Goal: Transaction & Acquisition: Purchase product/service

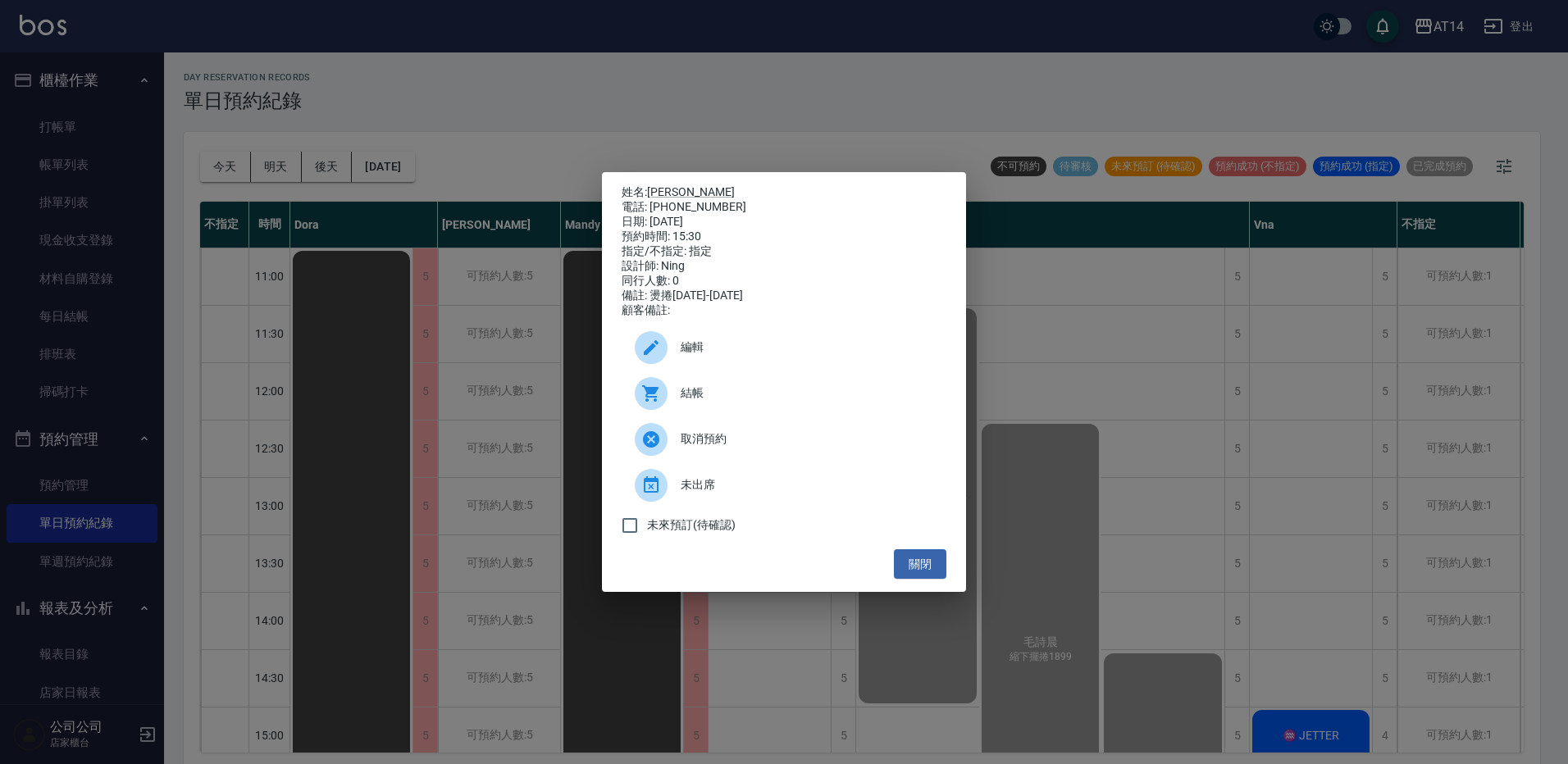
scroll to position [492, 0]
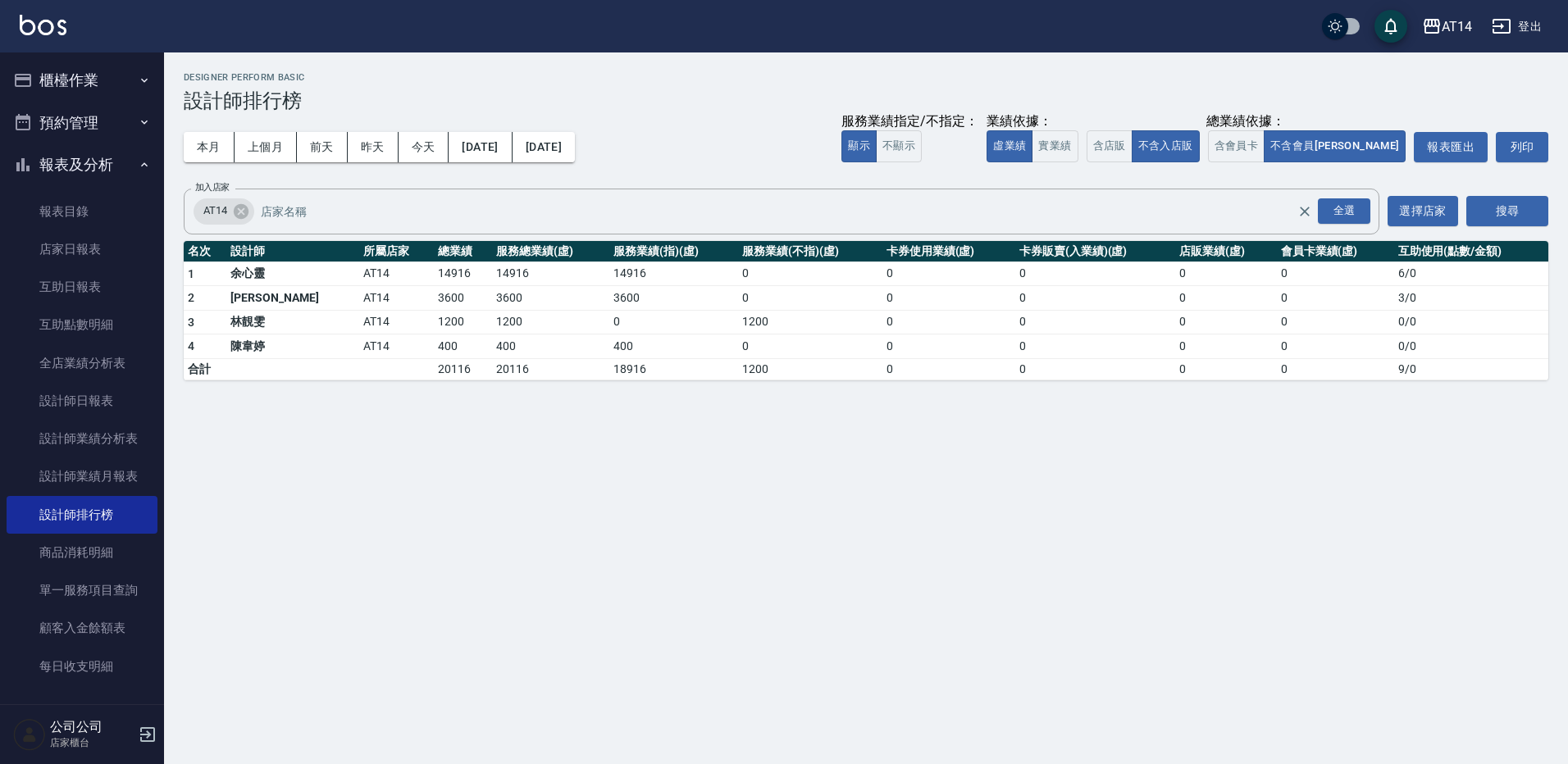
click at [103, 109] on button "預約管理" at bounding box center [81, 123] width 150 height 43
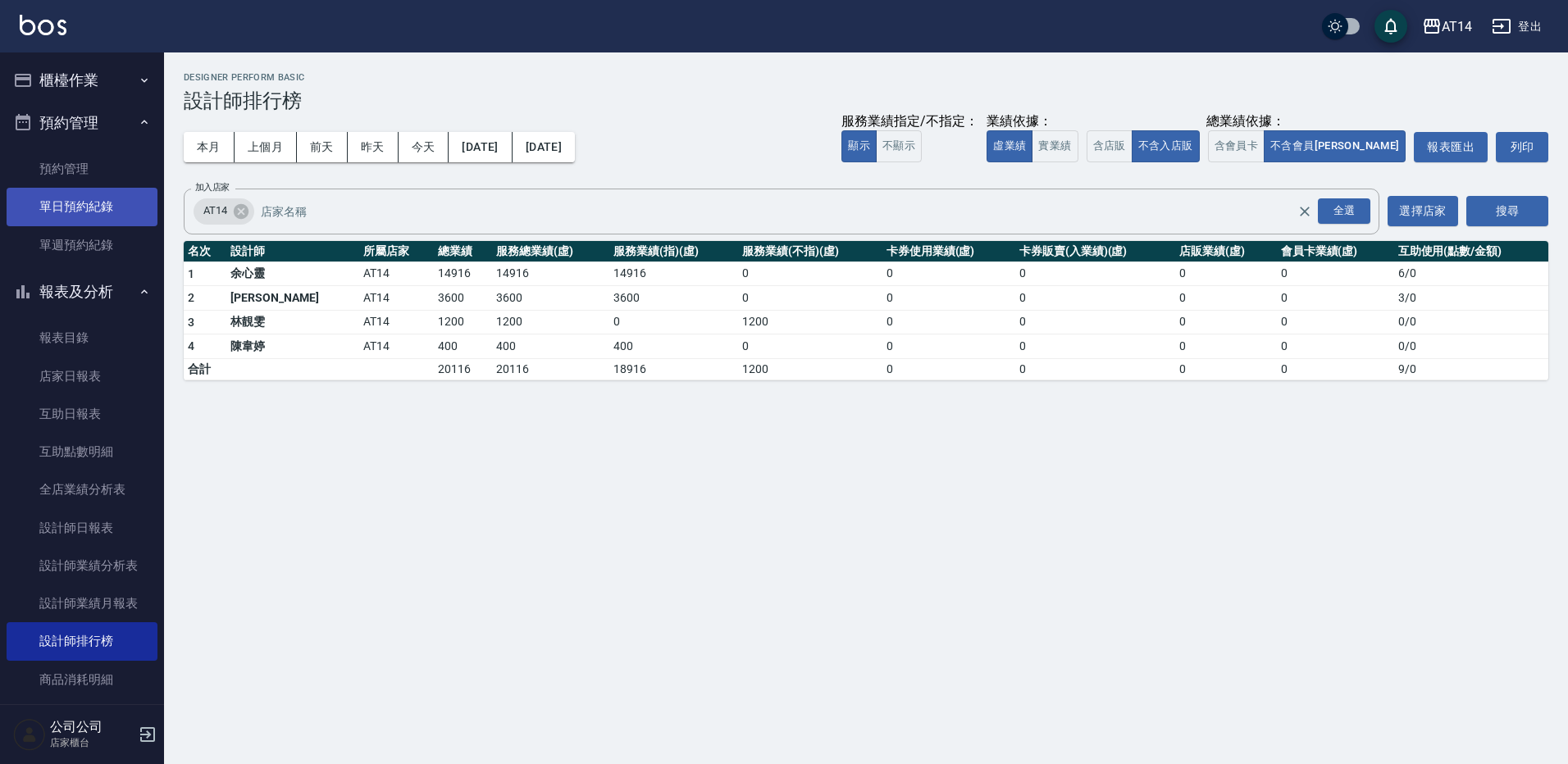
click at [116, 190] on link "單日預約紀錄" at bounding box center [81, 207] width 150 height 38
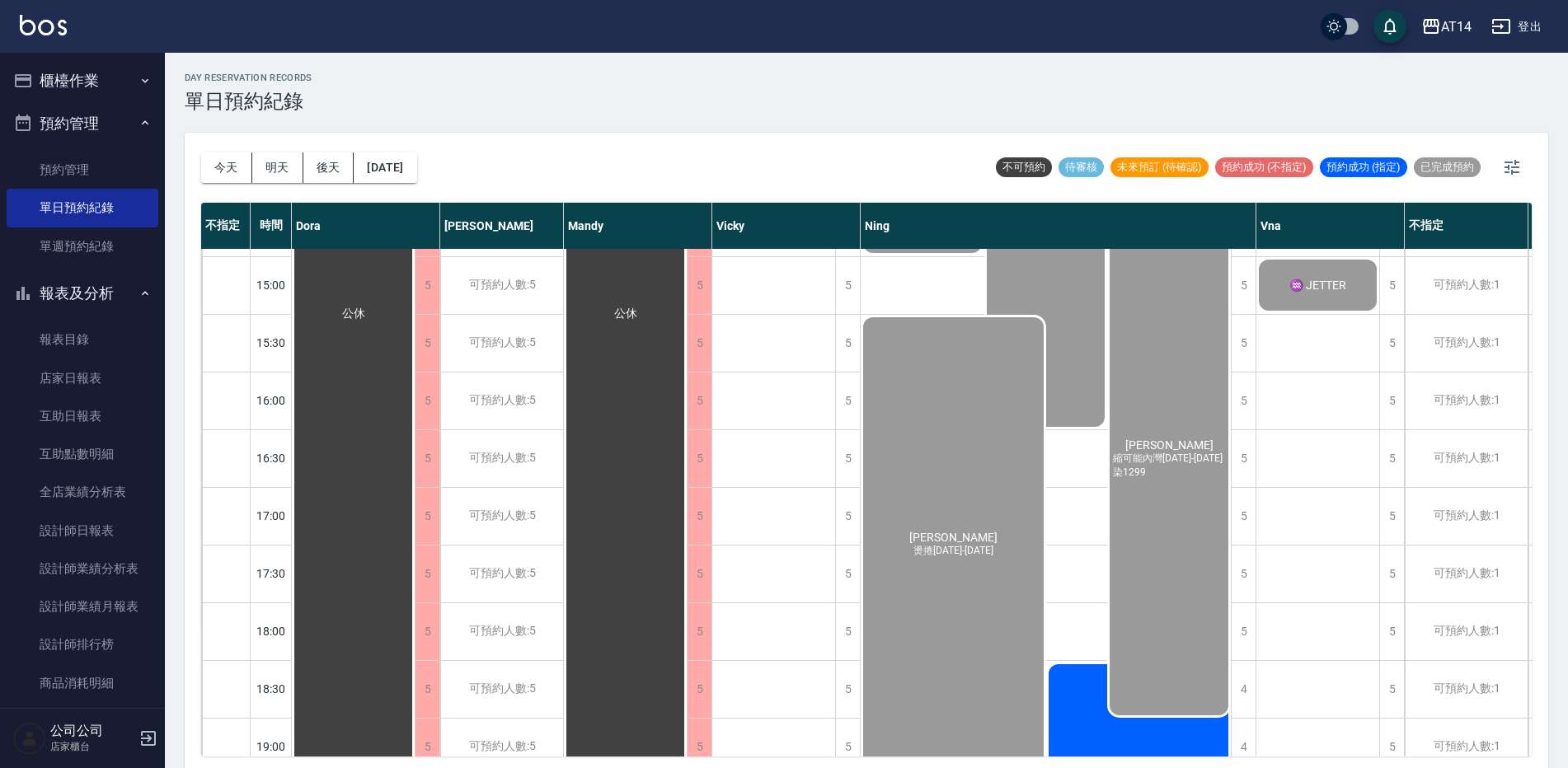
scroll to position [742, 0]
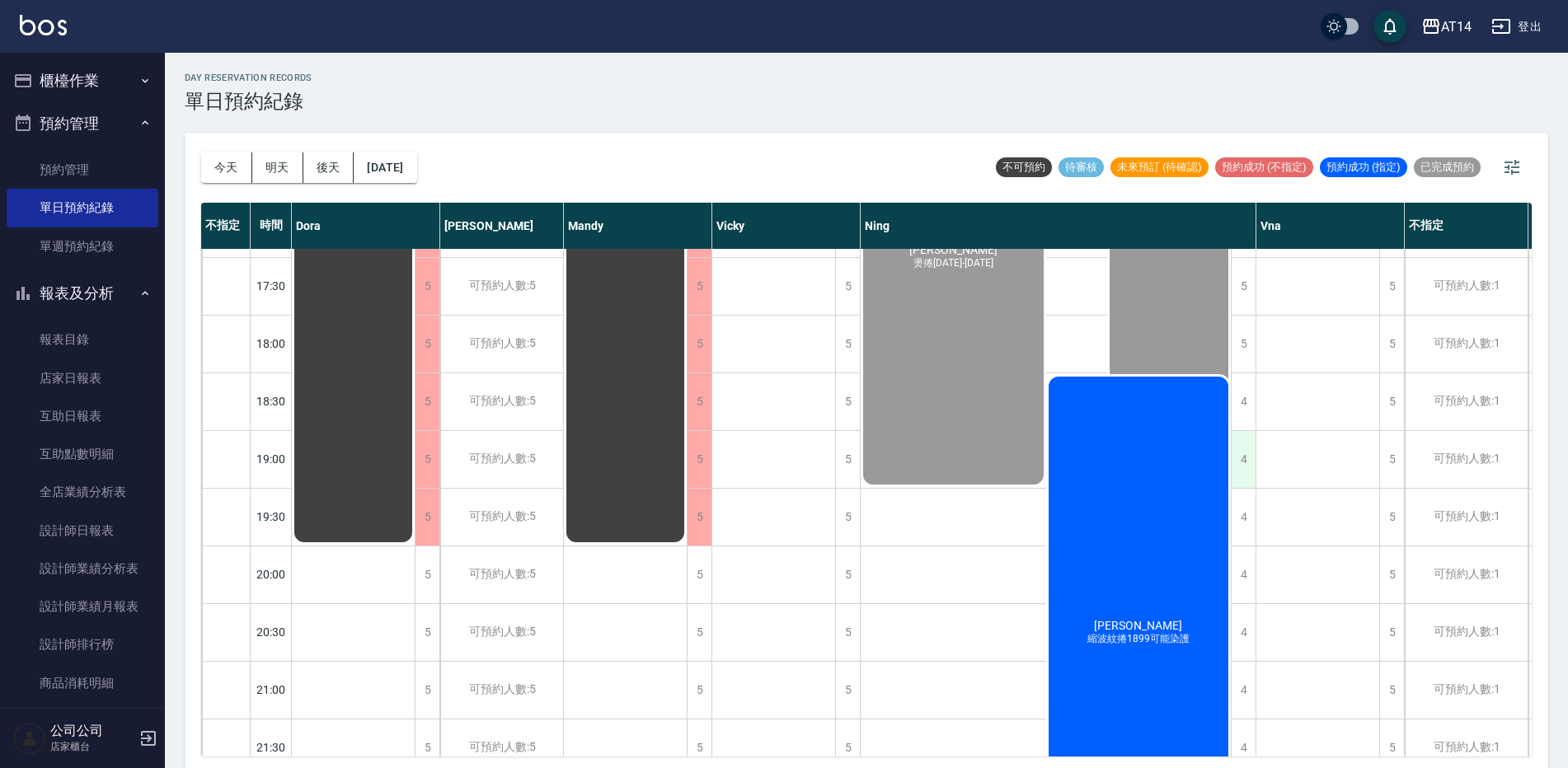
click at [1251, 467] on div "4" at bounding box center [1243, 459] width 25 height 57
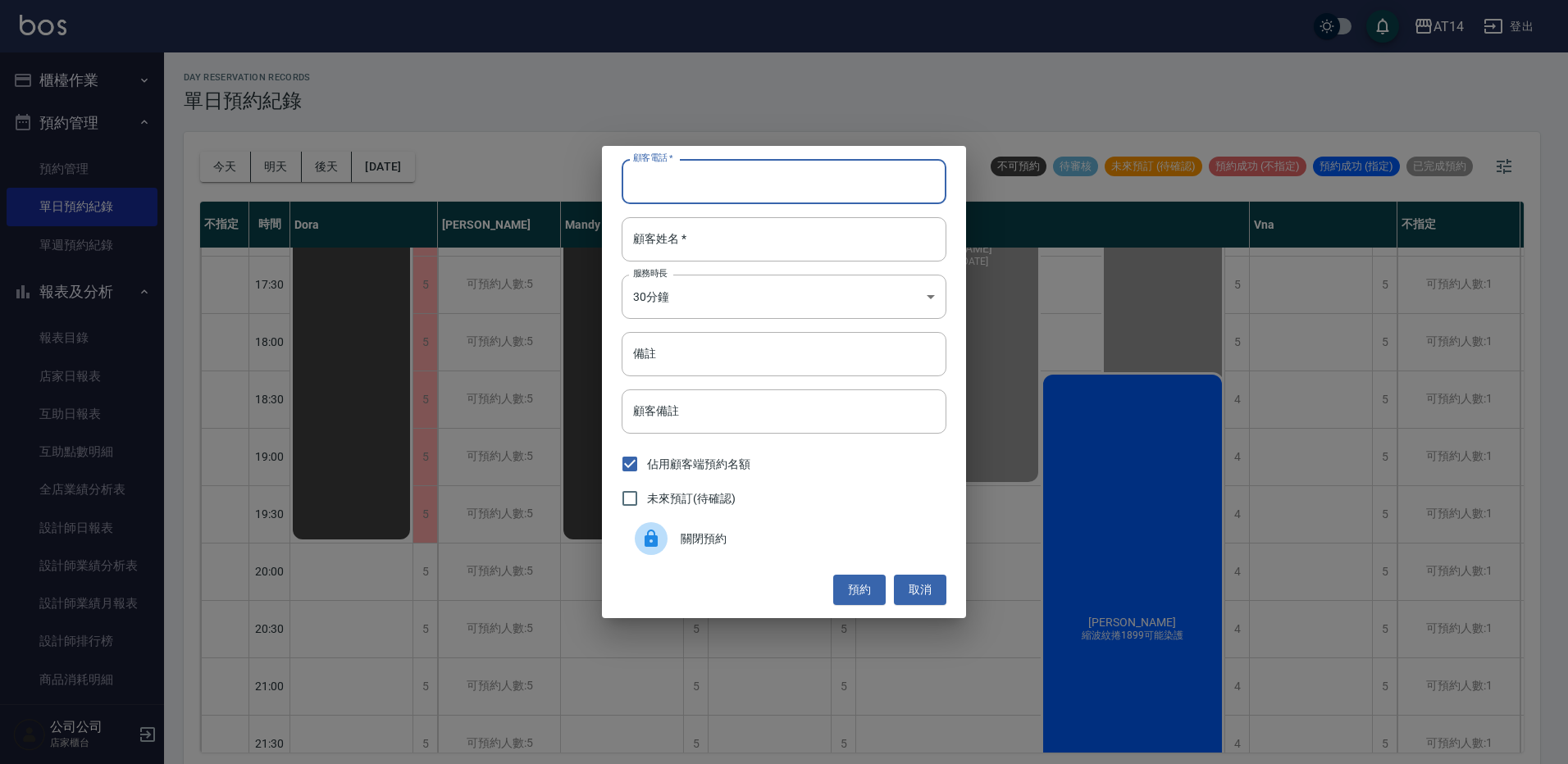
click at [648, 194] on input "顧客電話   *" at bounding box center [783, 181] width 325 height 45
paste input "095506671"
type input "095506671"
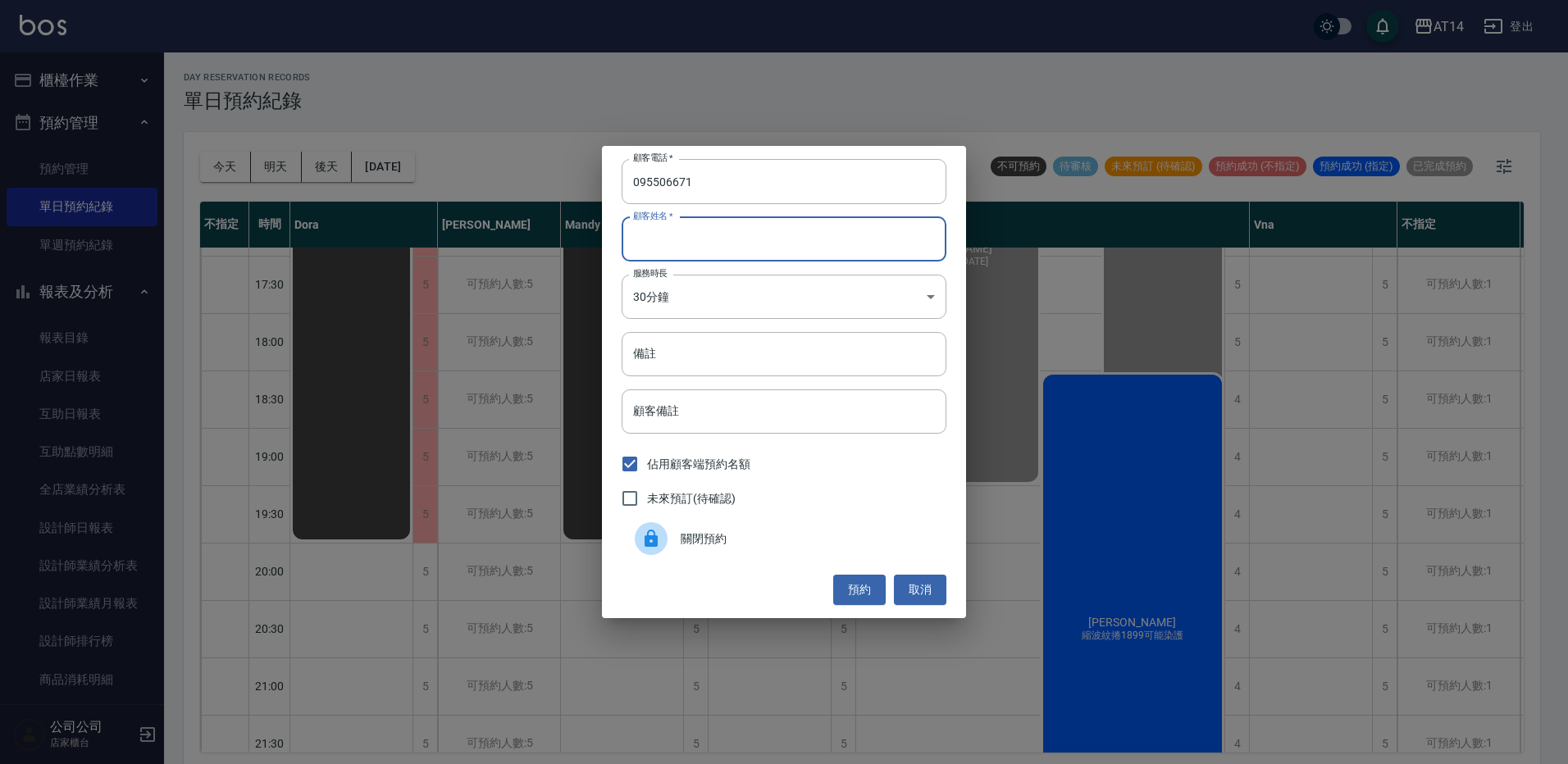
click at [724, 234] on input "顧客姓名   *" at bounding box center [783, 239] width 325 height 45
type input "5"
type input "朱佳琪"
click at [654, 234] on input "顧客姓名   *" at bounding box center [783, 239] width 325 height 45
paste input "♍朱佳淇"
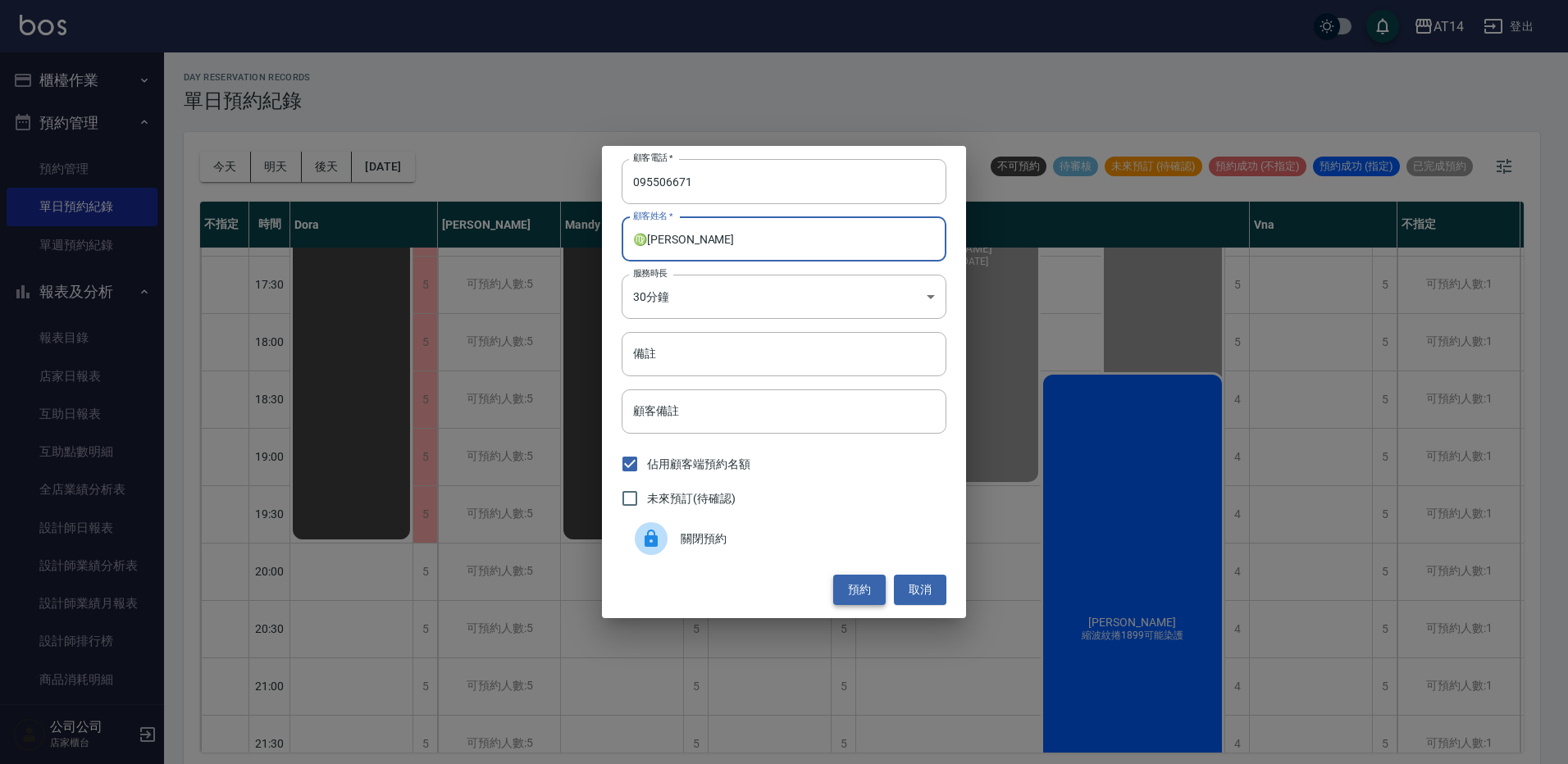
type input "♍朱佳淇"
click at [869, 582] on button "預約" at bounding box center [859, 590] width 52 height 31
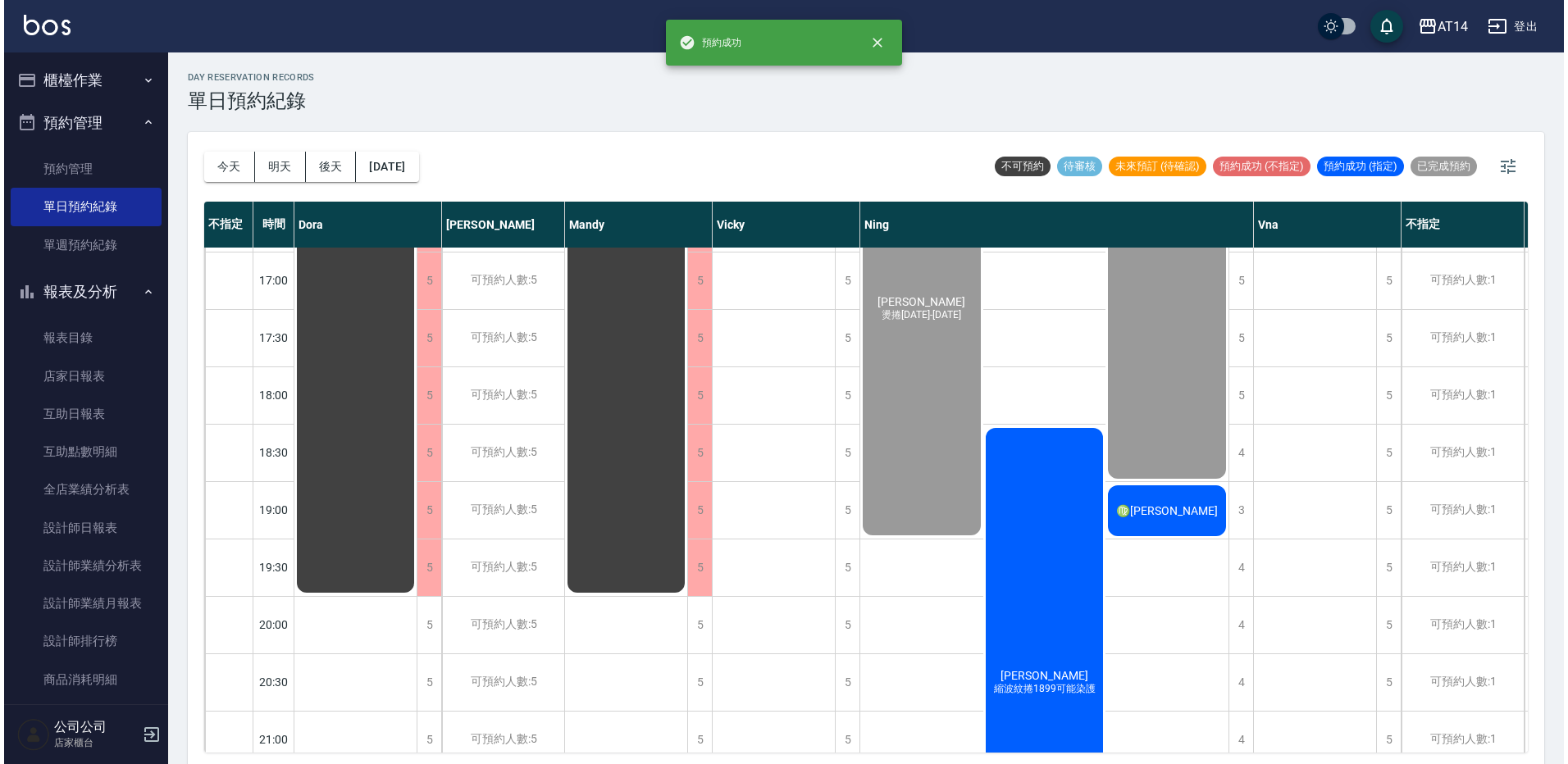
scroll to position [656, 0]
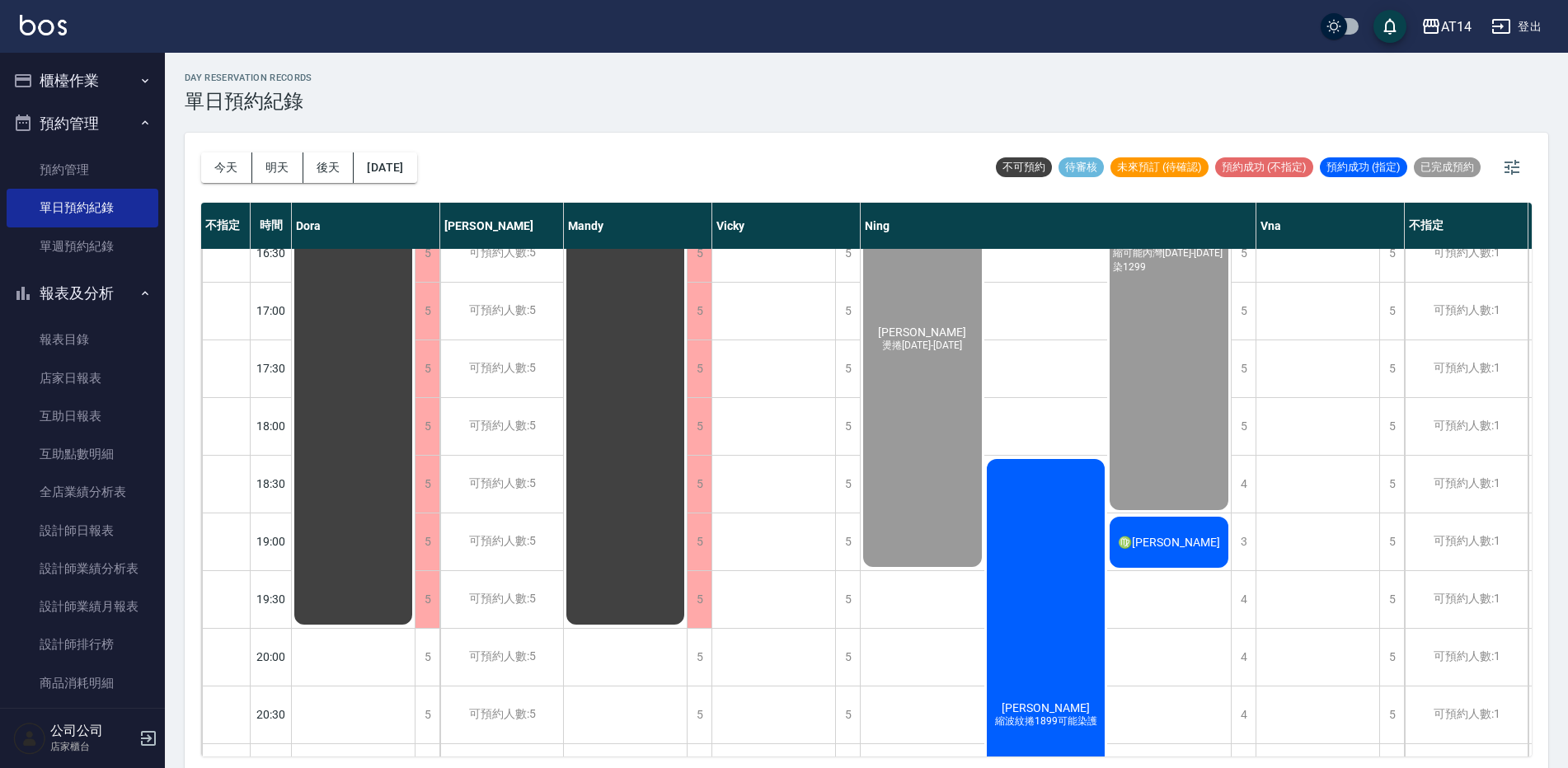
click at [1152, 548] on span "♍朱佳淇" at bounding box center [1169, 542] width 109 height 13
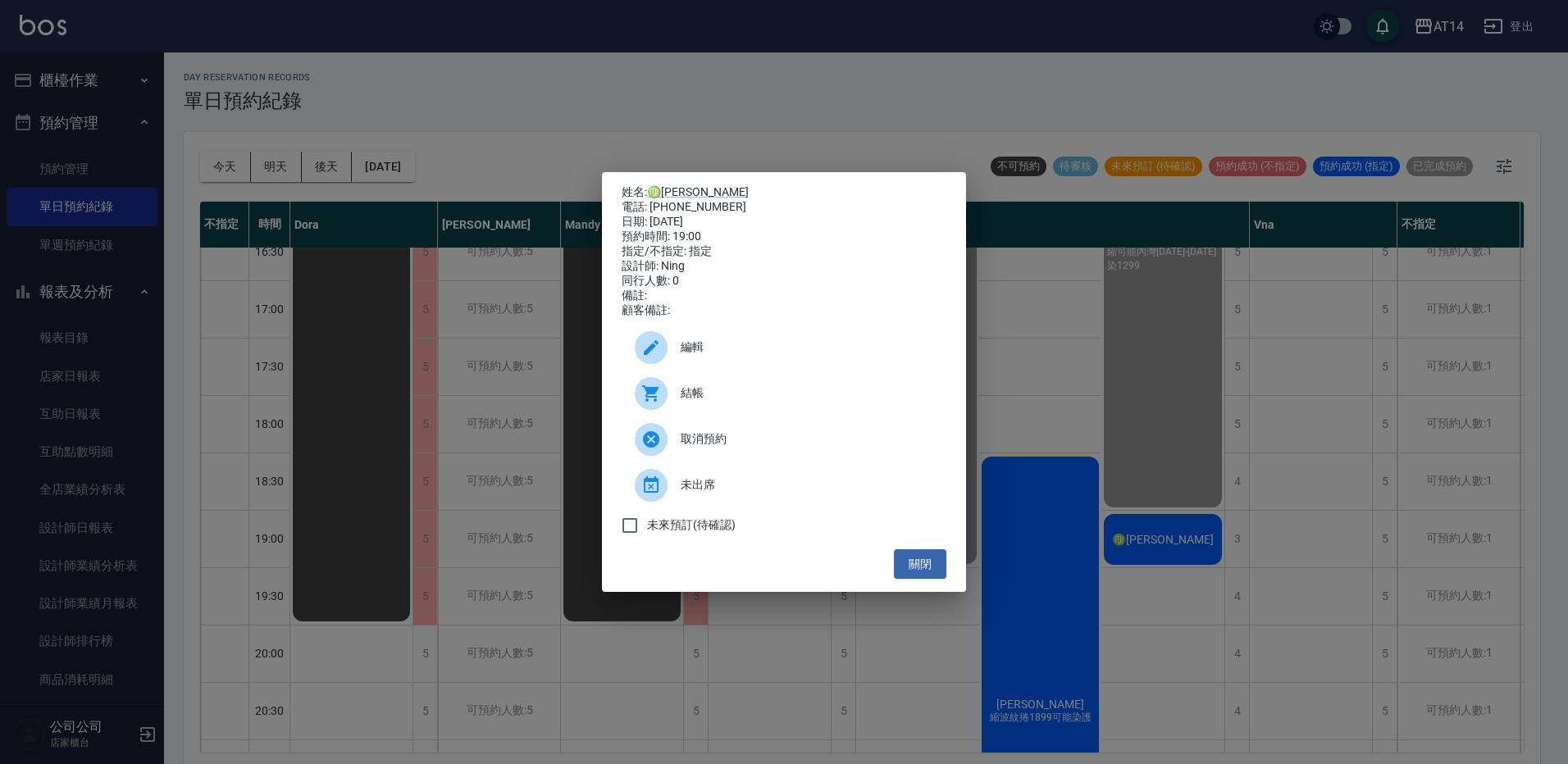
click at [735, 354] on span "編輯" at bounding box center [807, 347] width 253 height 18
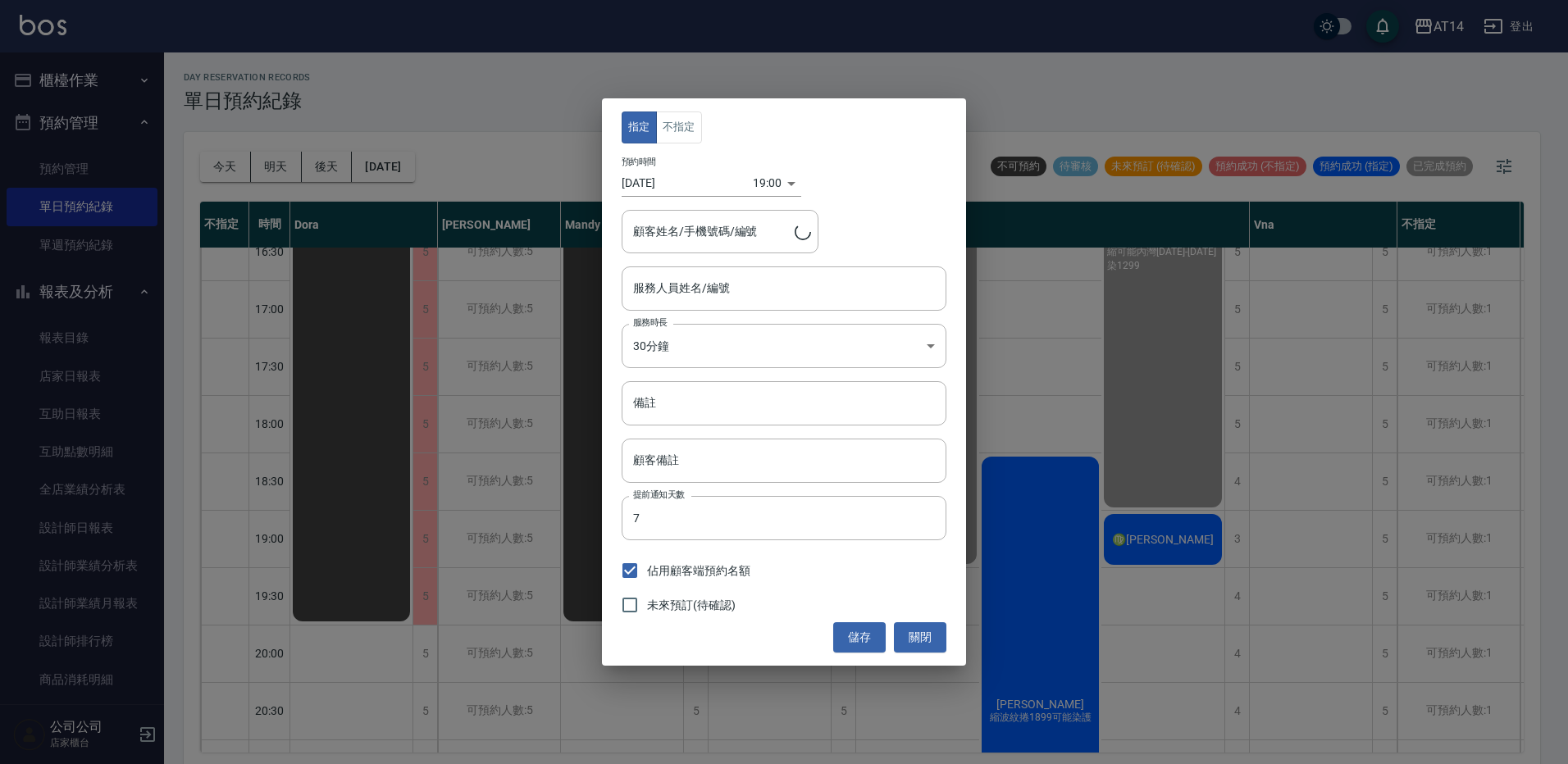
type input "Ning-19"
type input "♍朱佳淇/095506671"
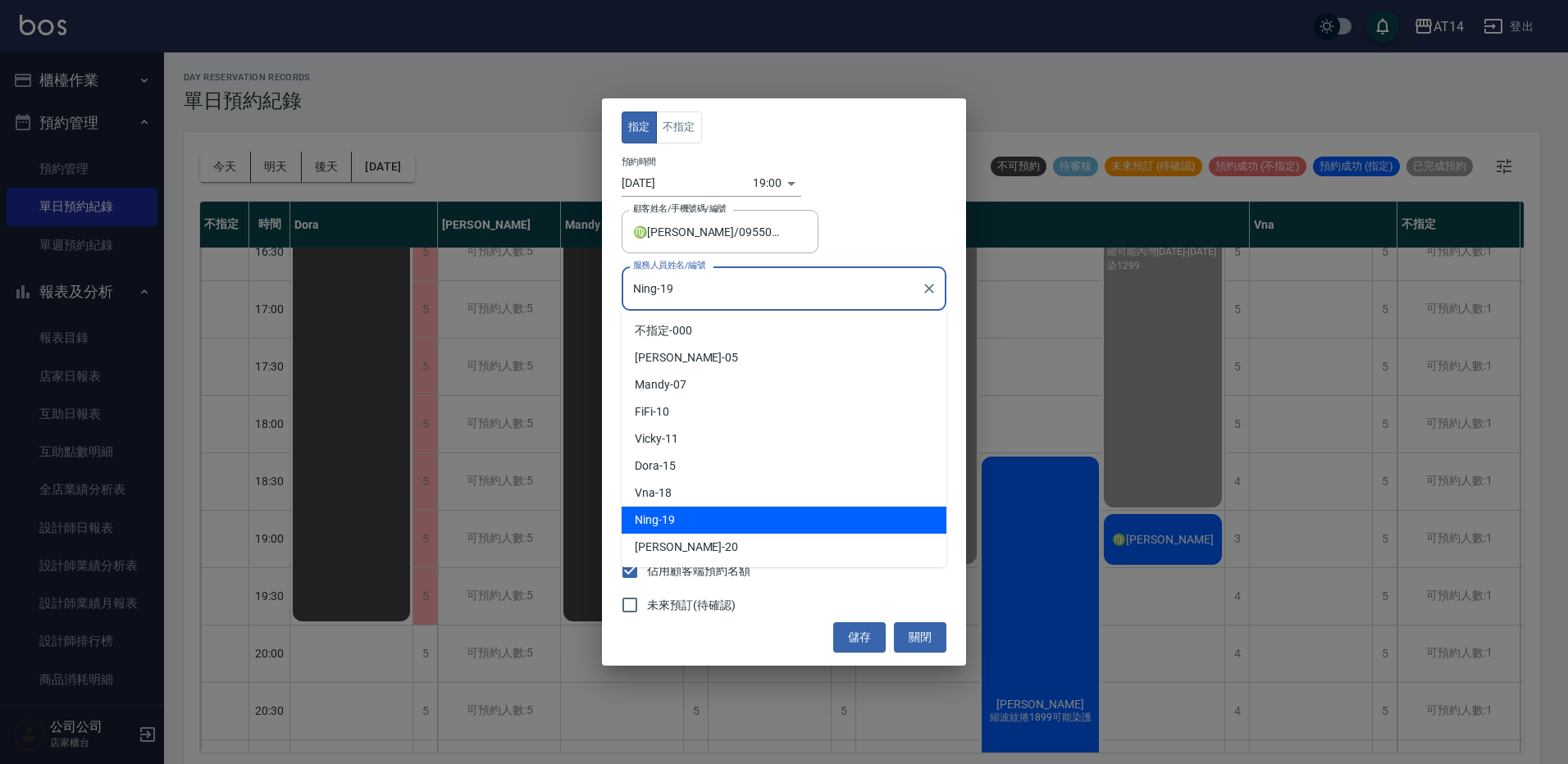
click at [721, 299] on input "Ning-19" at bounding box center [772, 288] width 285 height 29
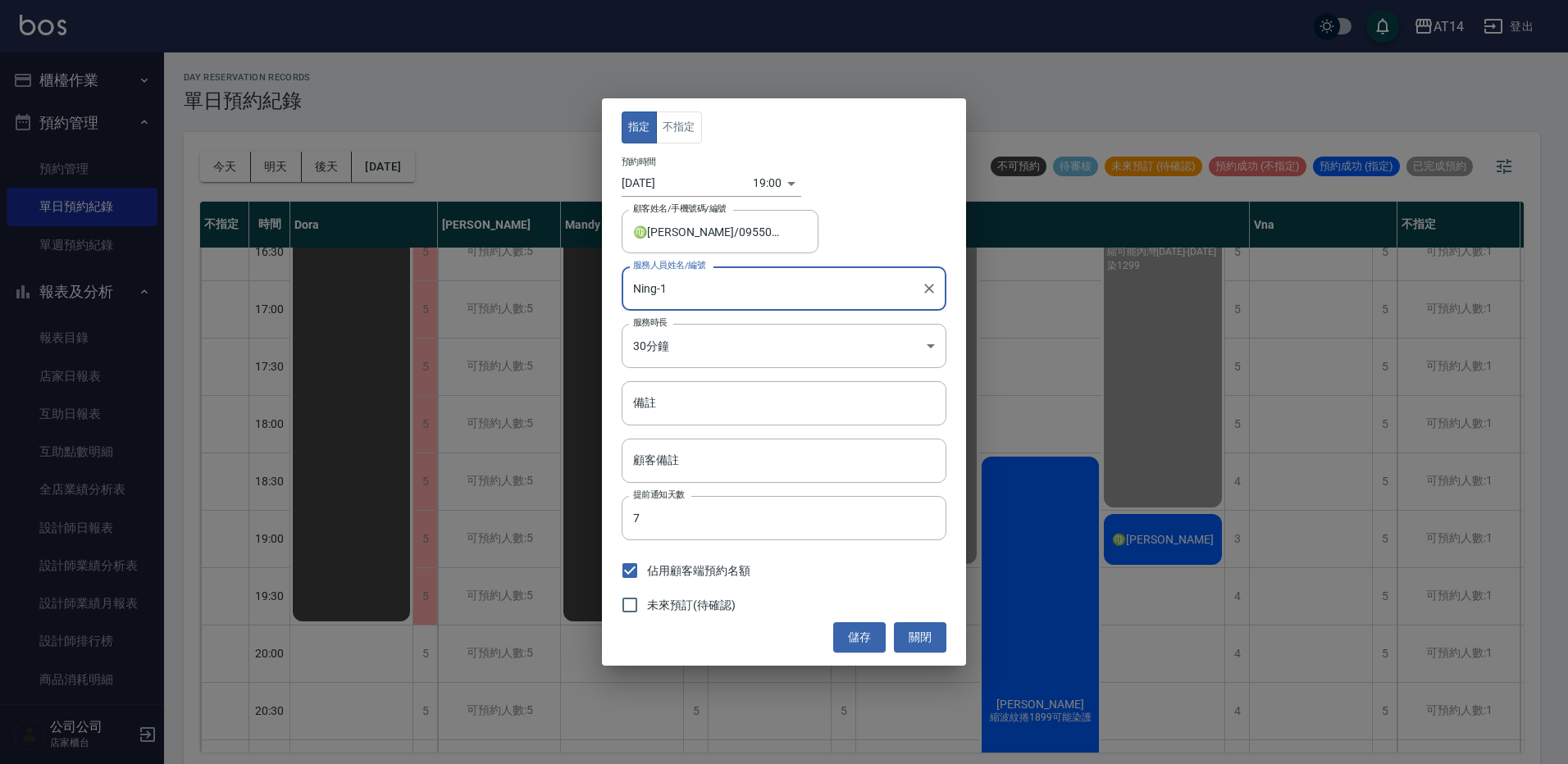
type input "Ning-18"
click at [920, 285] on icon "Clear" at bounding box center [928, 289] width 17 height 17
type input "Vna-18"
click at [846, 642] on button "儲存" at bounding box center [859, 637] width 52 height 31
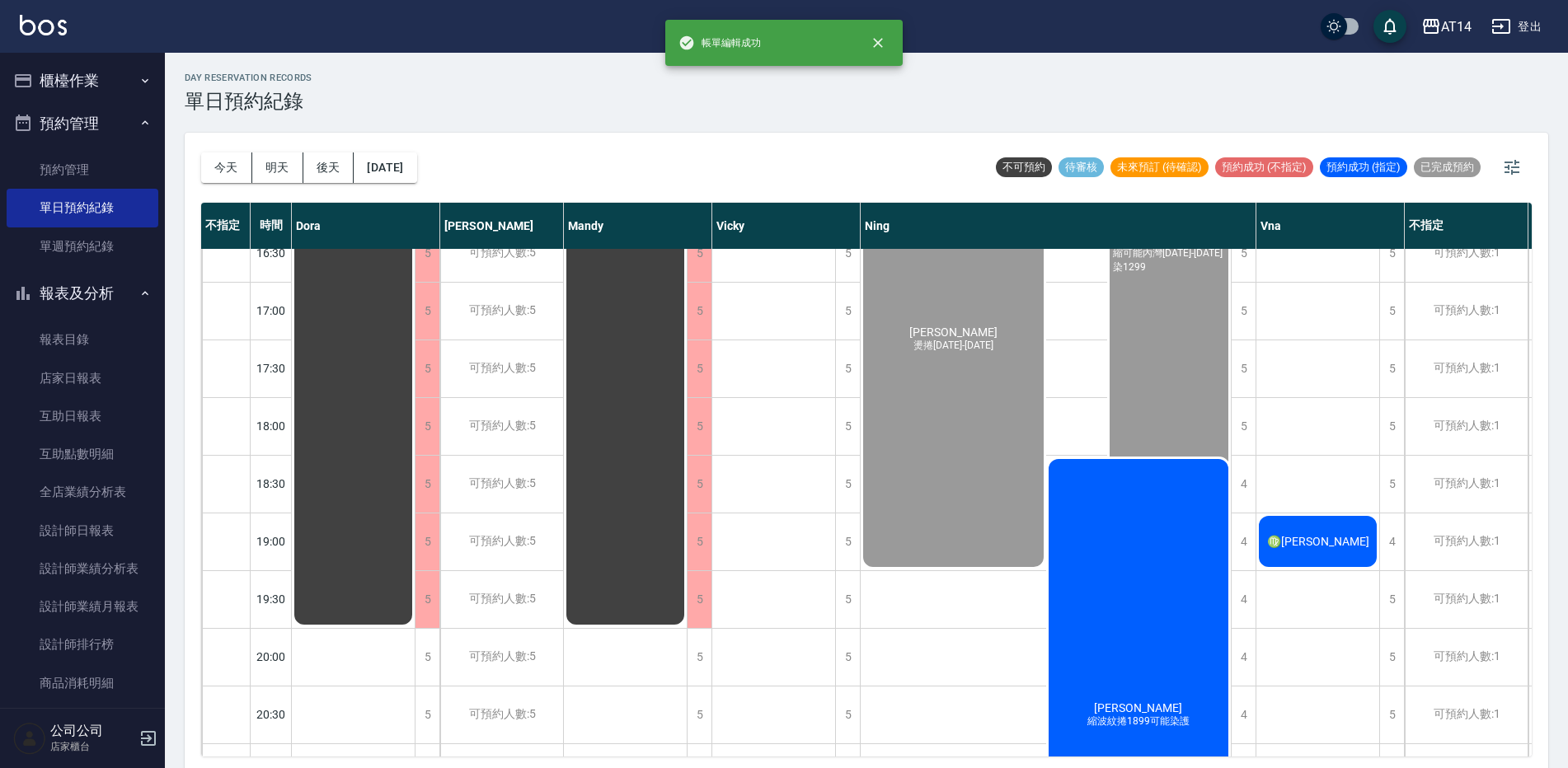
click at [1352, 542] on div "♍[PERSON_NAME]" at bounding box center [1317, 542] width 123 height 56
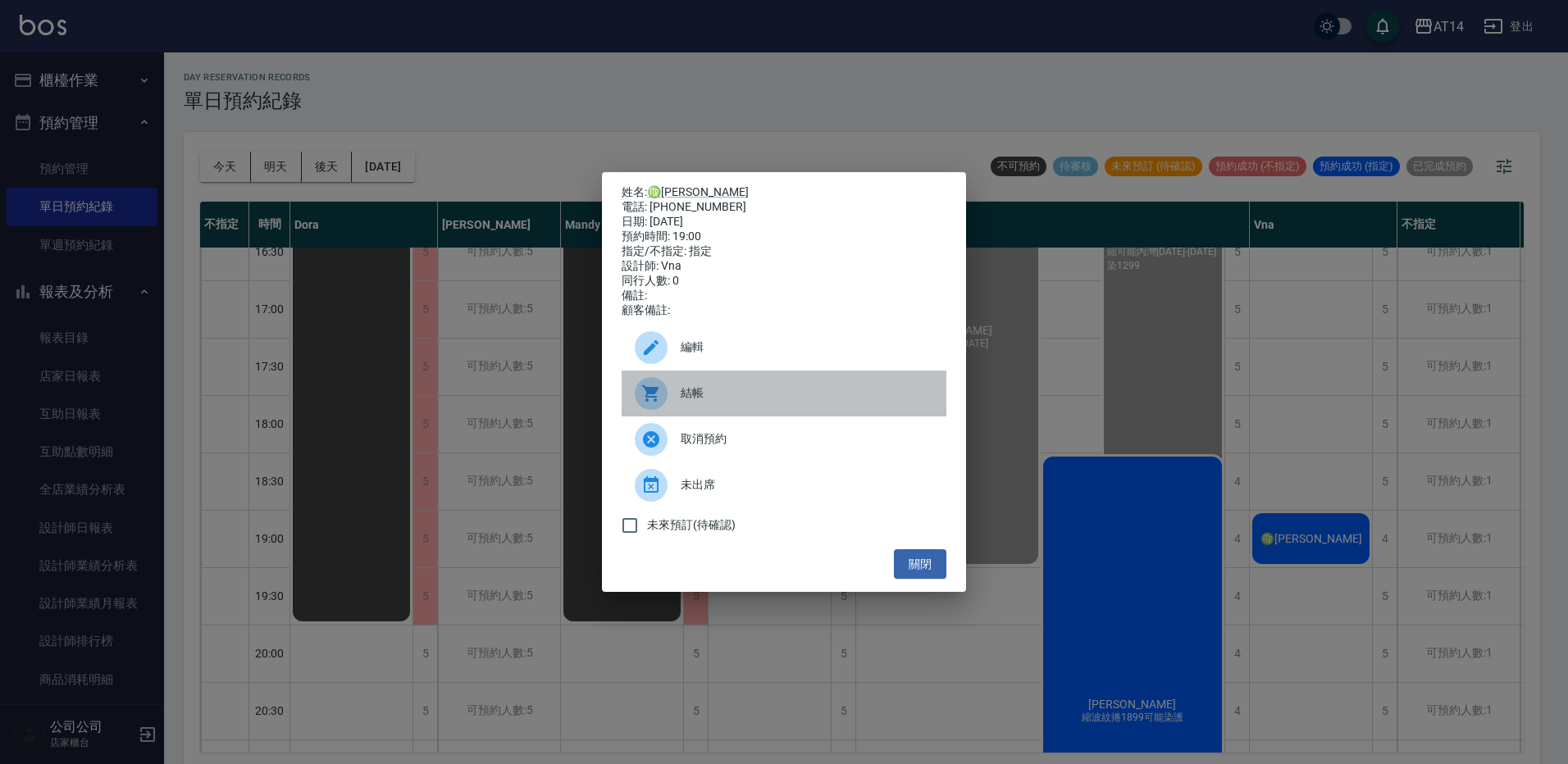
click at [725, 402] on span "結帳" at bounding box center [807, 394] width 253 height 18
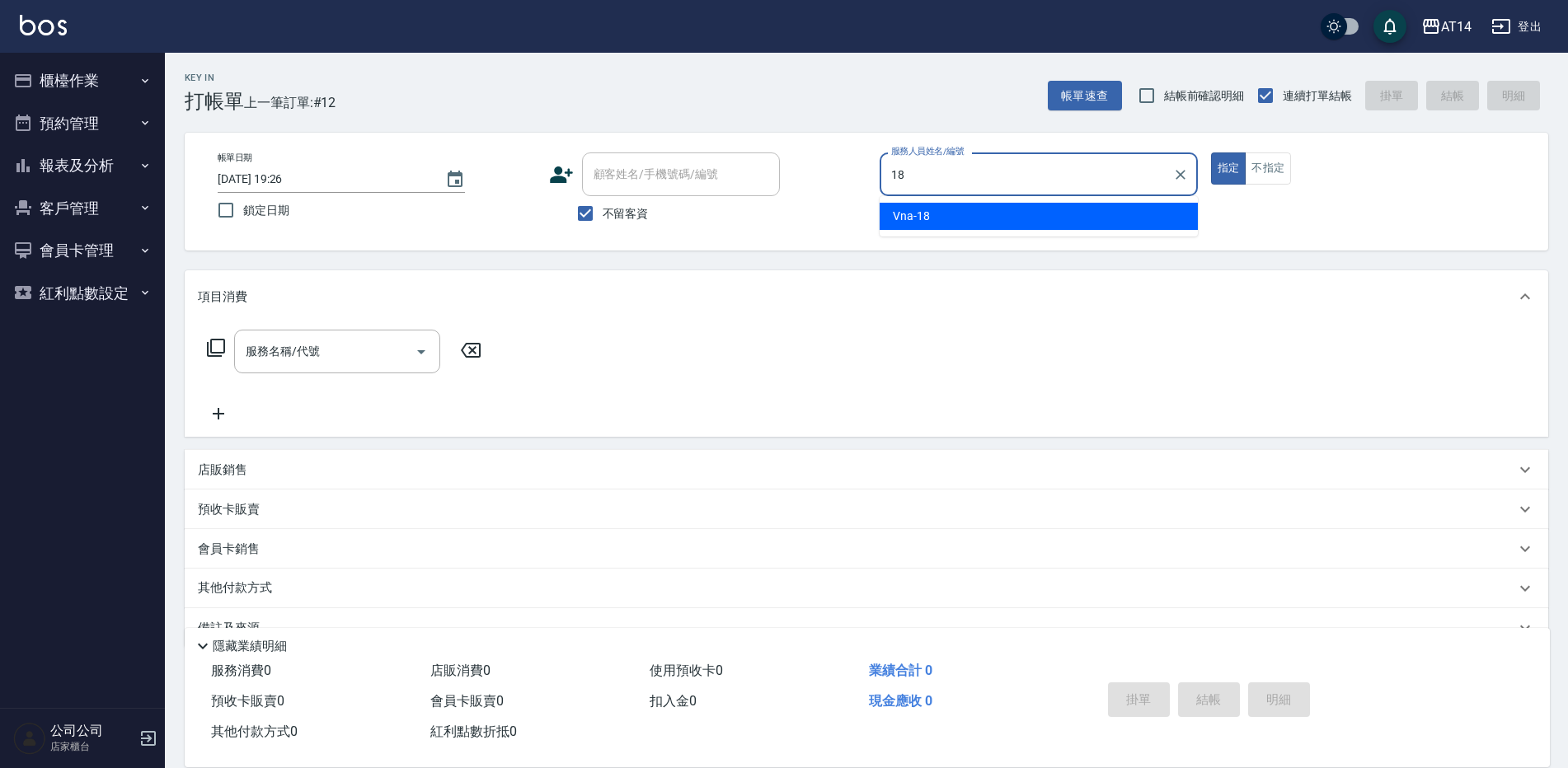
type input "18"
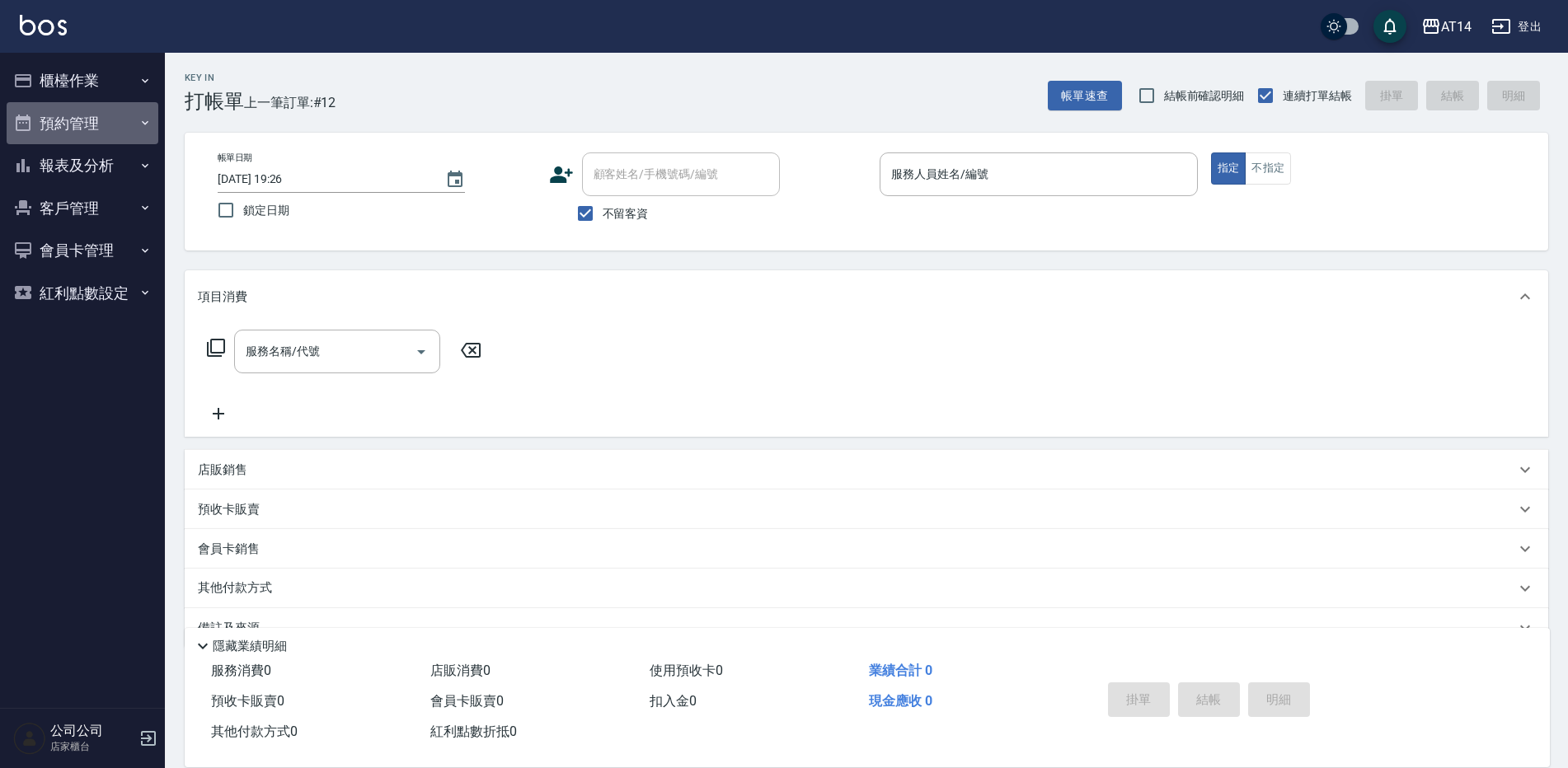
click at [69, 102] on button "預約管理" at bounding box center [82, 123] width 151 height 43
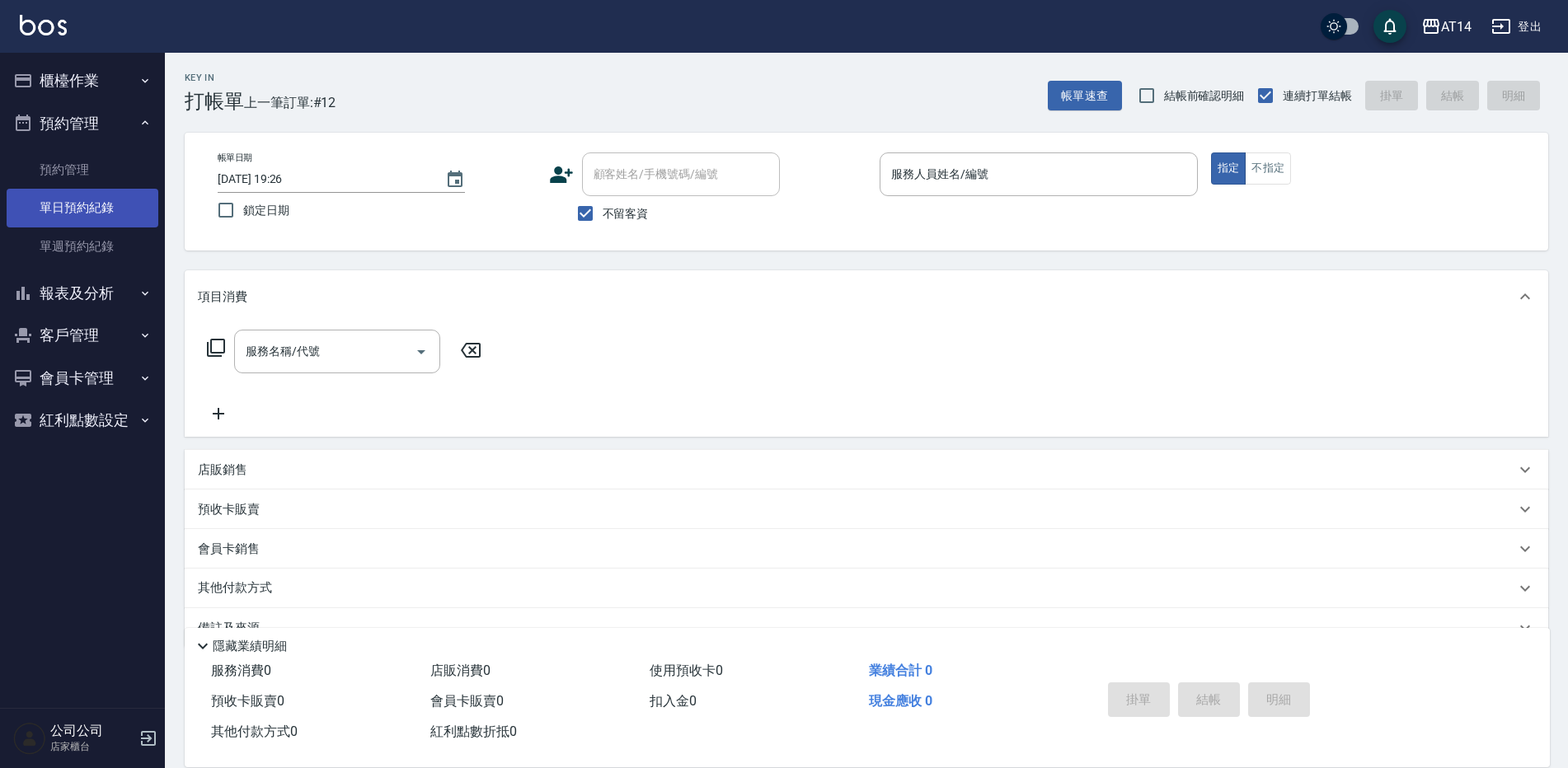
click at [115, 208] on link "單日預約紀錄" at bounding box center [82, 208] width 151 height 38
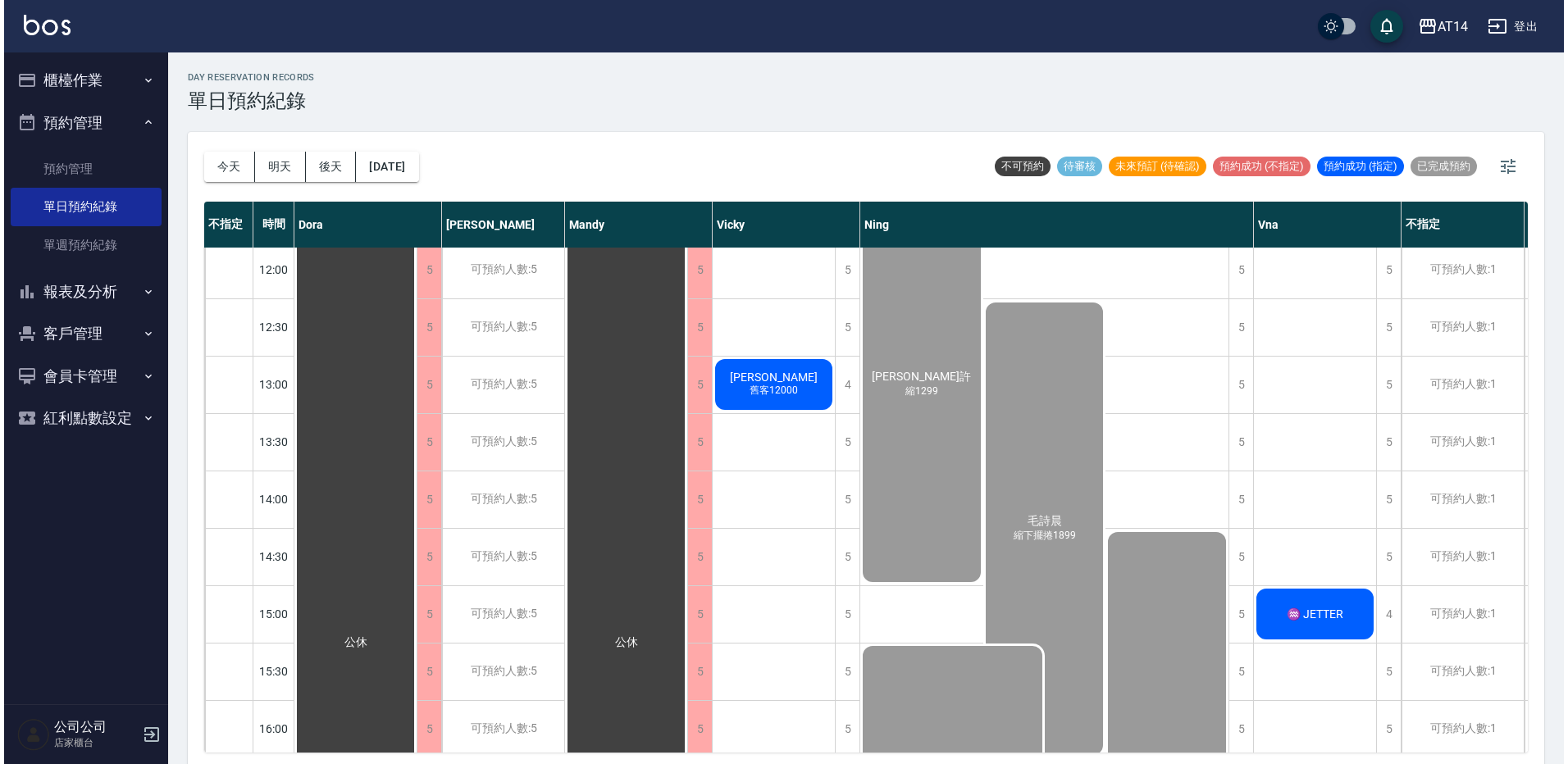
scroll to position [164, 0]
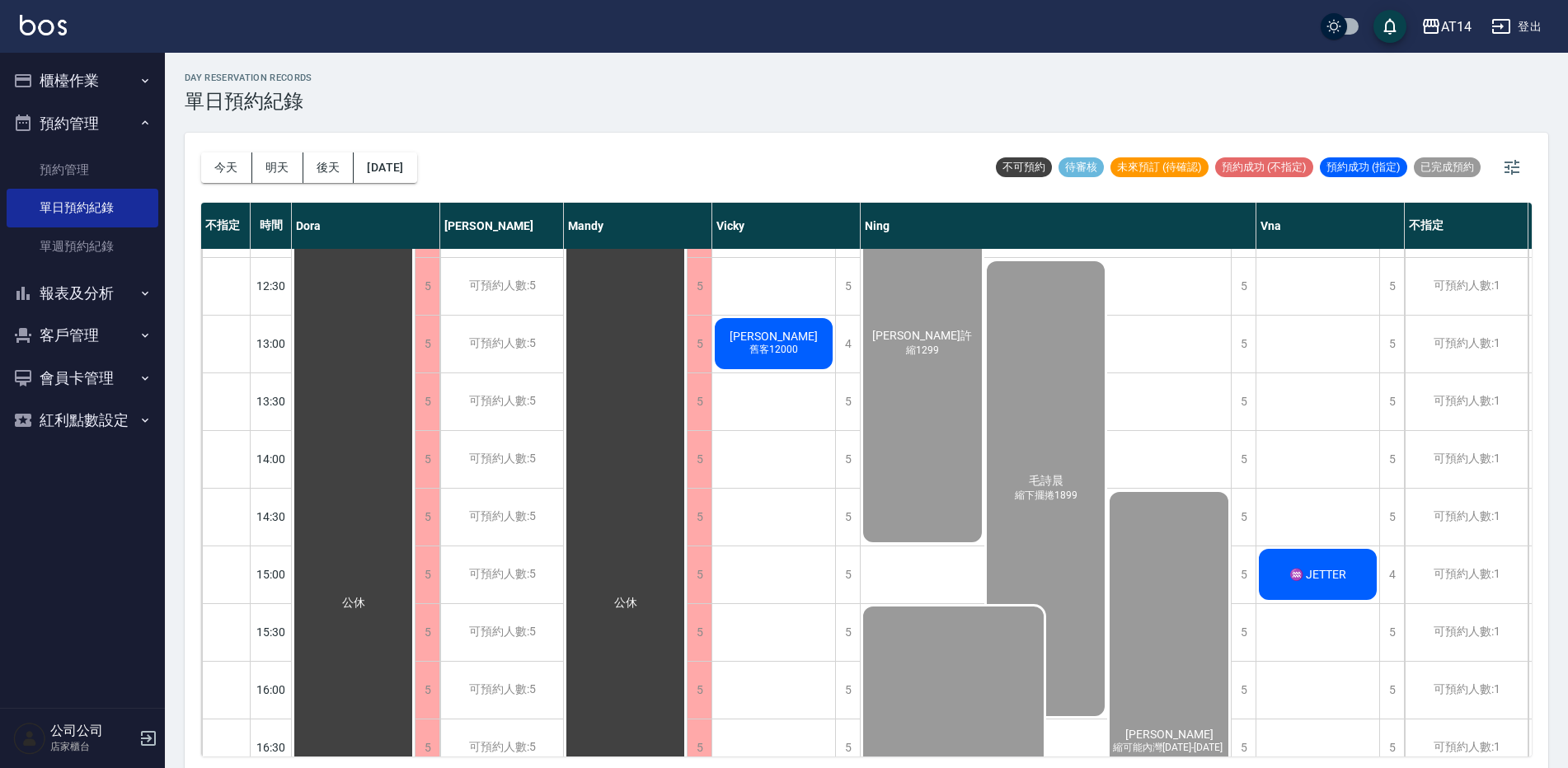
click at [1305, 571] on span "♒ JETTER" at bounding box center [1317, 574] width 63 height 13
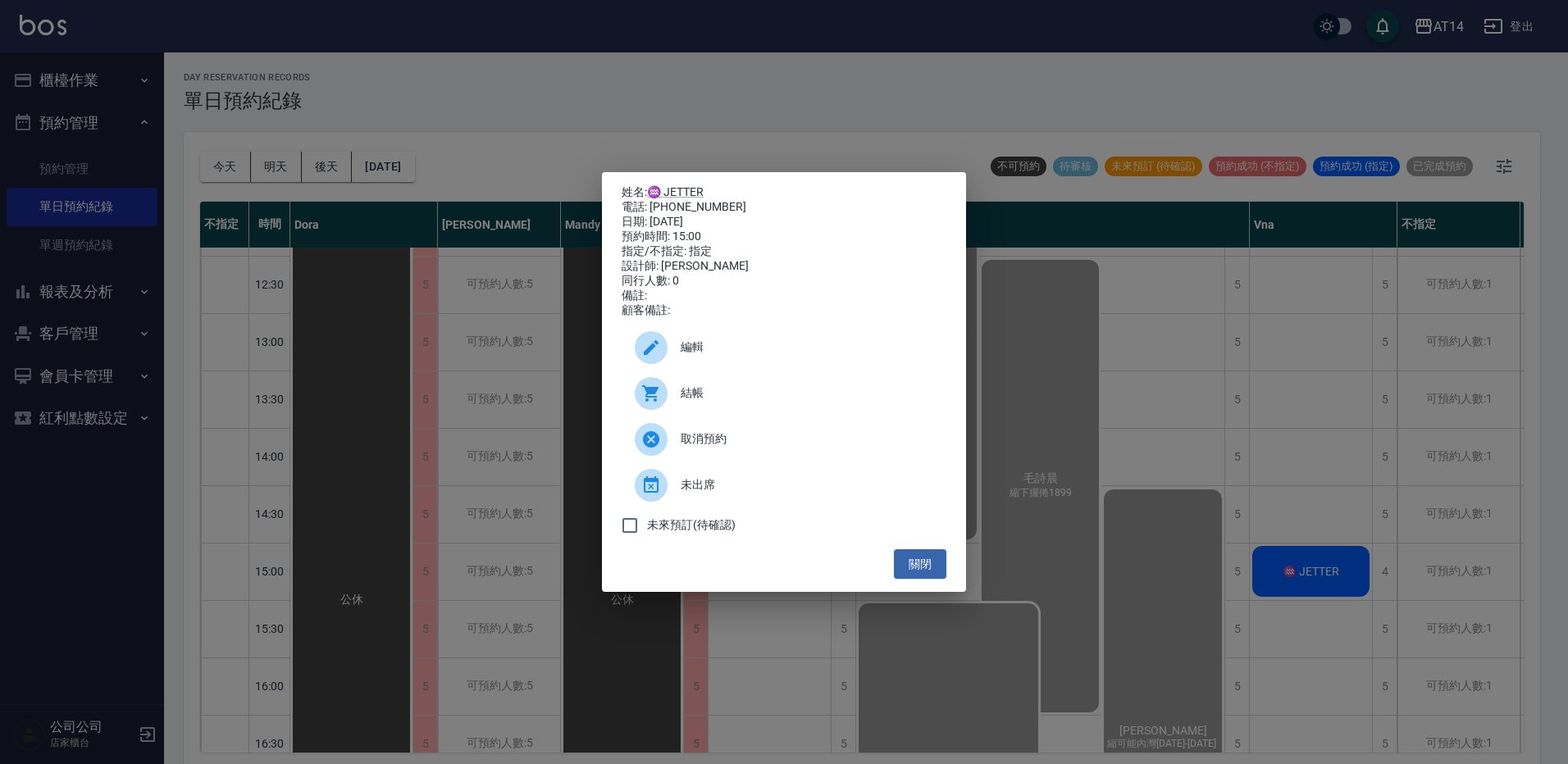
click at [790, 398] on span "結帳" at bounding box center [807, 394] width 253 height 18
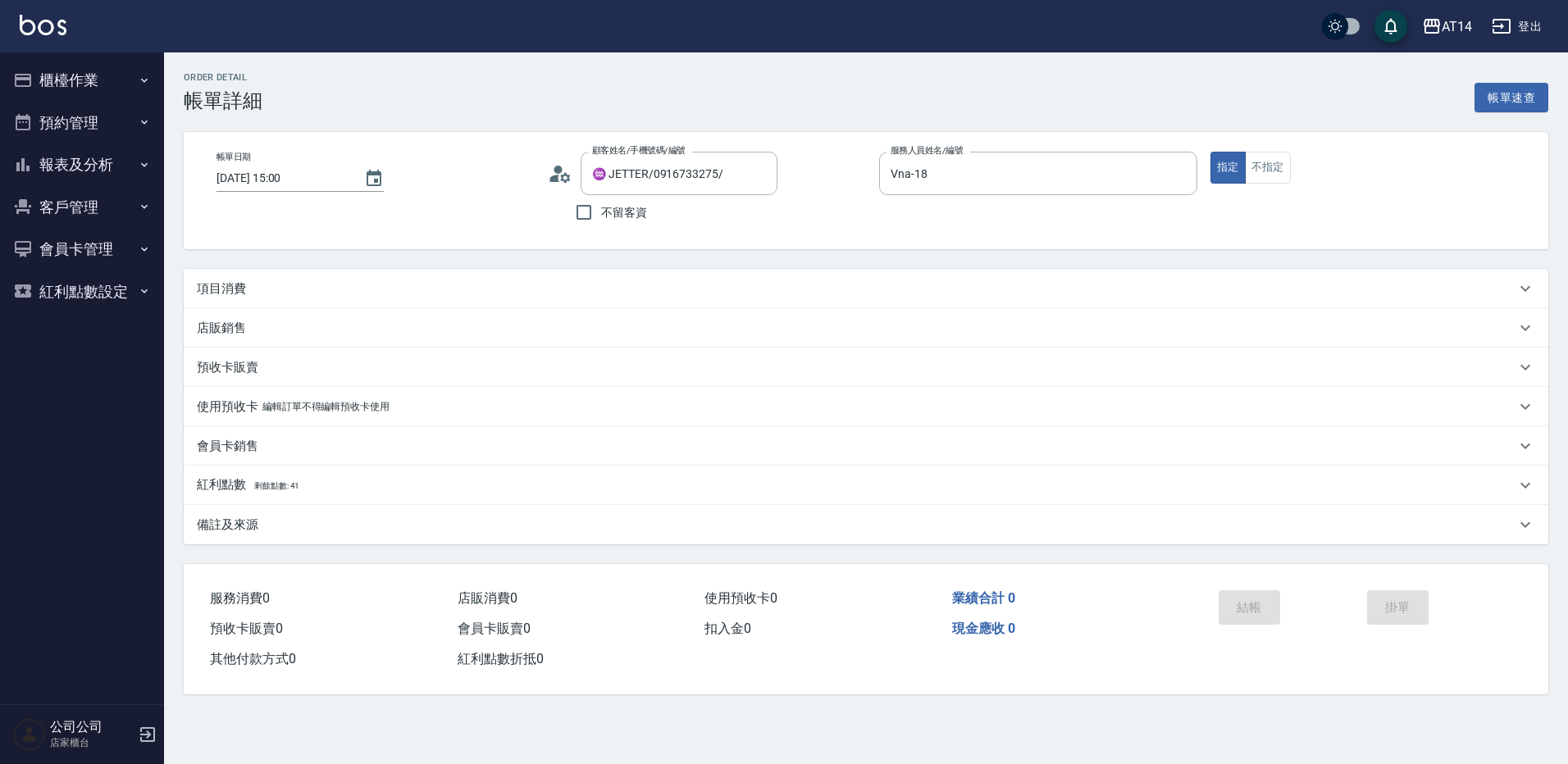
click at [326, 276] on div "項目消費" at bounding box center [865, 288] width 1364 height 39
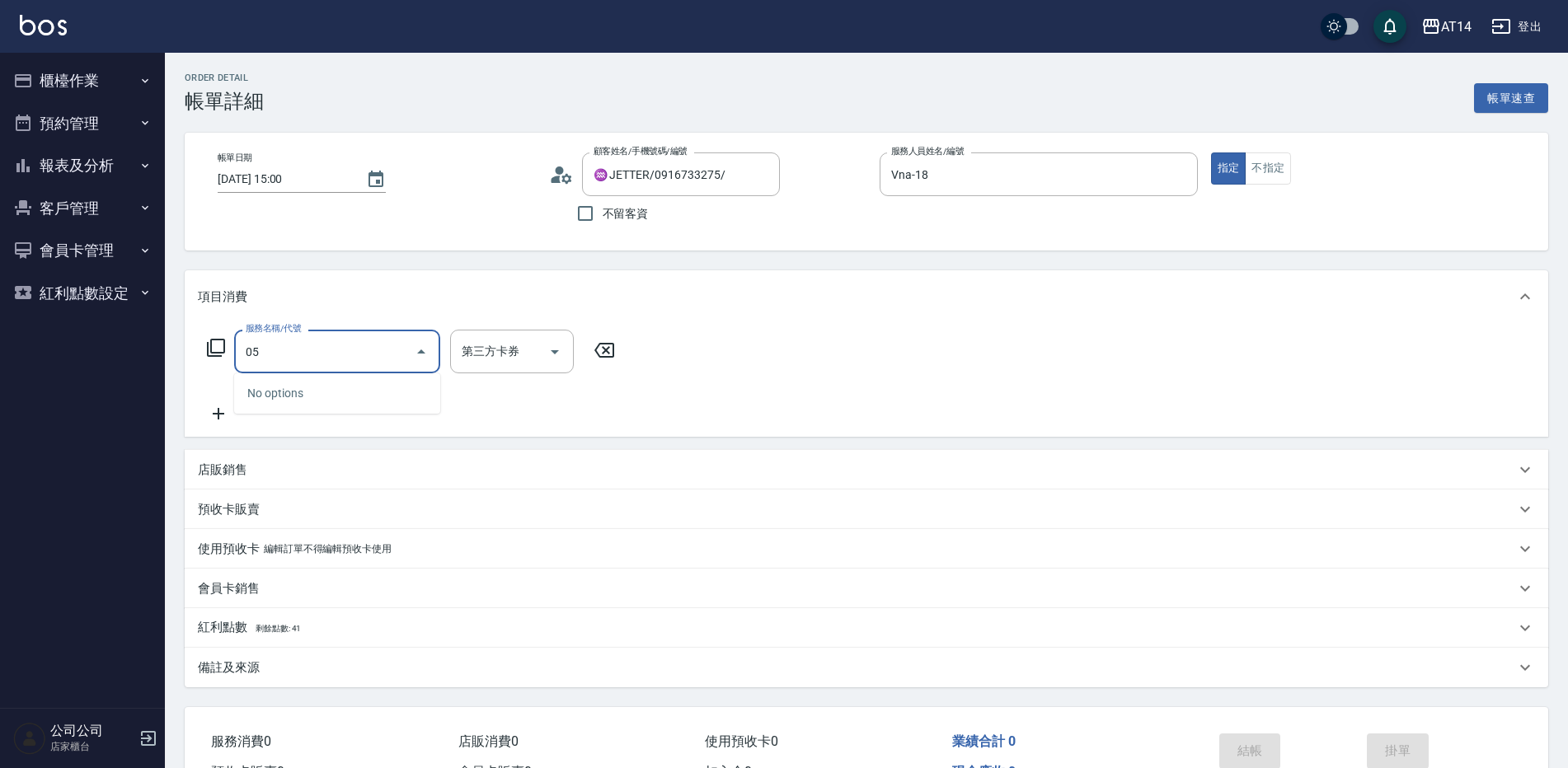
type input "051"
click at [366, 395] on span "護髮 - 1000" at bounding box center [337, 393] width 206 height 27
type input "2"
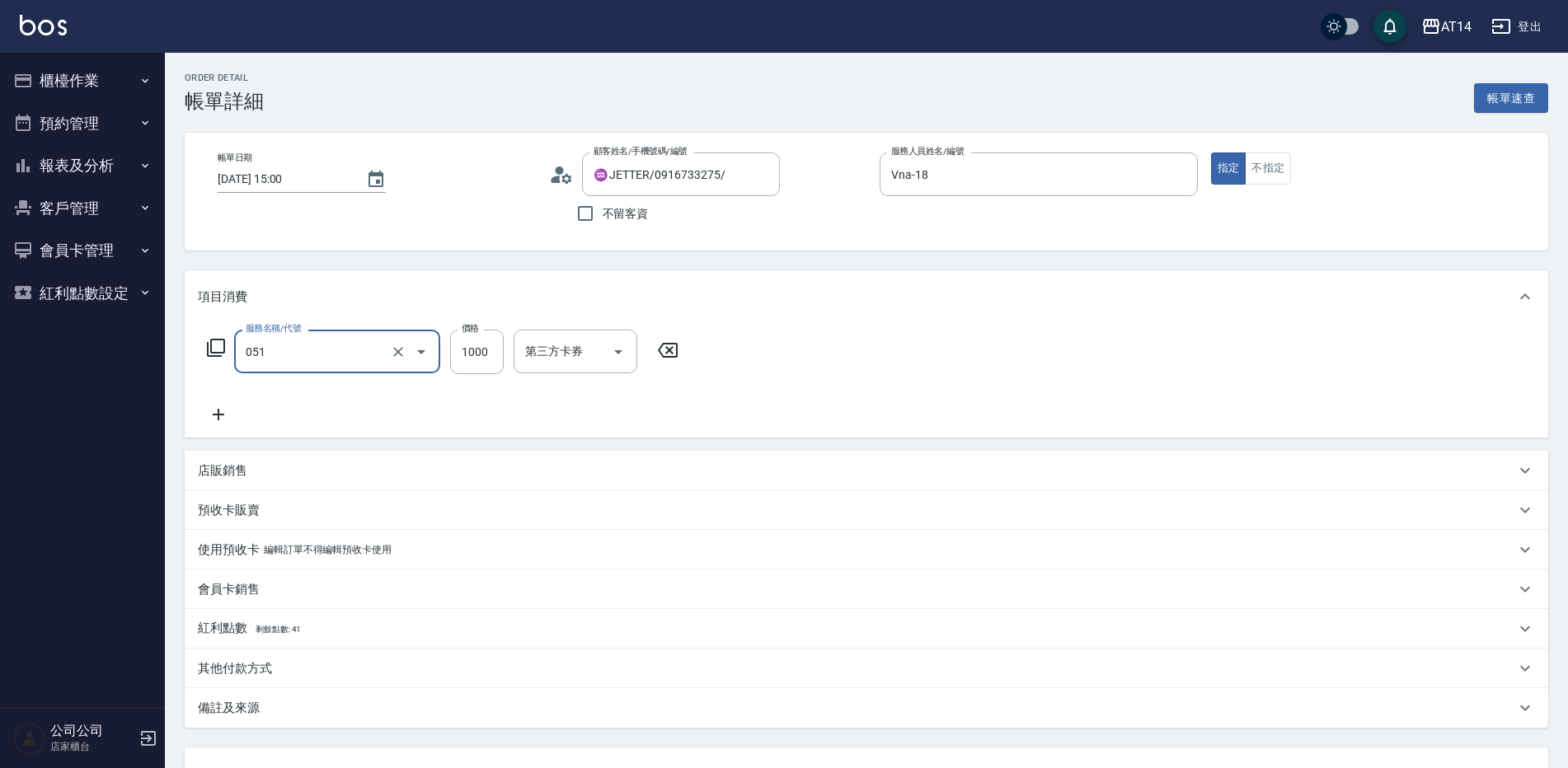
type input "護髮(051)"
click at [442, 357] on div "服務名稱/代號 護髮(051) 服務名稱/代號 價格 1000 價格 第三方卡券 第三方卡券" at bounding box center [443, 352] width 491 height 45
click at [484, 356] on input "1000" at bounding box center [477, 352] width 54 height 45
type input "3"
type input "0"
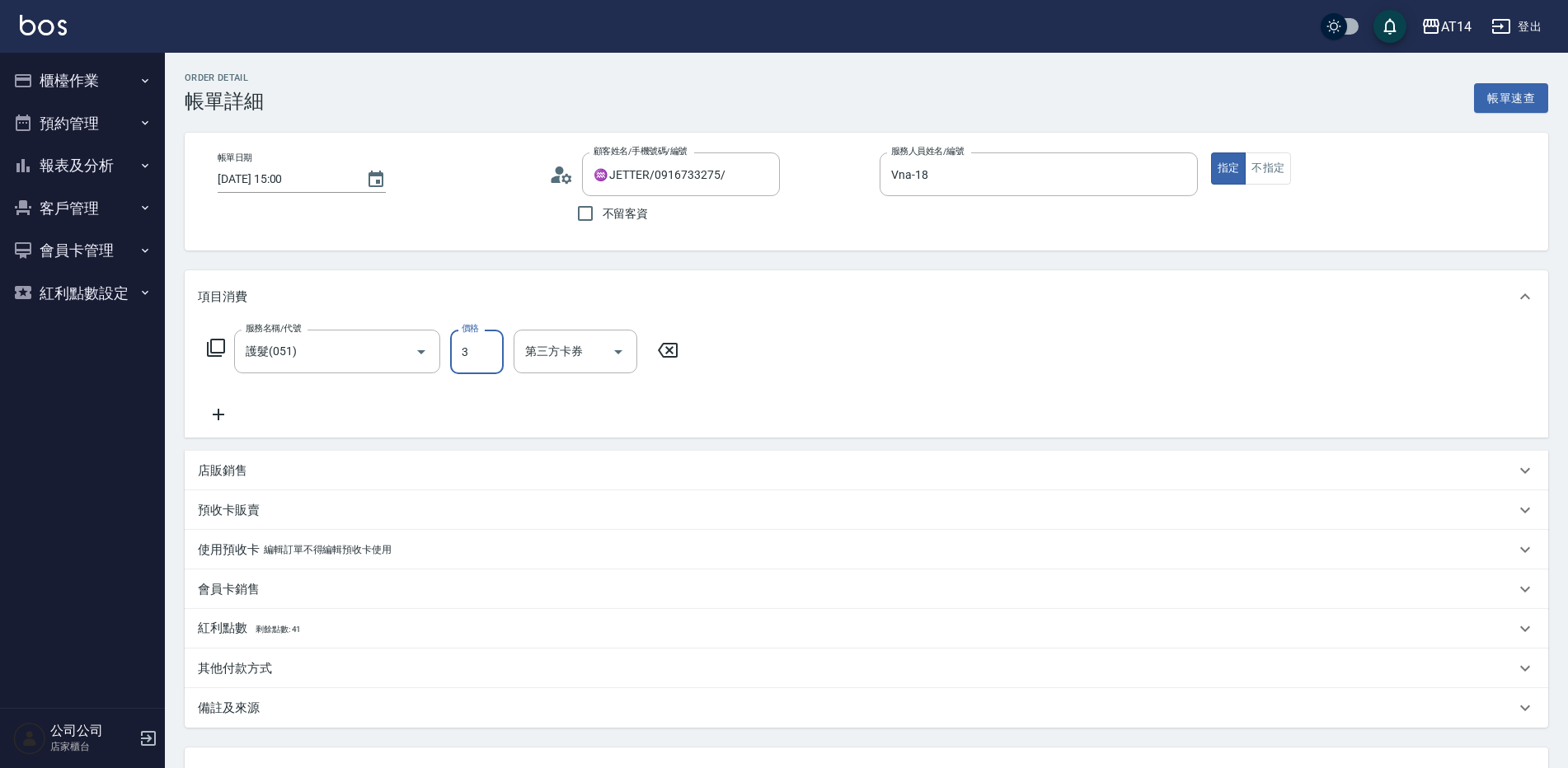
type input "30"
type input "1"
type input "300"
type input "6"
type input "3000"
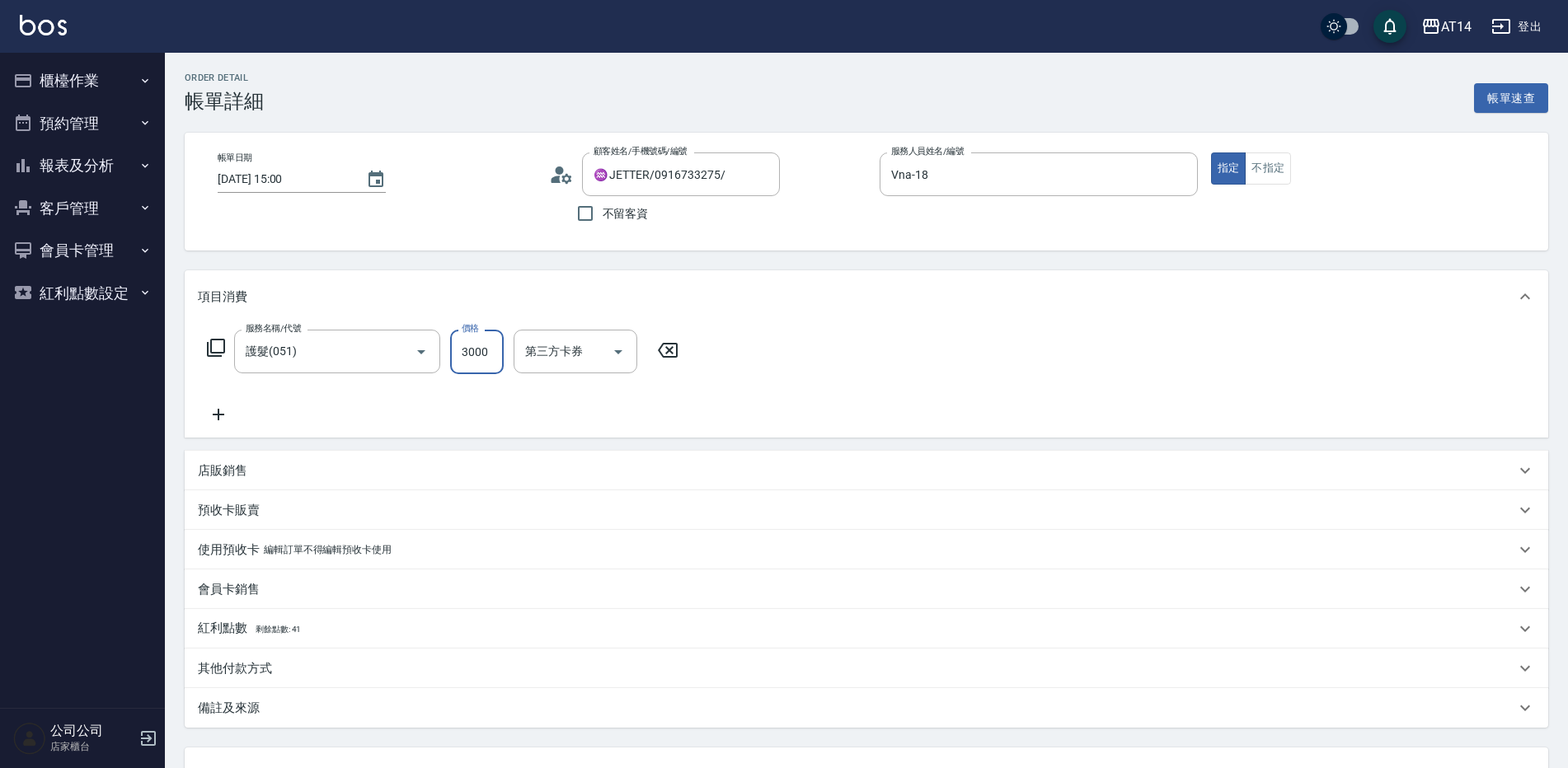
click at [227, 413] on icon at bounding box center [218, 414] width 41 height 19
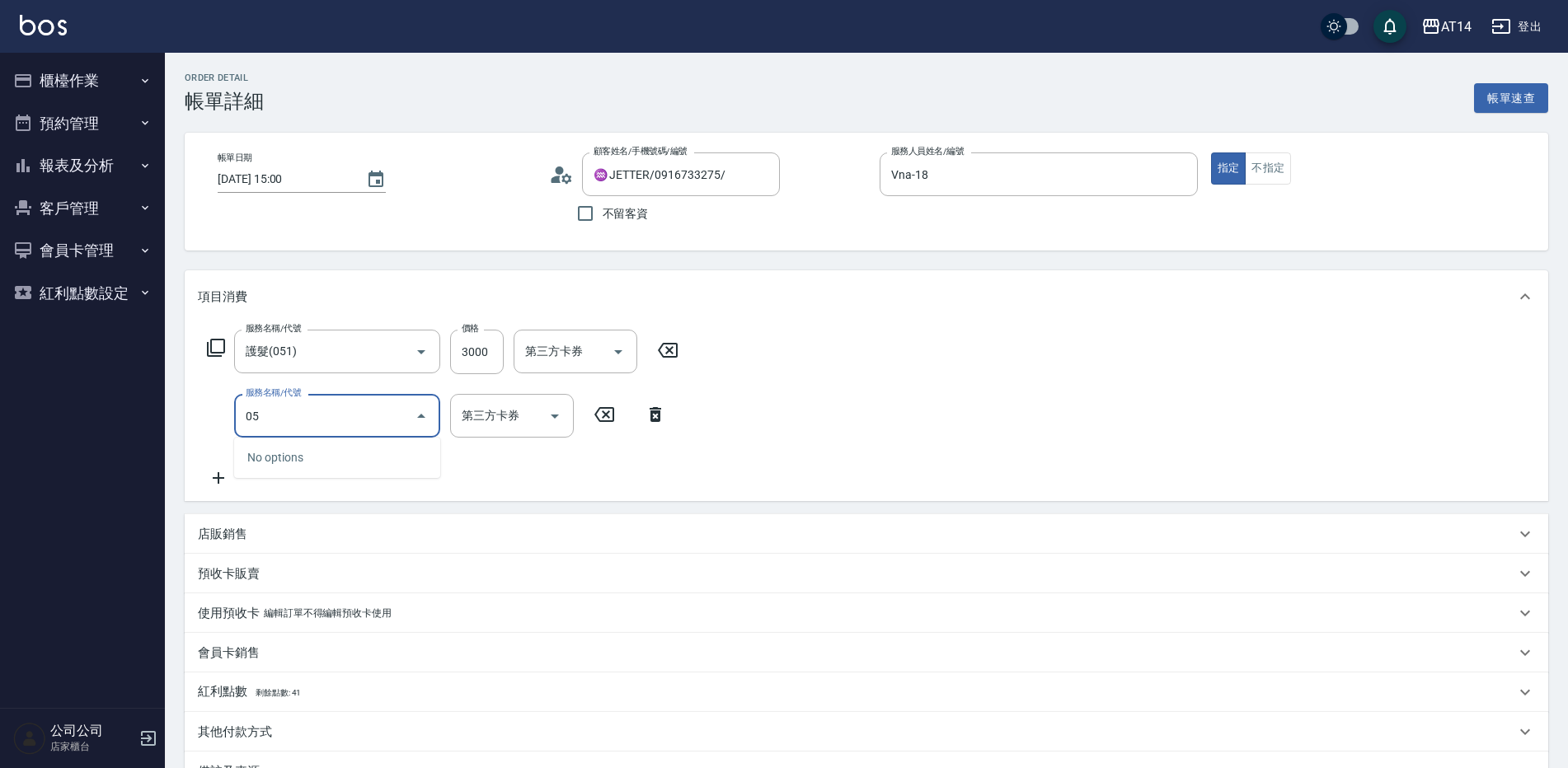
type input "052"
click at [275, 459] on span "頭皮 - 1000" at bounding box center [337, 457] width 206 height 27
type input "8"
type input "頭皮(052)"
click at [497, 420] on input "1000" at bounding box center [477, 416] width 54 height 45
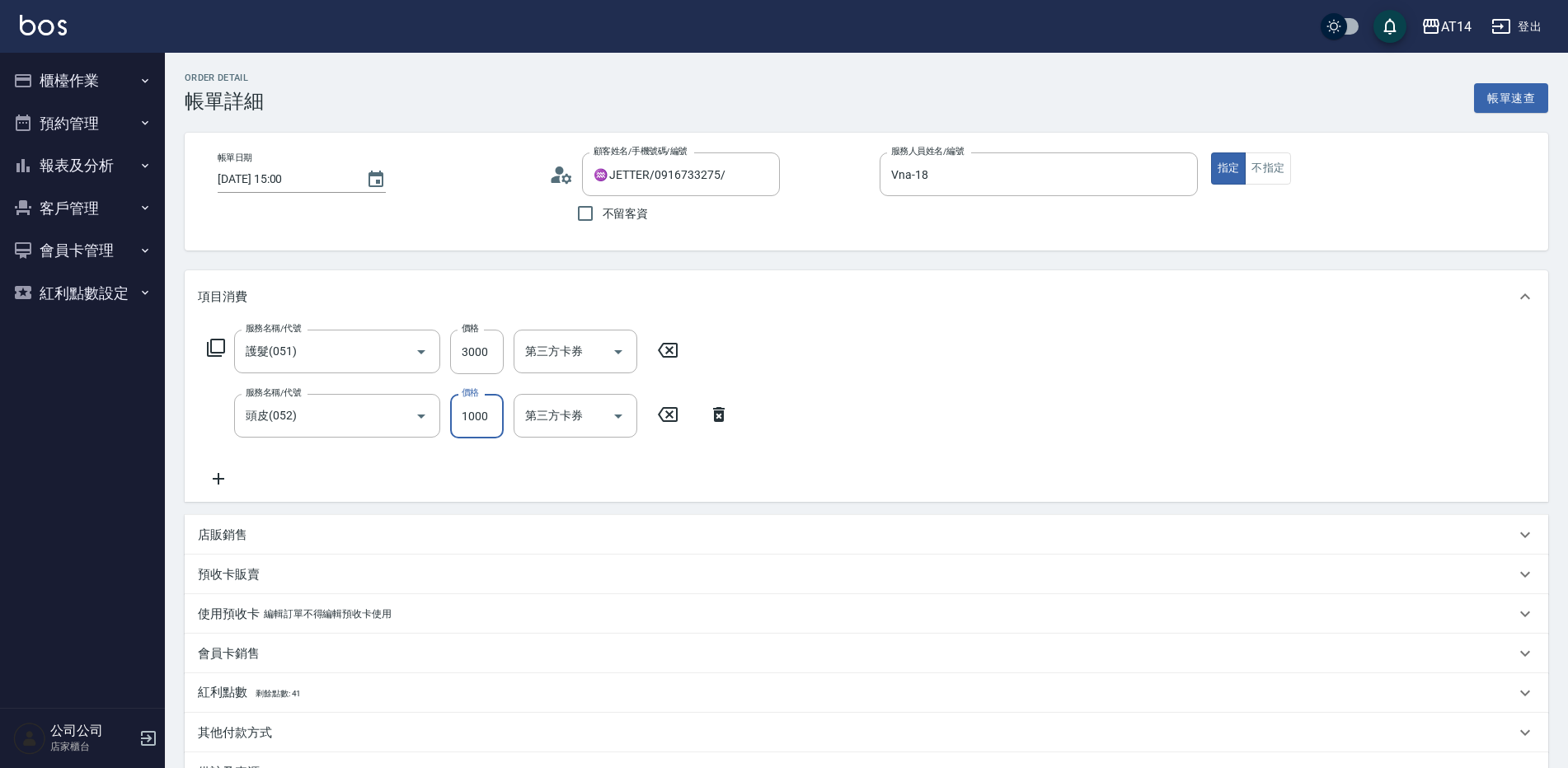
type input "9"
type input "6"
type input "900"
type input "8"
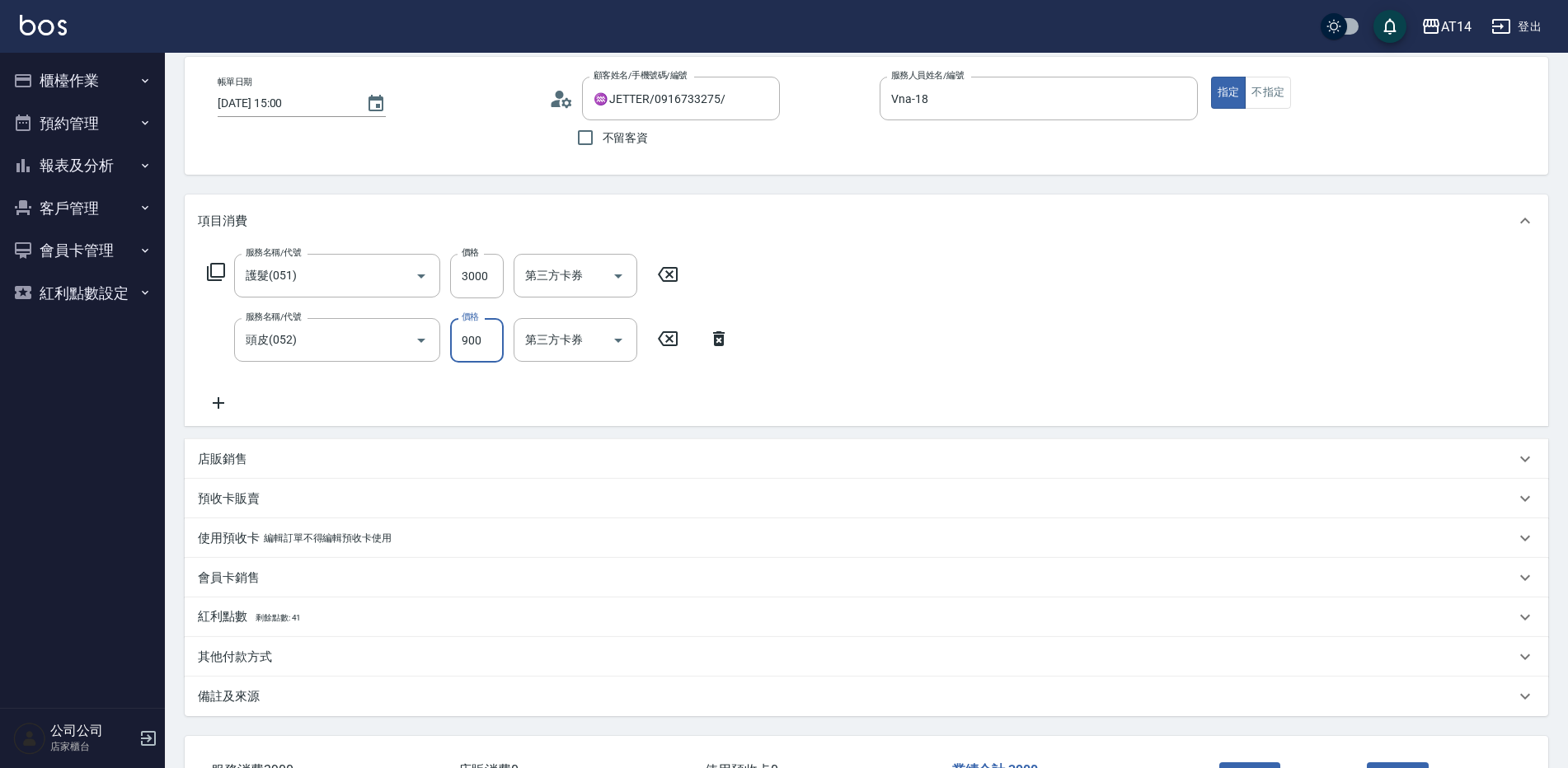
scroll to position [83, 0]
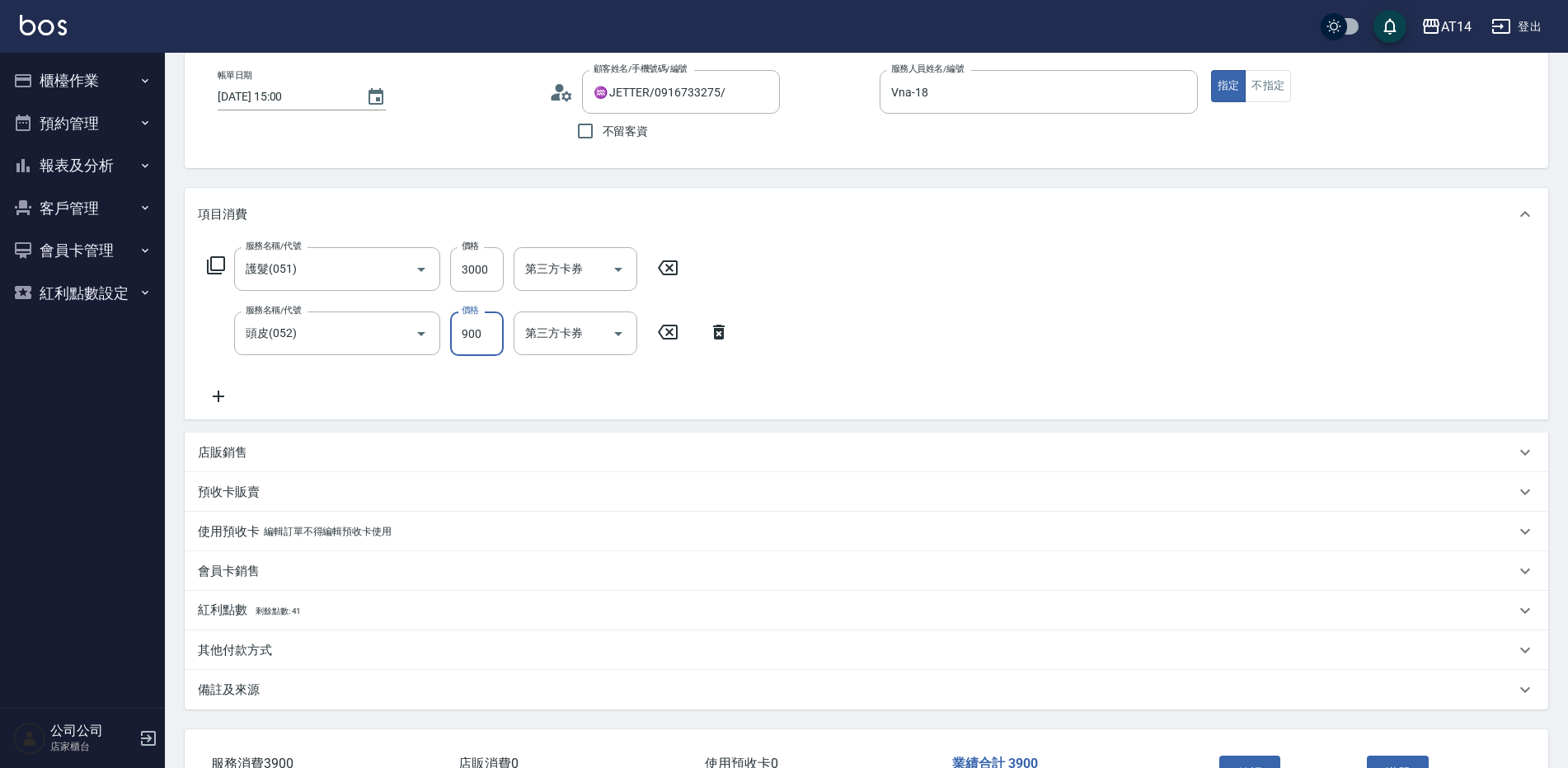
type input "900"
click at [305, 694] on div "備註及來源" at bounding box center [857, 691] width 1317 height 18
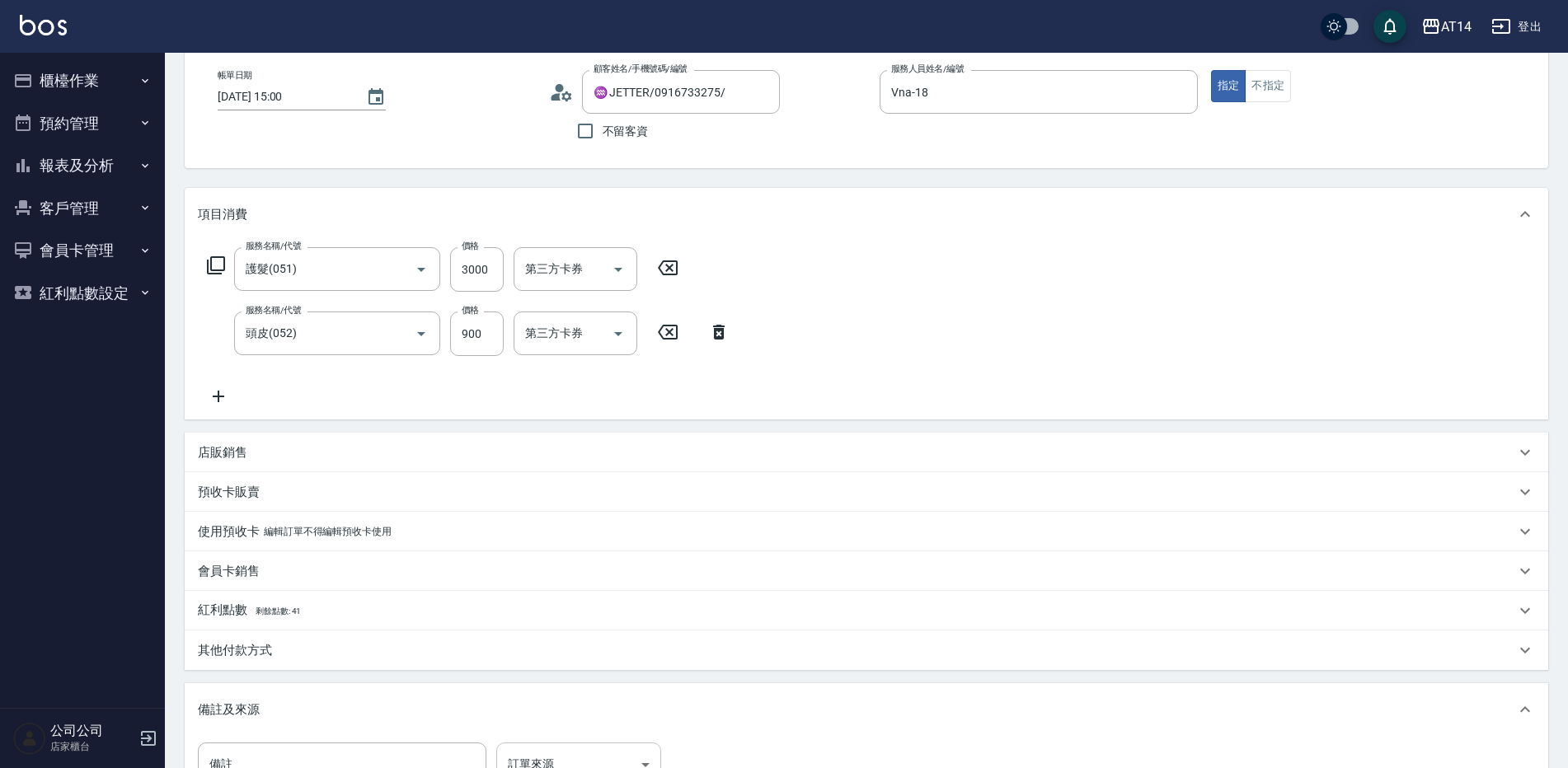
click at [572, 761] on body "AT14 登出 櫃檯作業 打帳單 帳單列表 掛單列表 現金收支登錄 材料自購登錄 每日結帳 排班表 掃碼打卡 預約管理 預約管理 單日預約紀錄 單週預約紀錄 …" at bounding box center [784, 454] width 1568 height 1074
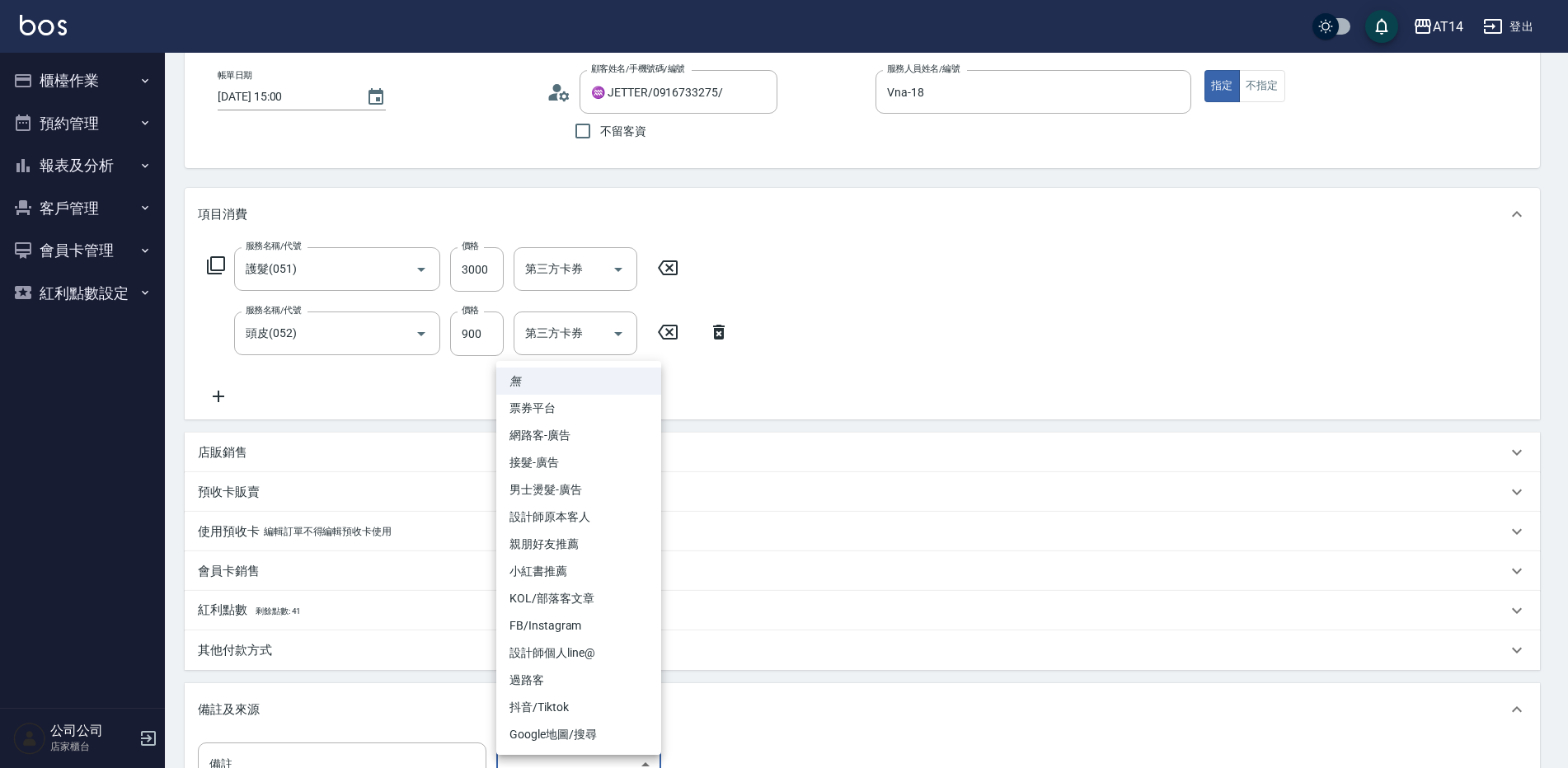
scroll to position [102, 0]
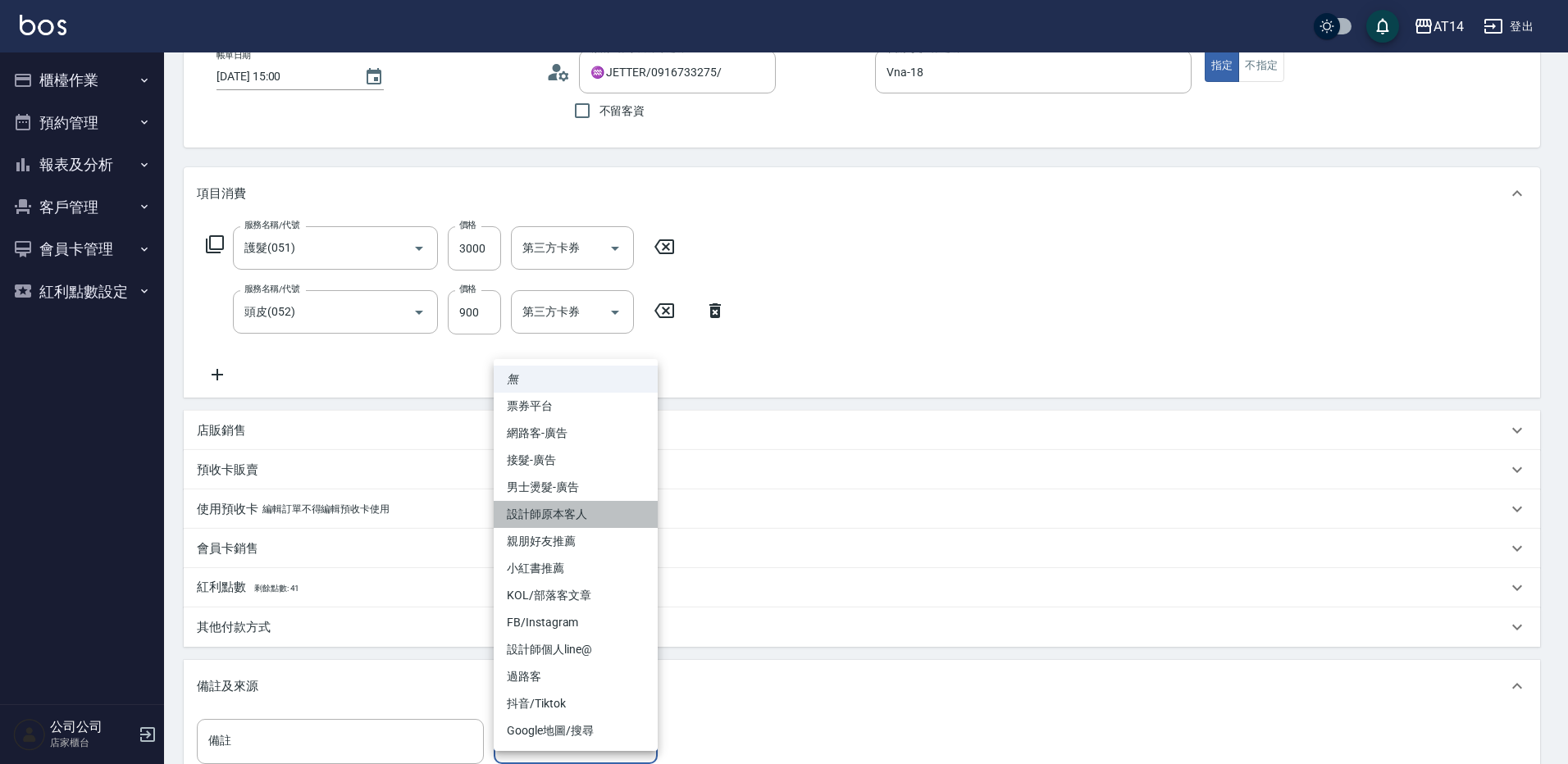
click at [570, 508] on li "設計師原本客人" at bounding box center [575, 515] width 164 height 27
type input "設計師原本客人"
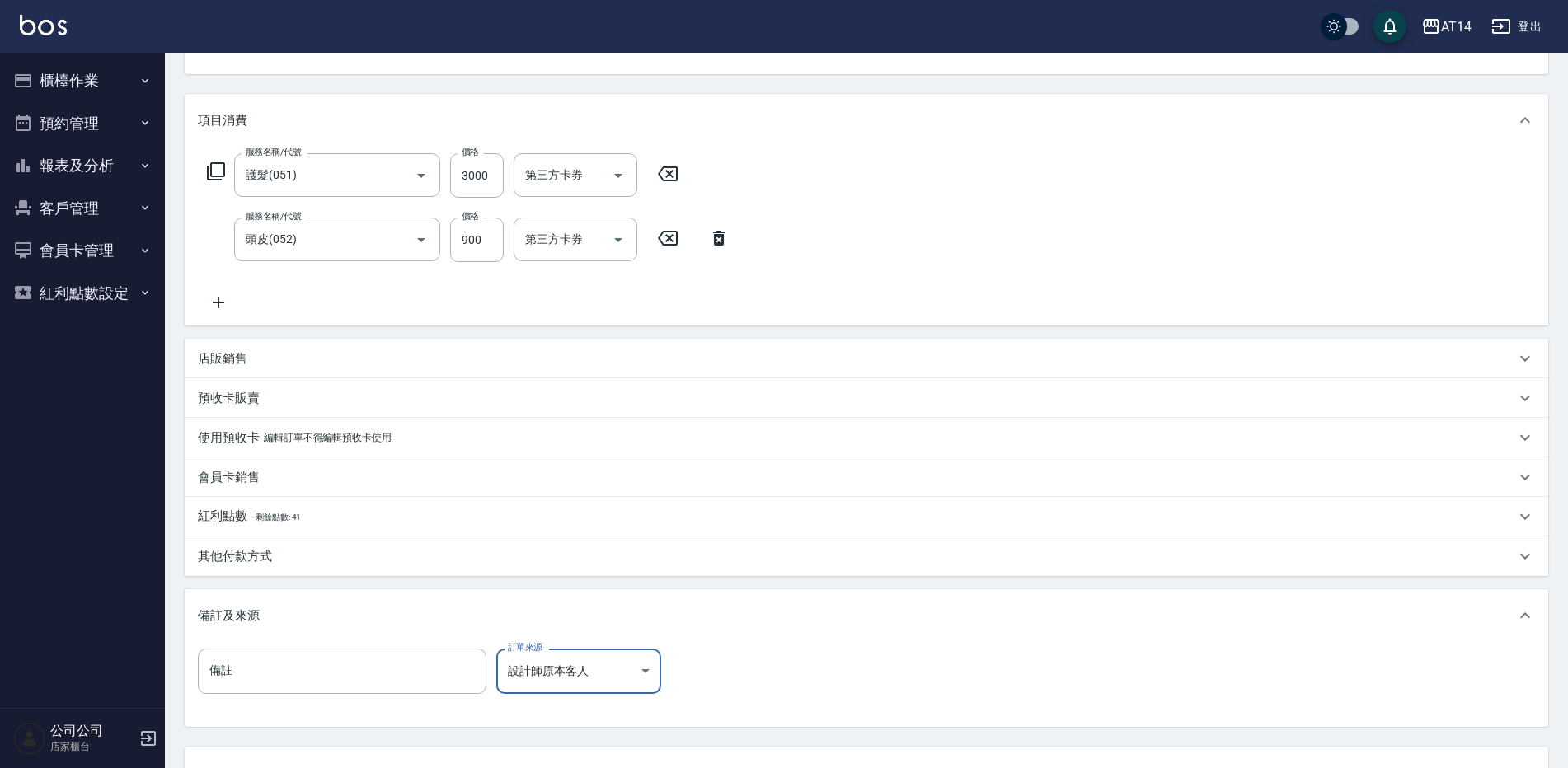
scroll to position [313, 0]
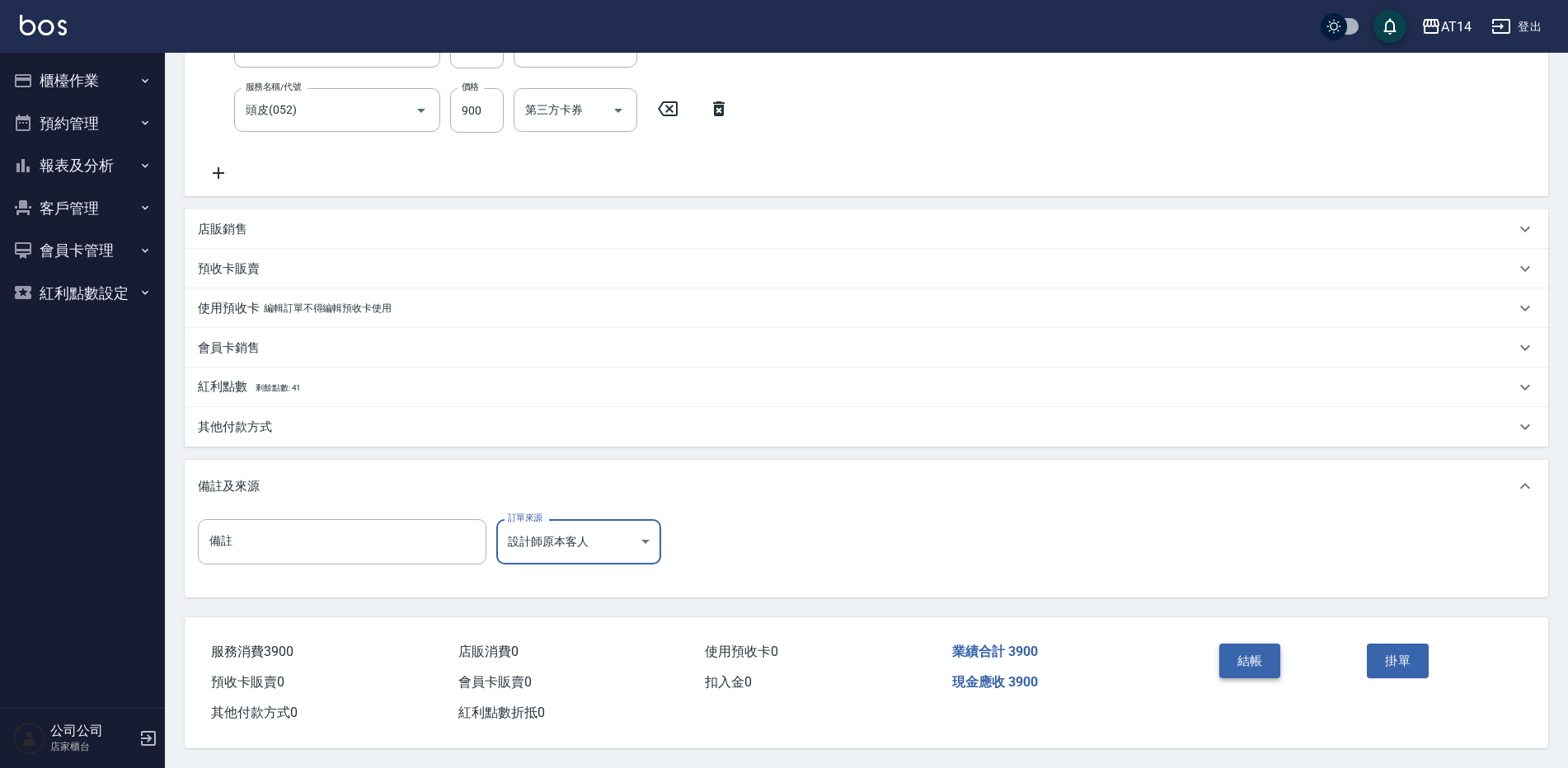
click at [1250, 644] on button "結帳" at bounding box center [1250, 661] width 62 height 34
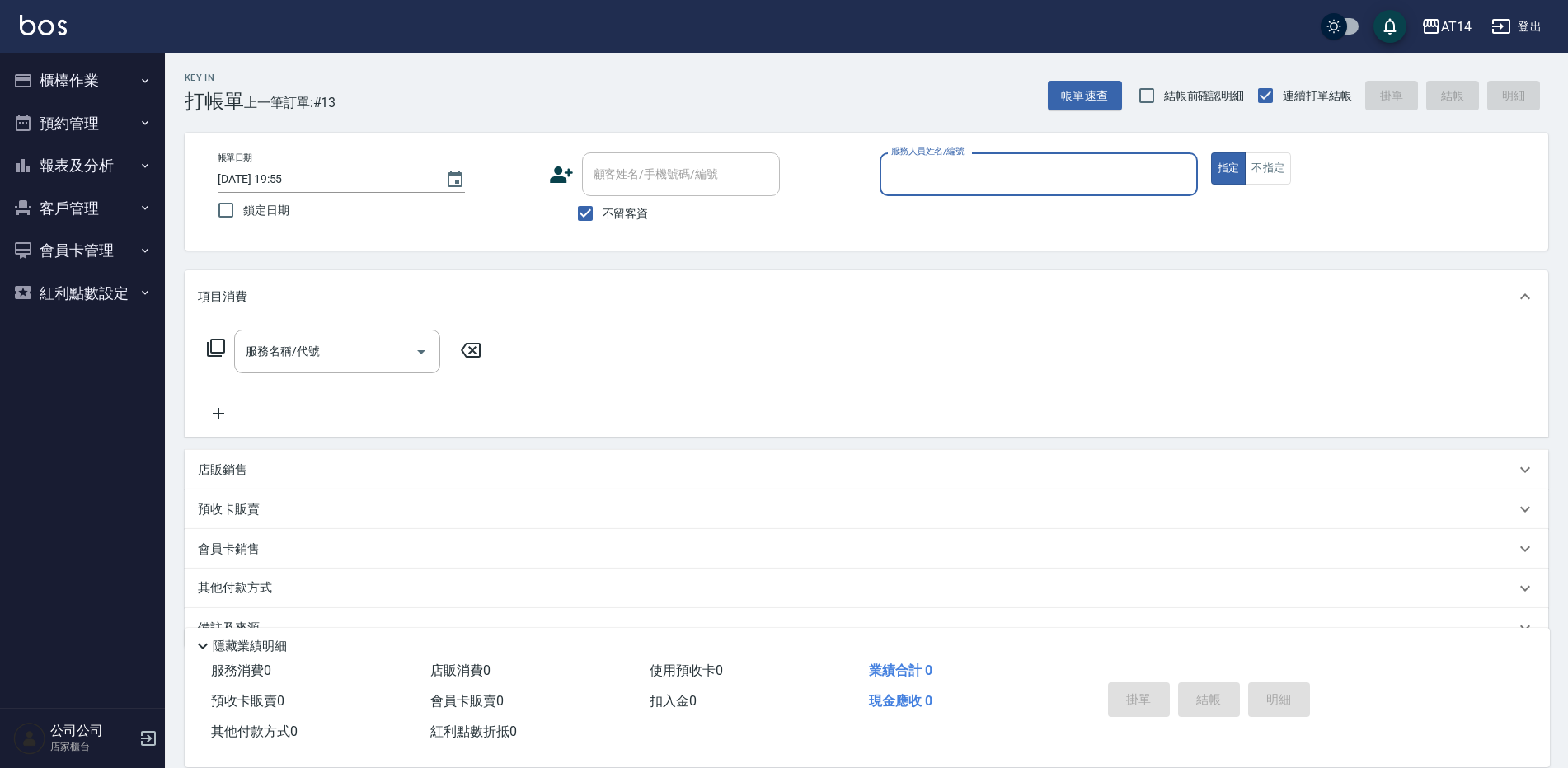
click at [617, 208] on span "不留客資" at bounding box center [625, 214] width 46 height 18
click at [602, 208] on input "不留客資" at bounding box center [585, 213] width 34 height 34
checkbox input "false"
click at [658, 170] on div "顧客姓名/手機號碼/編號 顧客姓名/手機號碼/編號" at bounding box center [681, 174] width 198 height 44
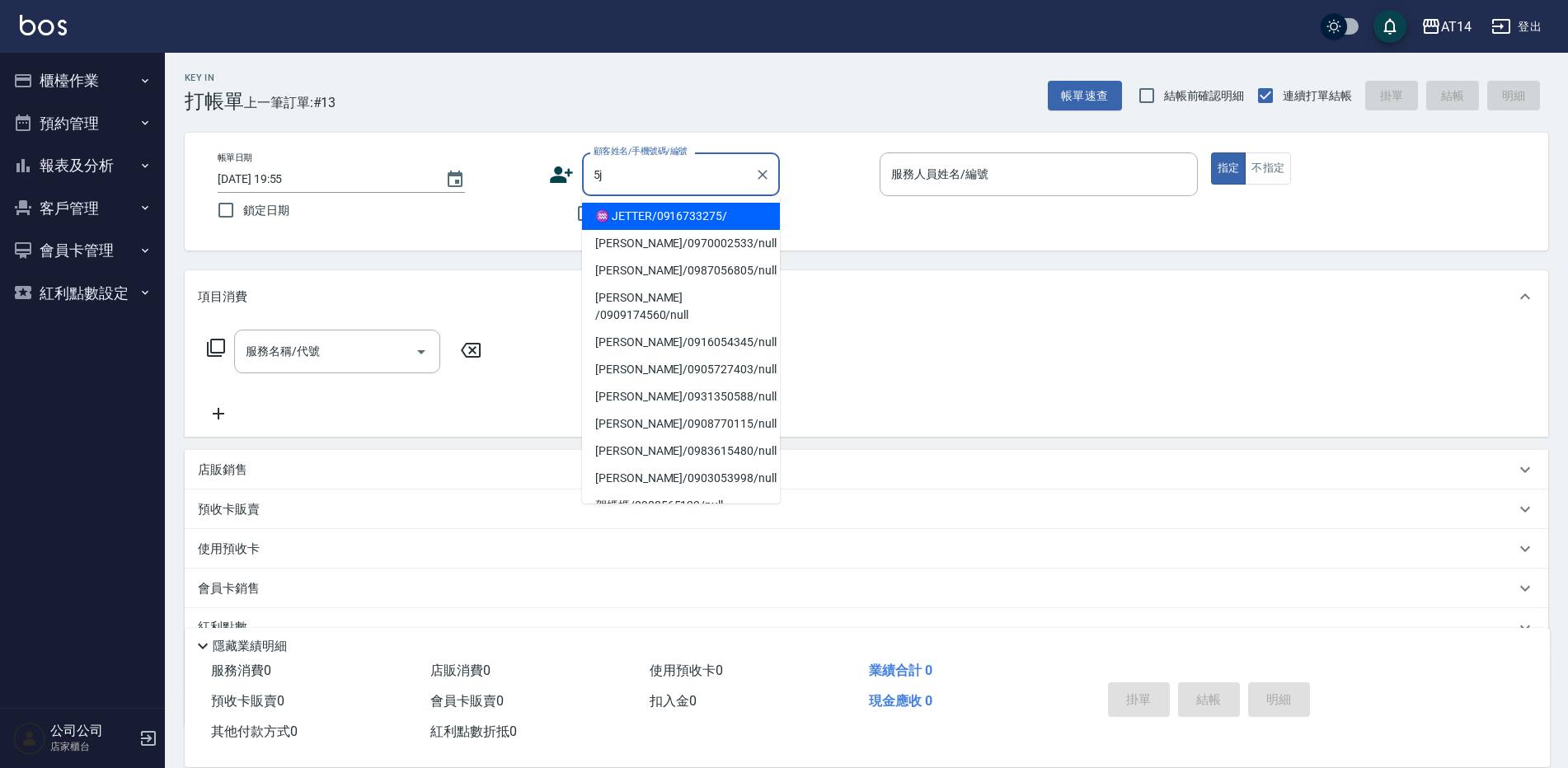
type input "5"
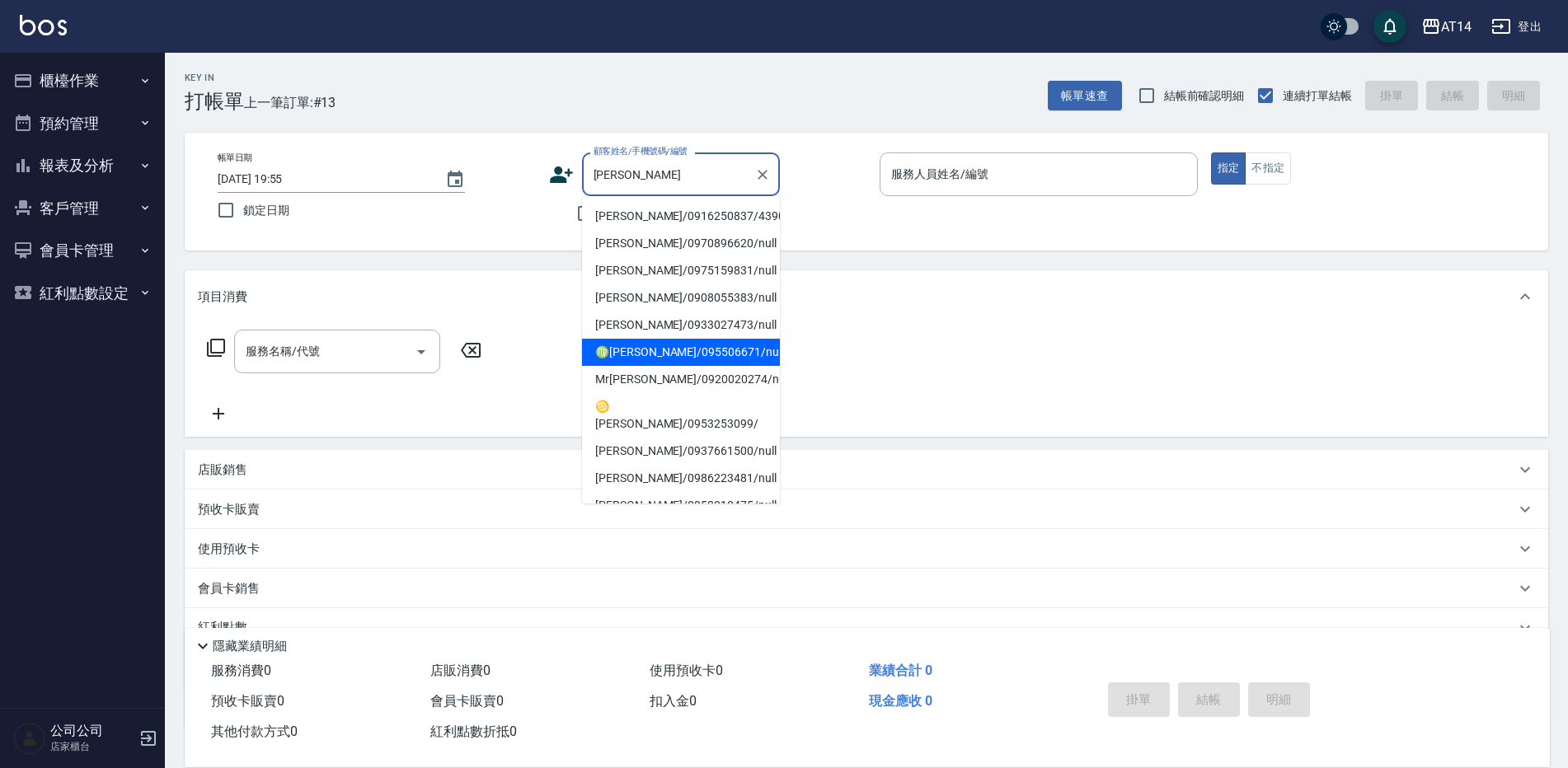
click at [665, 347] on li "♍朱佳淇/095506671/null" at bounding box center [681, 352] width 198 height 27
type input "♍朱佳淇/095506671/null"
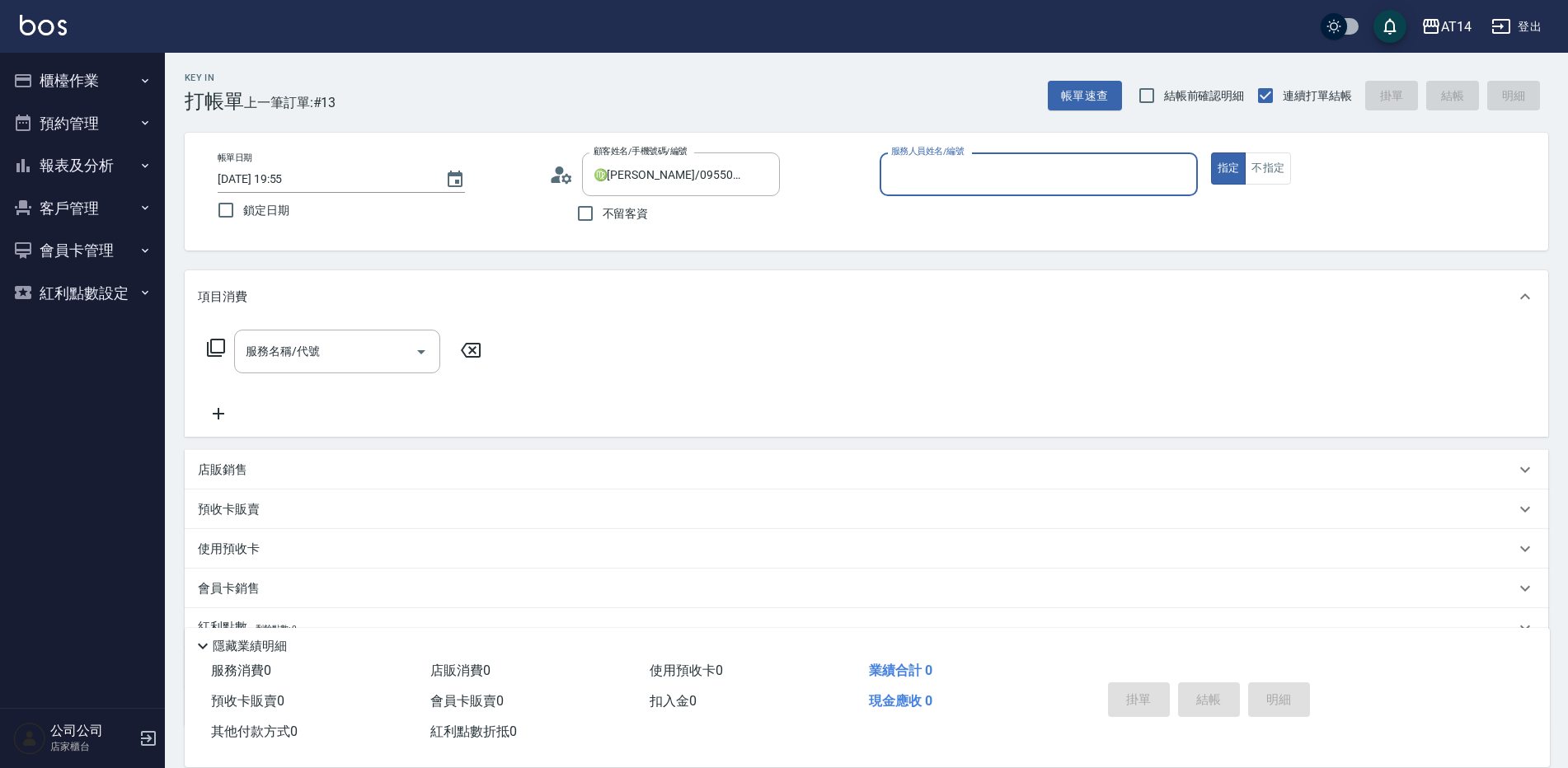
type input "Vna-18"
click at [553, 169] on icon at bounding box center [561, 175] width 25 height 25
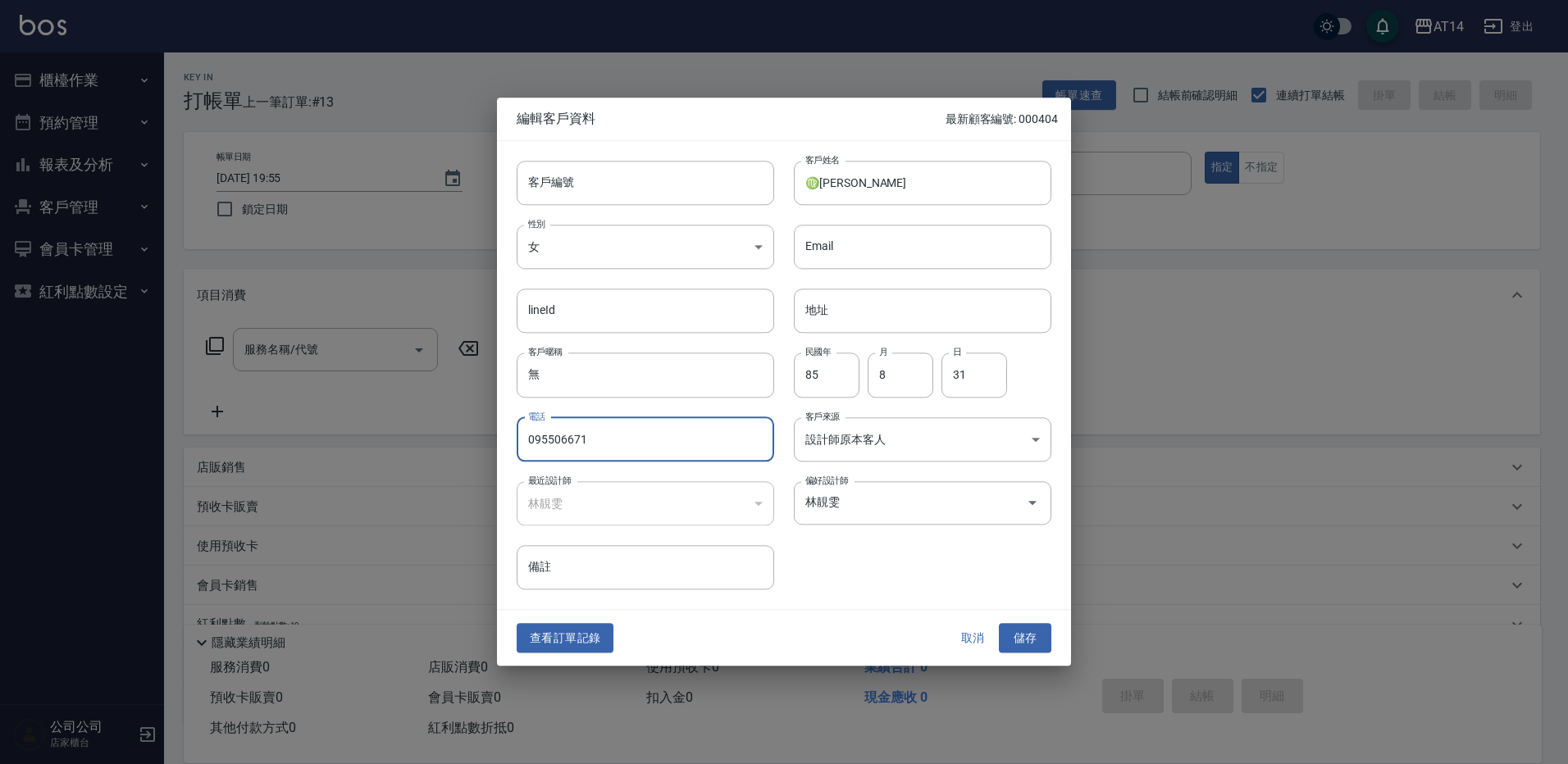
click at [607, 445] on input "095506671" at bounding box center [645, 439] width 257 height 45
click at [875, 182] on input "♍[PERSON_NAME]" at bounding box center [922, 183] width 257 height 45
drag, startPoint x: 875, startPoint y: 182, endPoint x: 866, endPoint y: 179, distance: 9.5
click at [866, 179] on input "♍[PERSON_NAME]" at bounding box center [922, 183] width 257 height 45
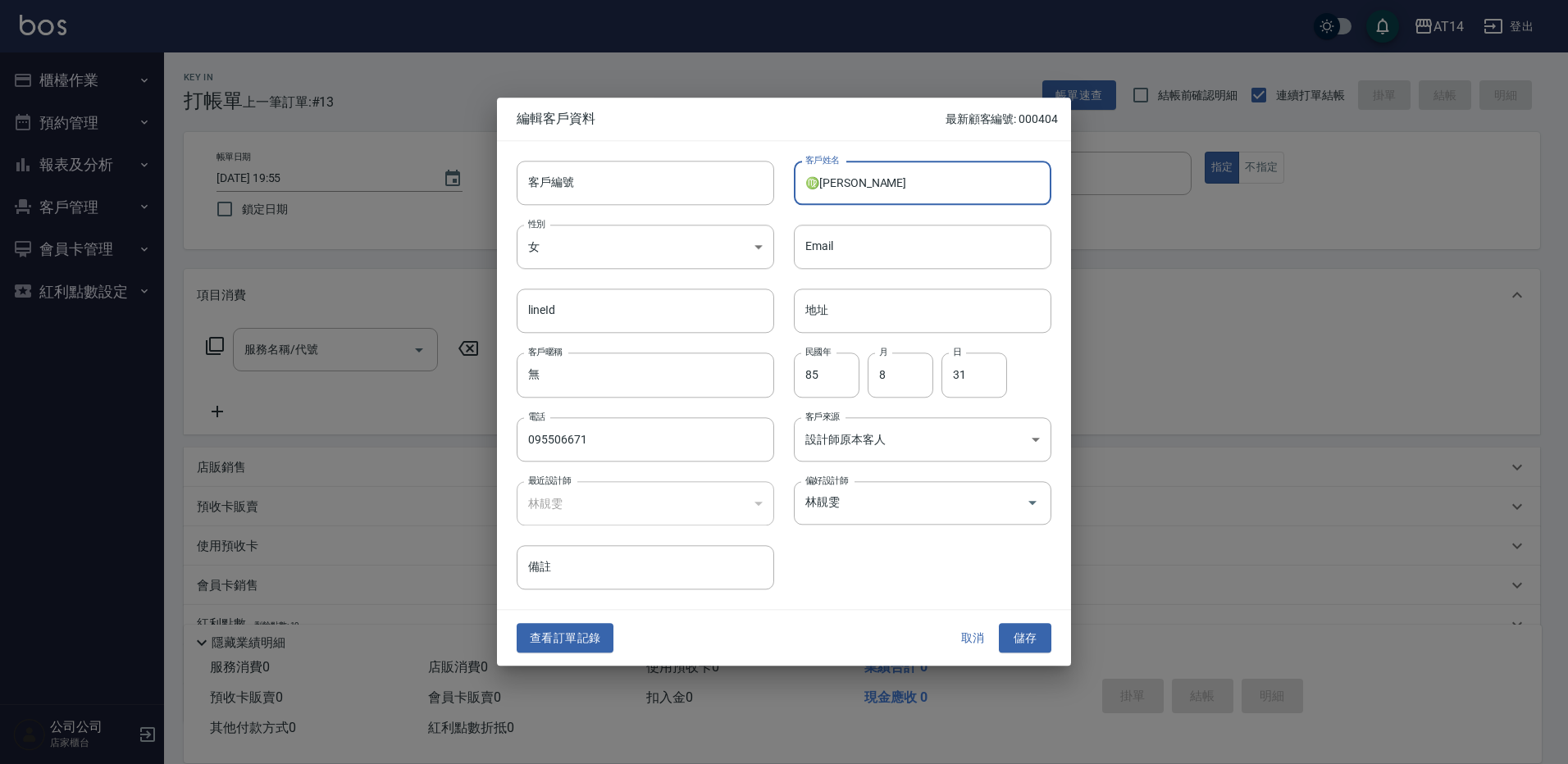
click at [866, 179] on input "♍[PERSON_NAME]" at bounding box center [922, 183] width 257 height 45
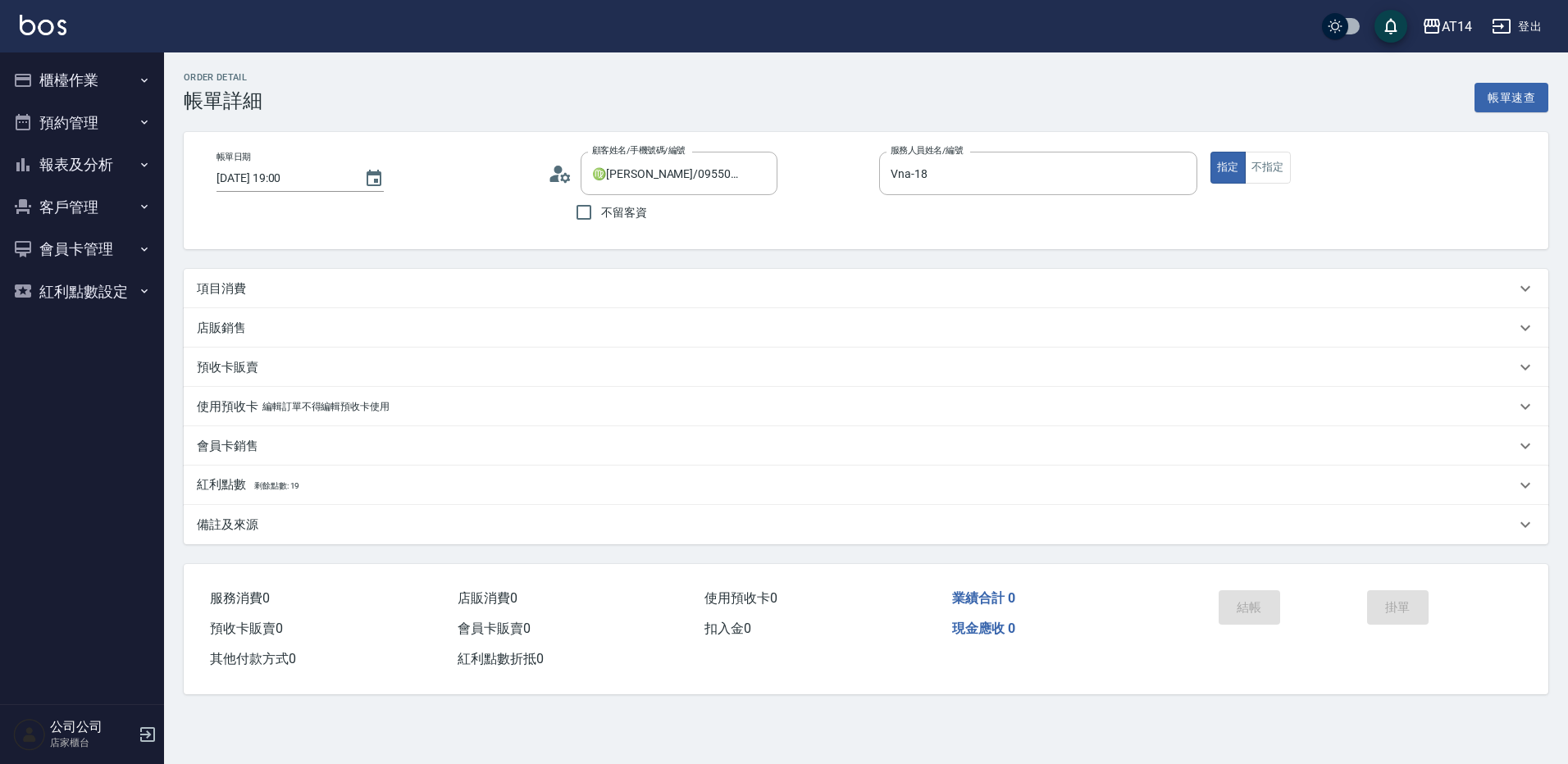
click at [284, 294] on div "項目消費" at bounding box center [856, 290] width 1319 height 18
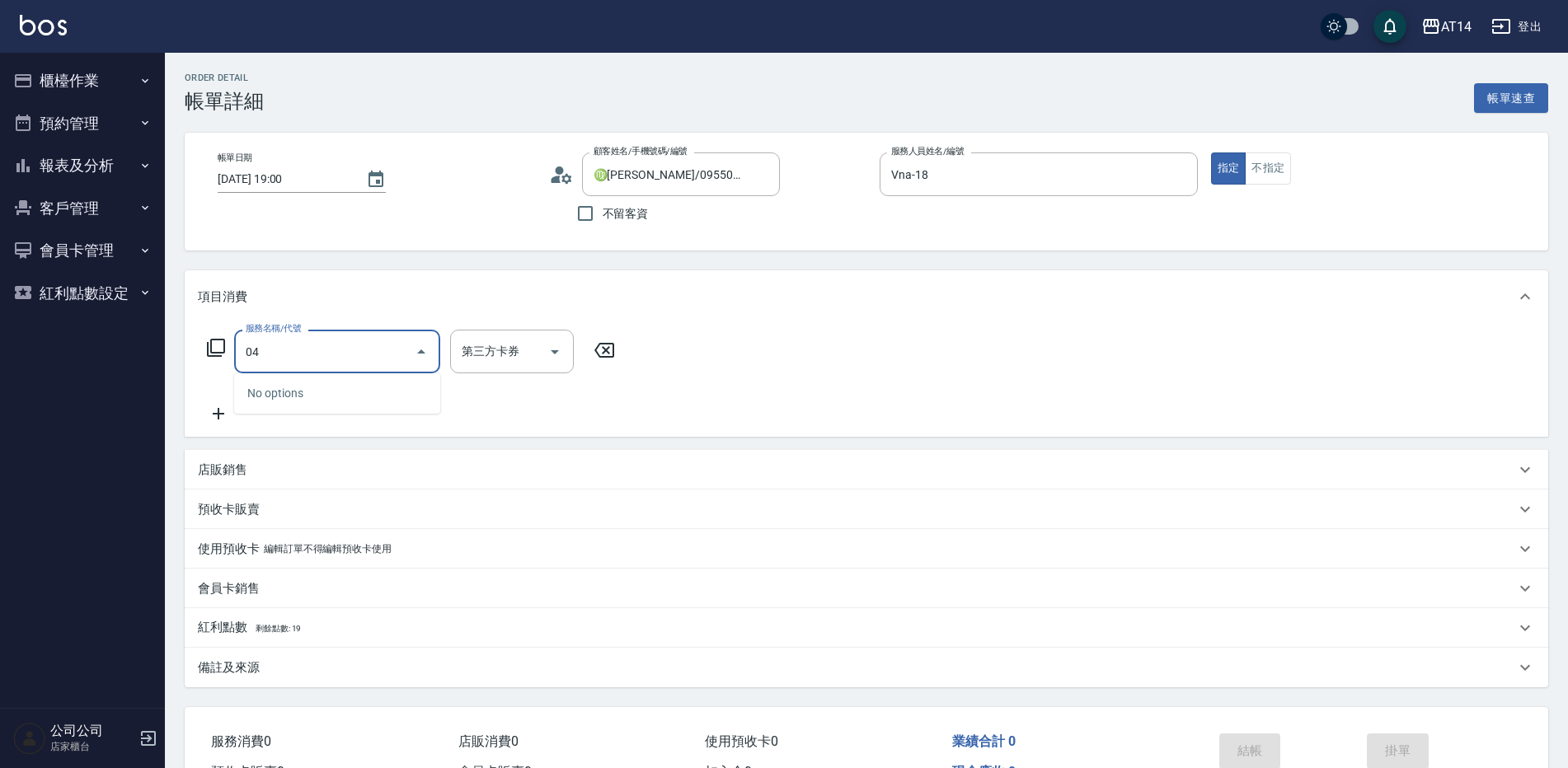
type input "041"
click at [284, 384] on span "染髮 - 1500" at bounding box center [337, 393] width 206 height 27
type input "3"
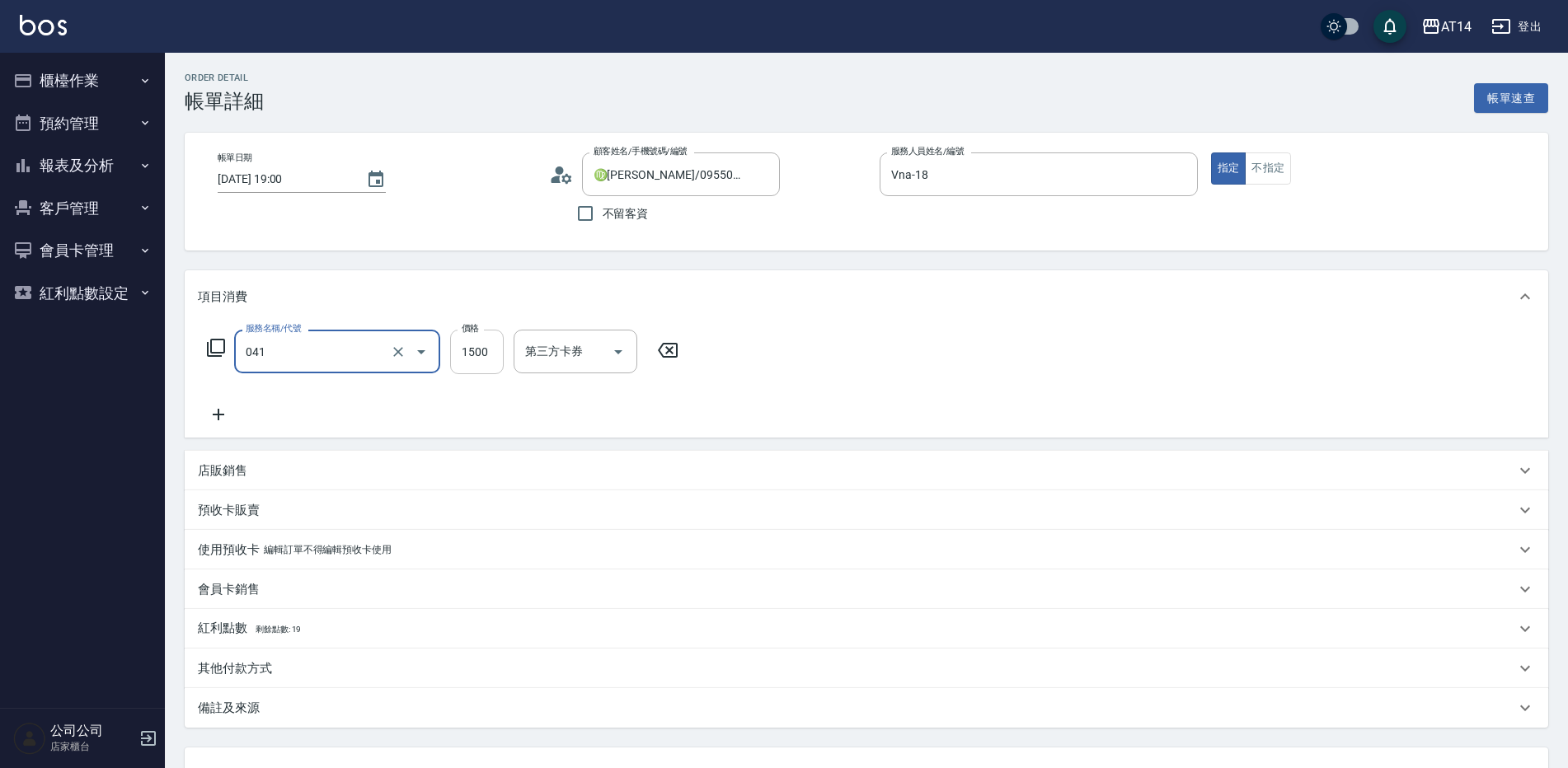
type input "染髮(041)"
click at [493, 369] on input "1500" at bounding box center [477, 352] width 54 height 45
type input "1"
type input "0"
type input "110"
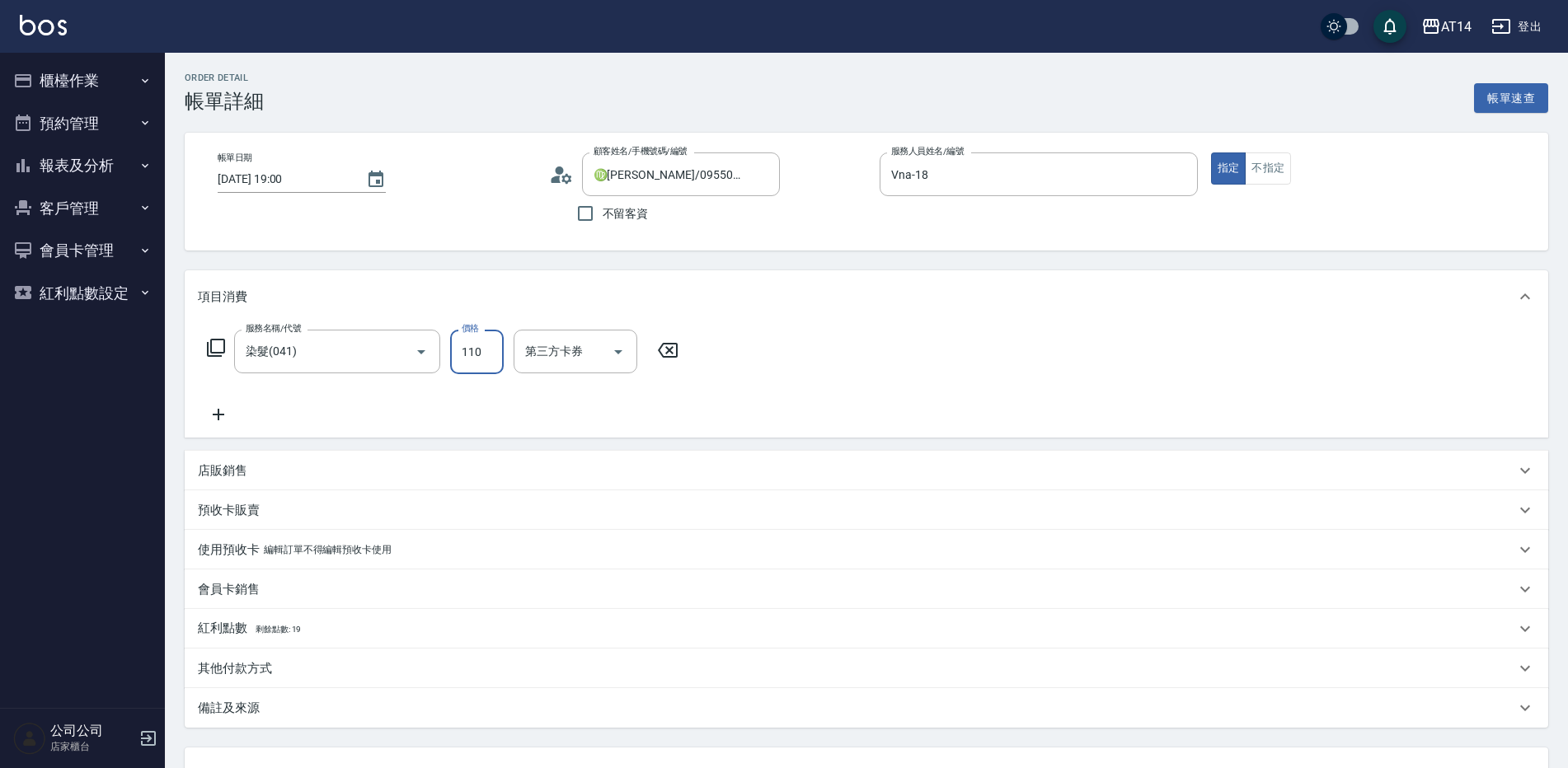
type input "2"
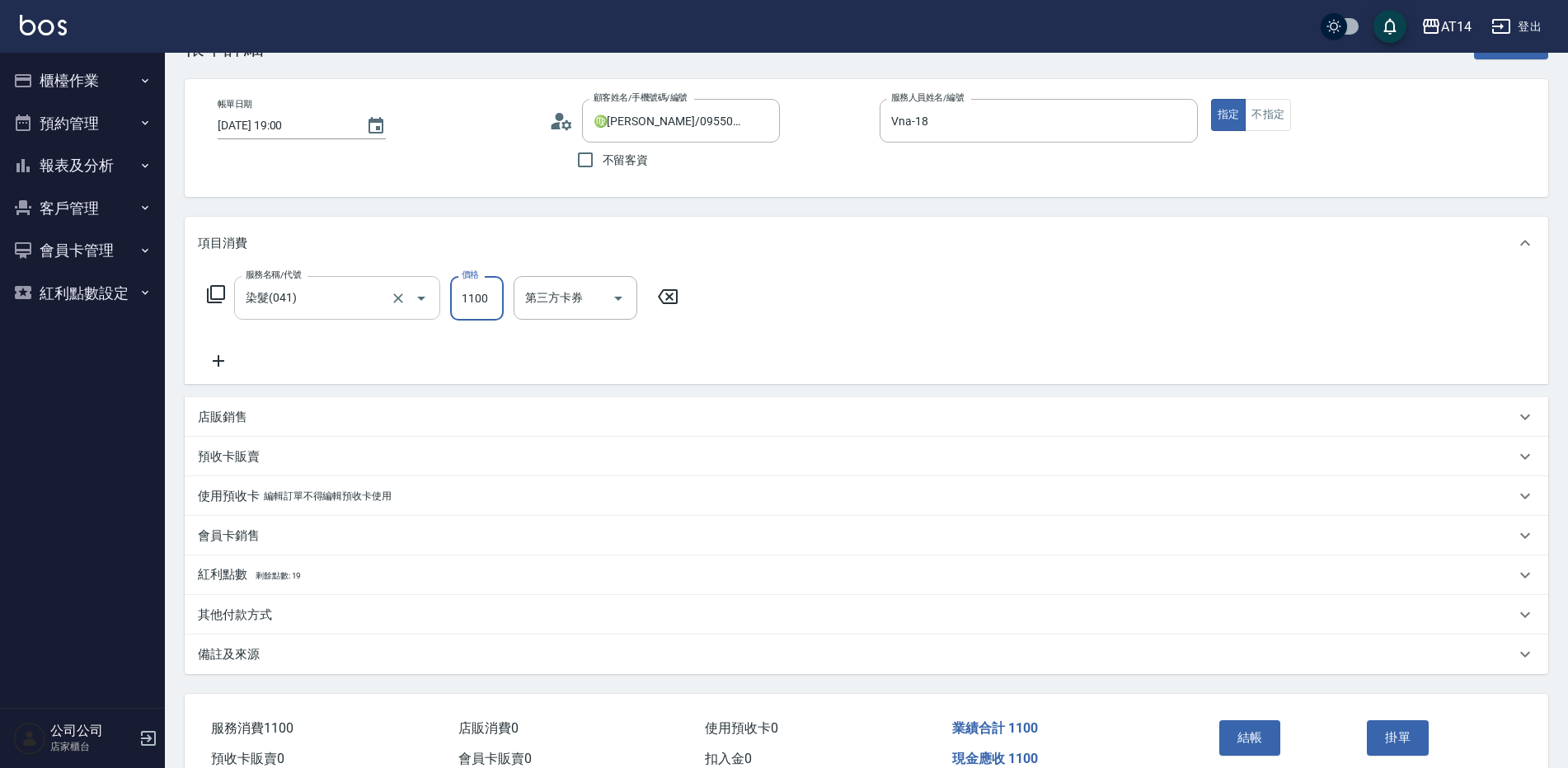
scroll to position [83, 0]
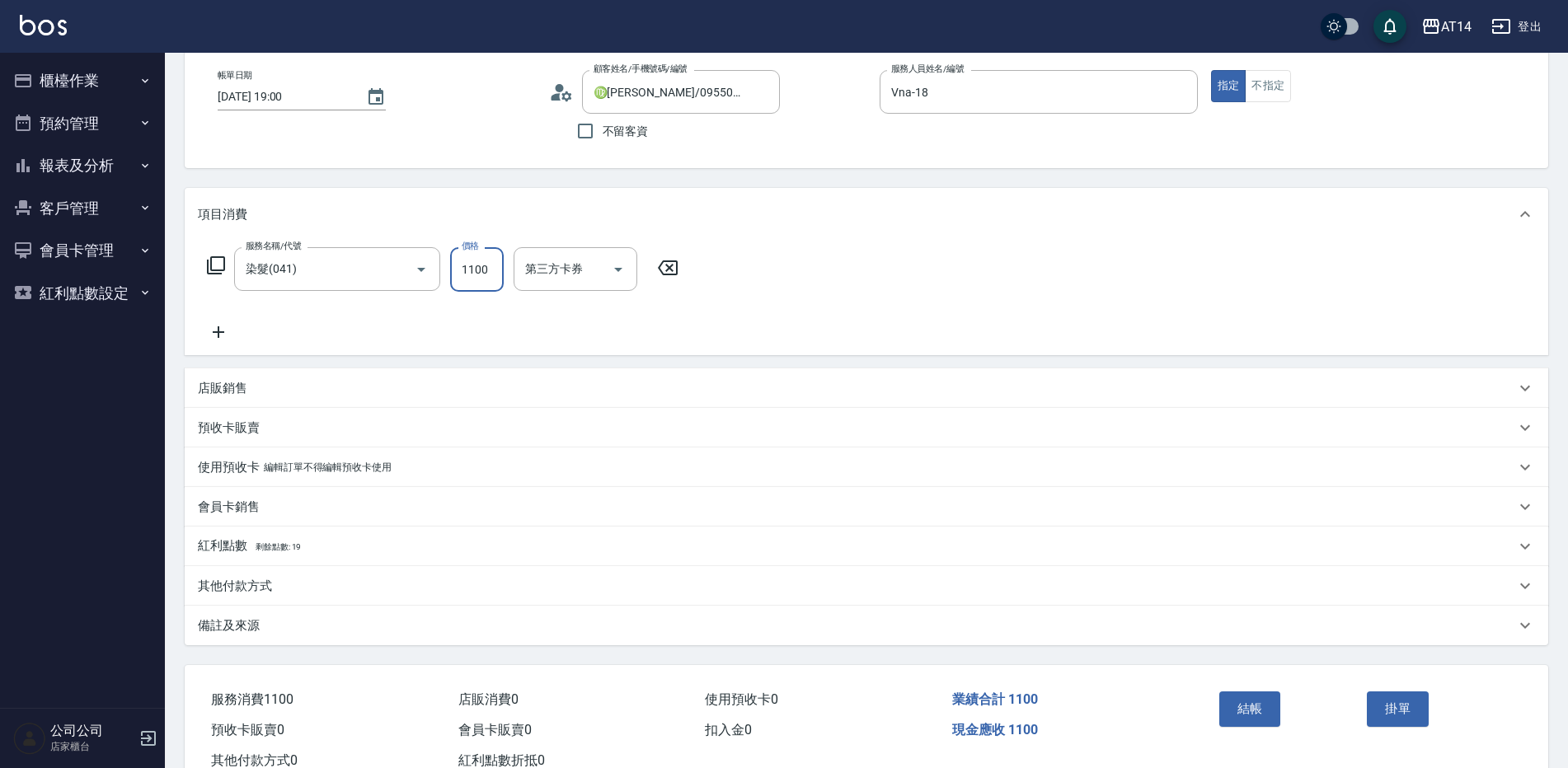
type input "1100"
click at [397, 640] on div "備註及來源" at bounding box center [866, 625] width 1363 height 40
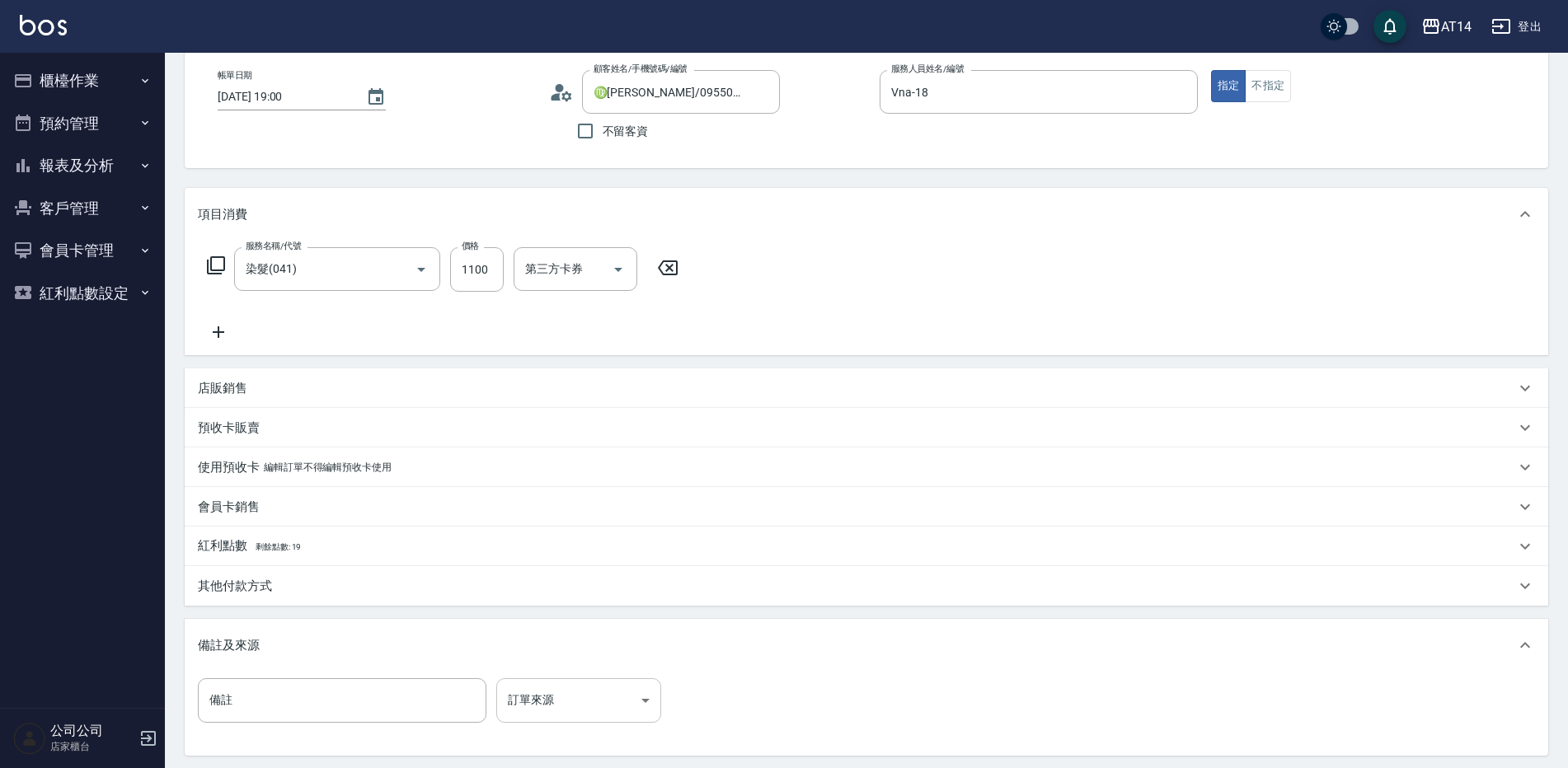
click at [587, 685] on body "AT14 登出 櫃檯作業 打帳單 帳單列表 掛單列表 現金收支登錄 材料自購登錄 每日結帳 排班表 掃碼打卡 預約管理 預約管理 單日預約紀錄 單週預約紀錄 …" at bounding box center [784, 421] width 1568 height 1009
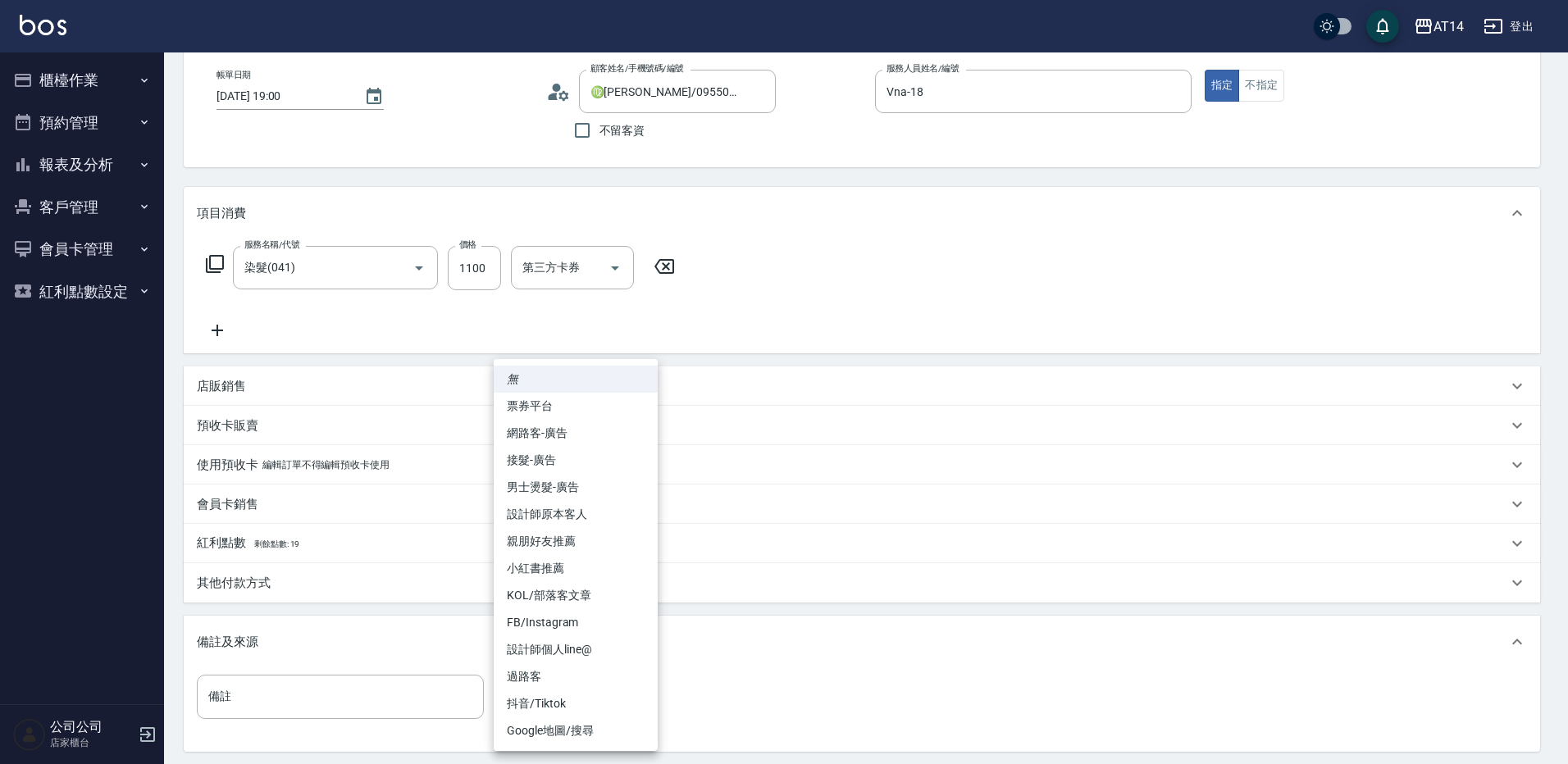
click at [591, 503] on li "設計師原本客人" at bounding box center [575, 515] width 164 height 27
type input "設計師原本客人"
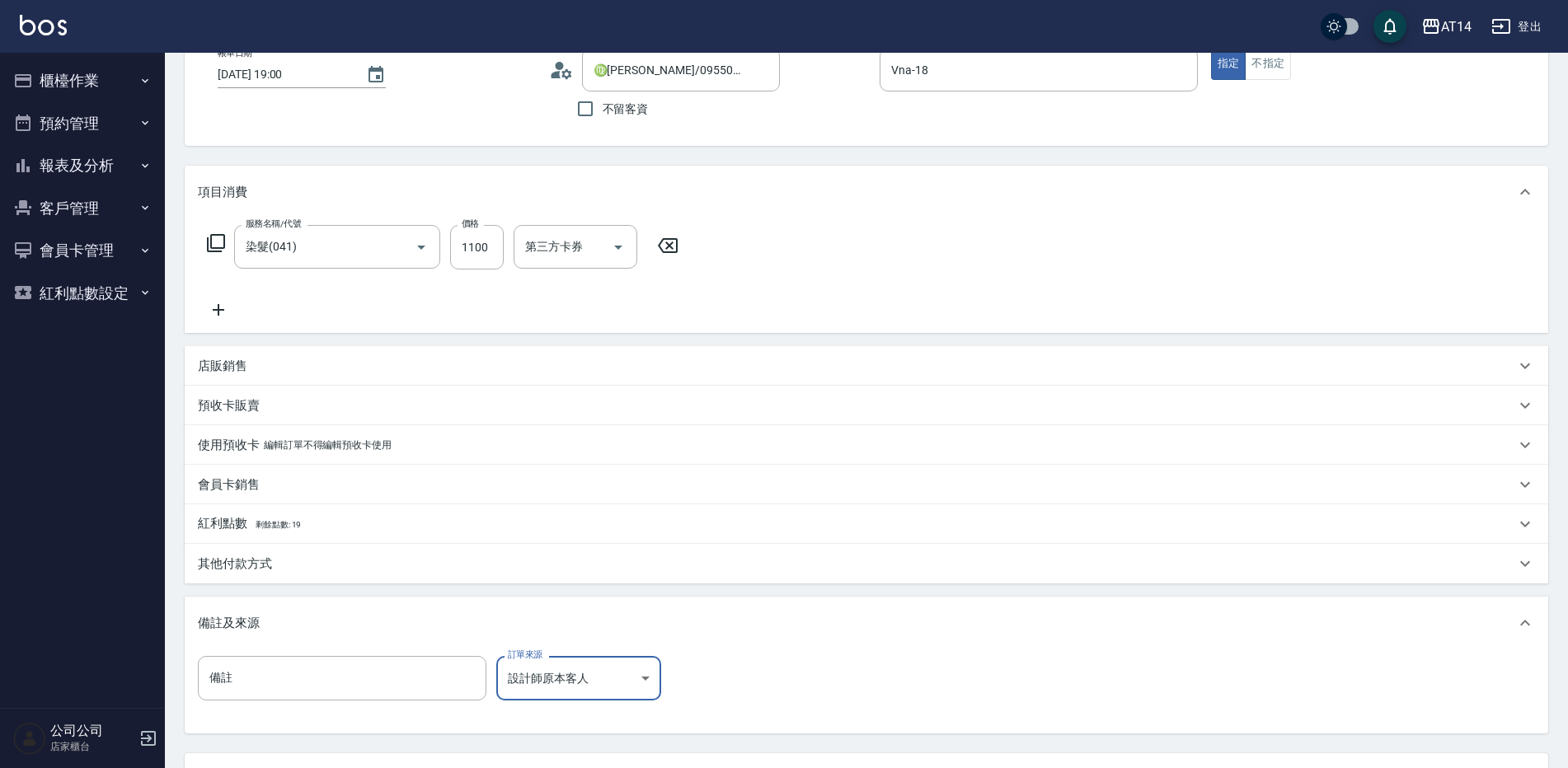
scroll to position [165, 0]
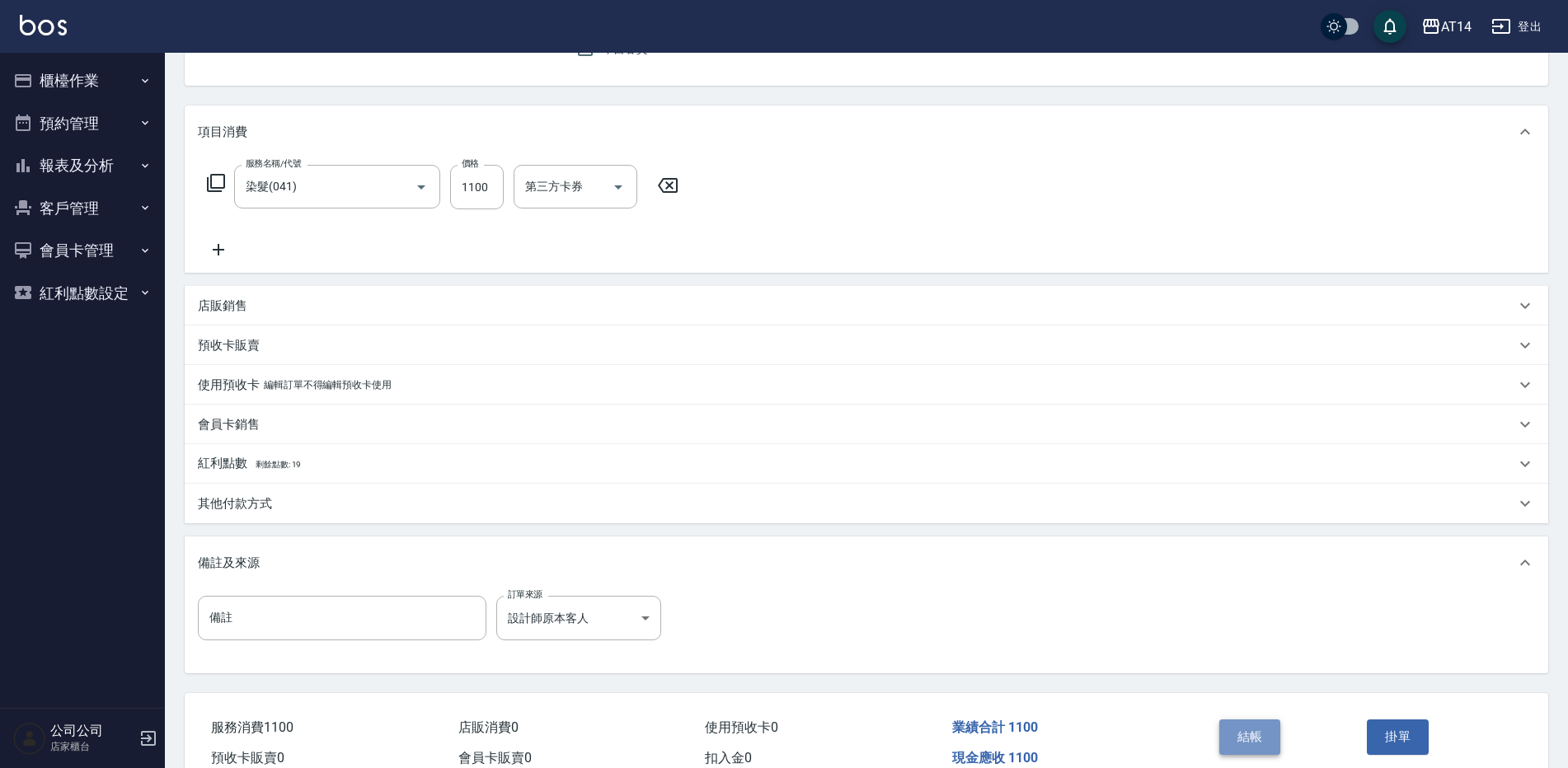
click at [1255, 755] on button "結帳" at bounding box center [1250, 736] width 62 height 34
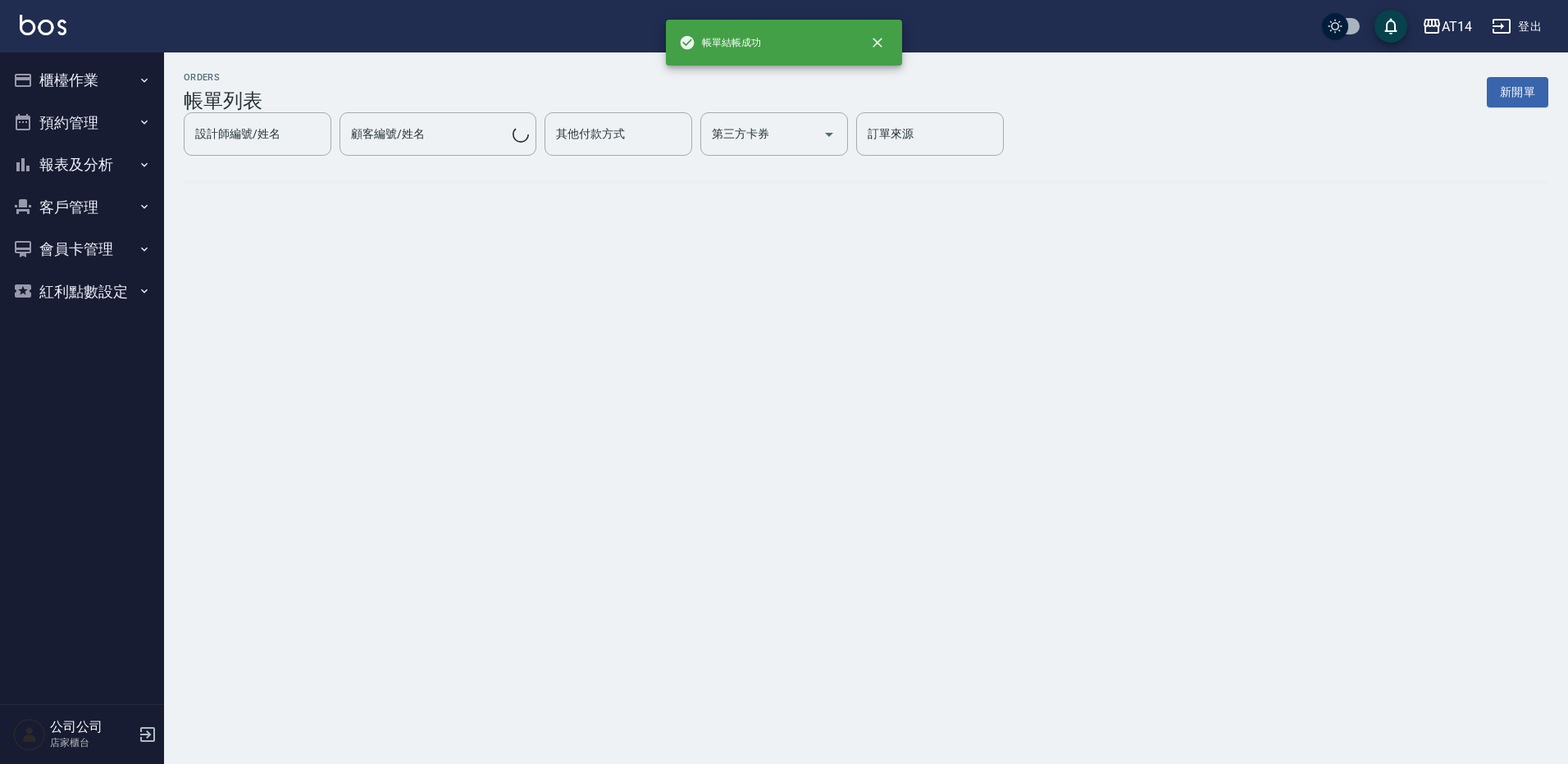
drag, startPoint x: 1044, startPoint y: 620, endPoint x: 960, endPoint y: 111, distance: 515.9
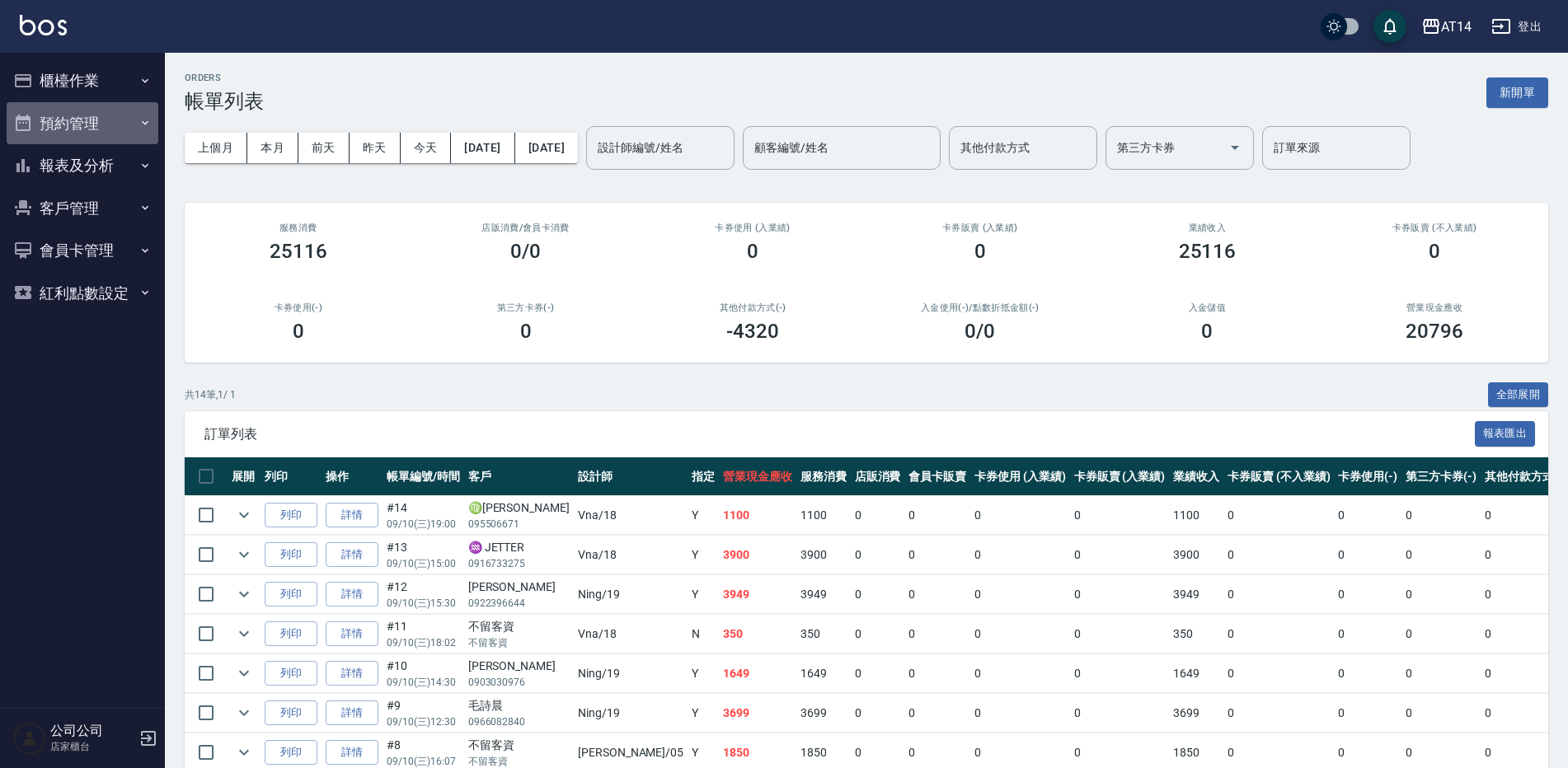
click at [120, 127] on button "預約管理" at bounding box center [82, 123] width 151 height 43
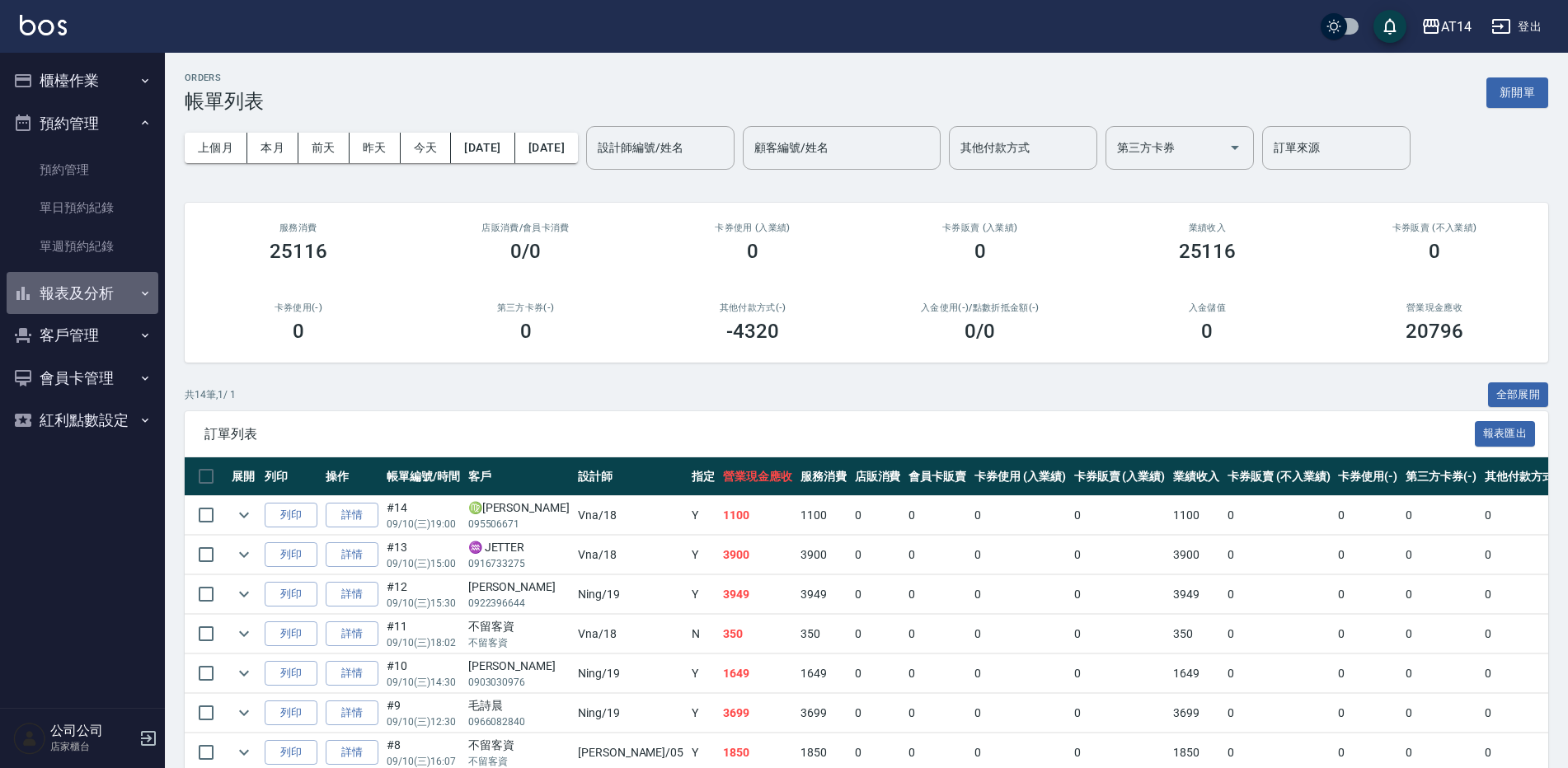
click at [114, 301] on button "報表及分析" at bounding box center [82, 293] width 151 height 43
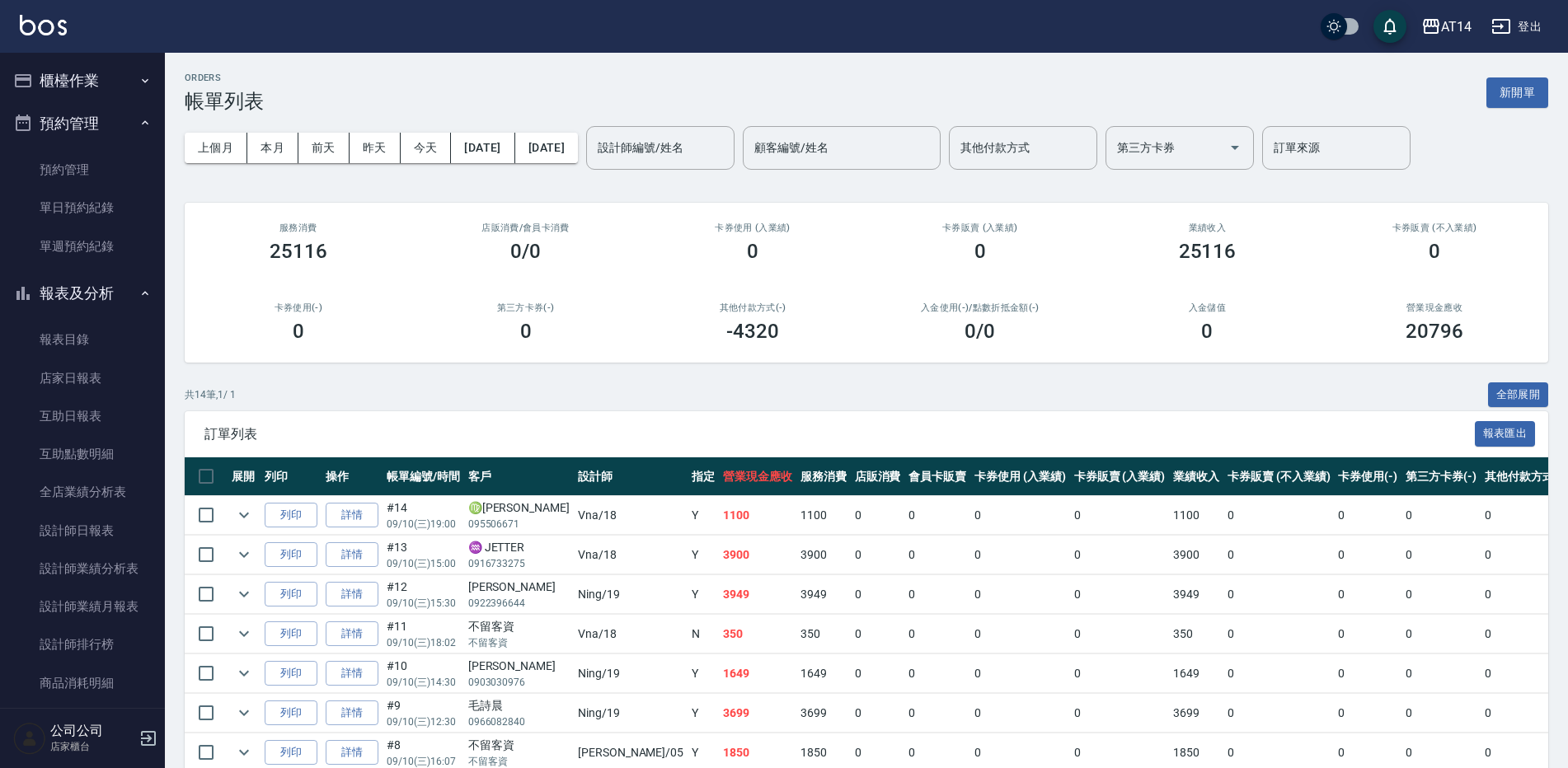
click at [94, 121] on button "預約管理" at bounding box center [82, 123] width 151 height 43
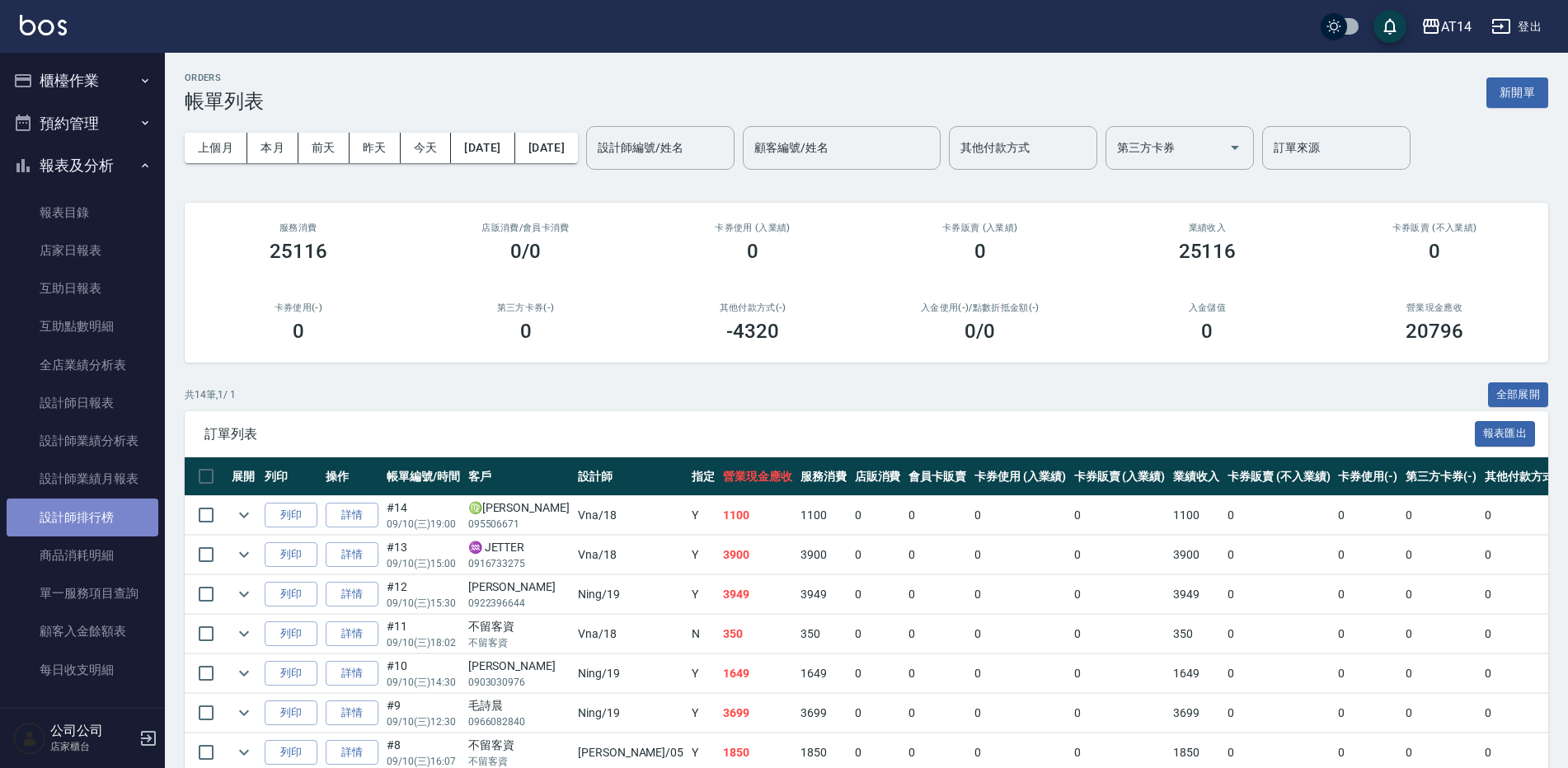
click at [138, 526] on link "設計師排行榜" at bounding box center [82, 517] width 151 height 38
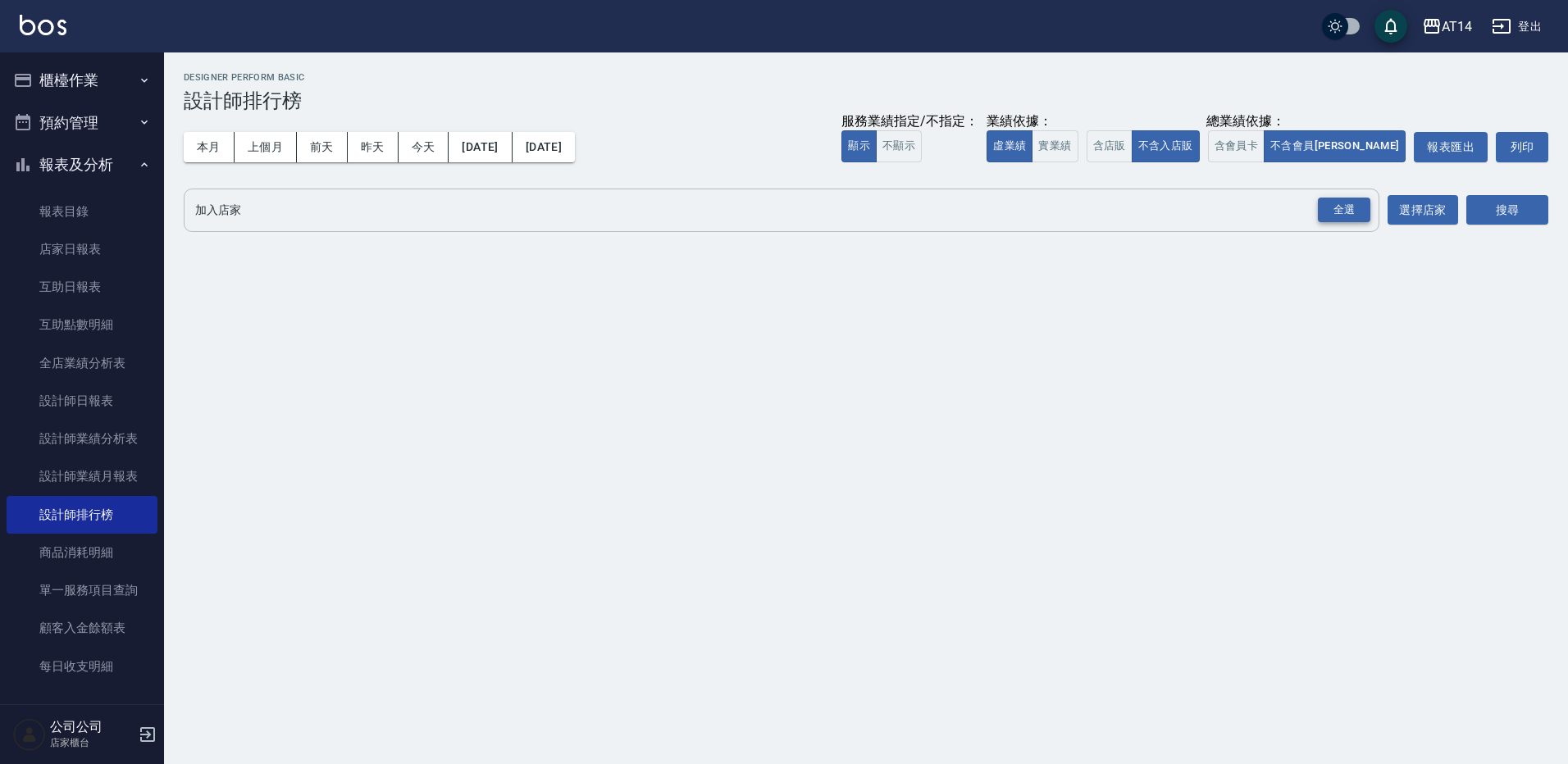
click at [1327, 211] on div "全選" at bounding box center [1344, 210] width 52 height 25
click at [1482, 201] on button "搜尋" at bounding box center [1508, 211] width 82 height 31
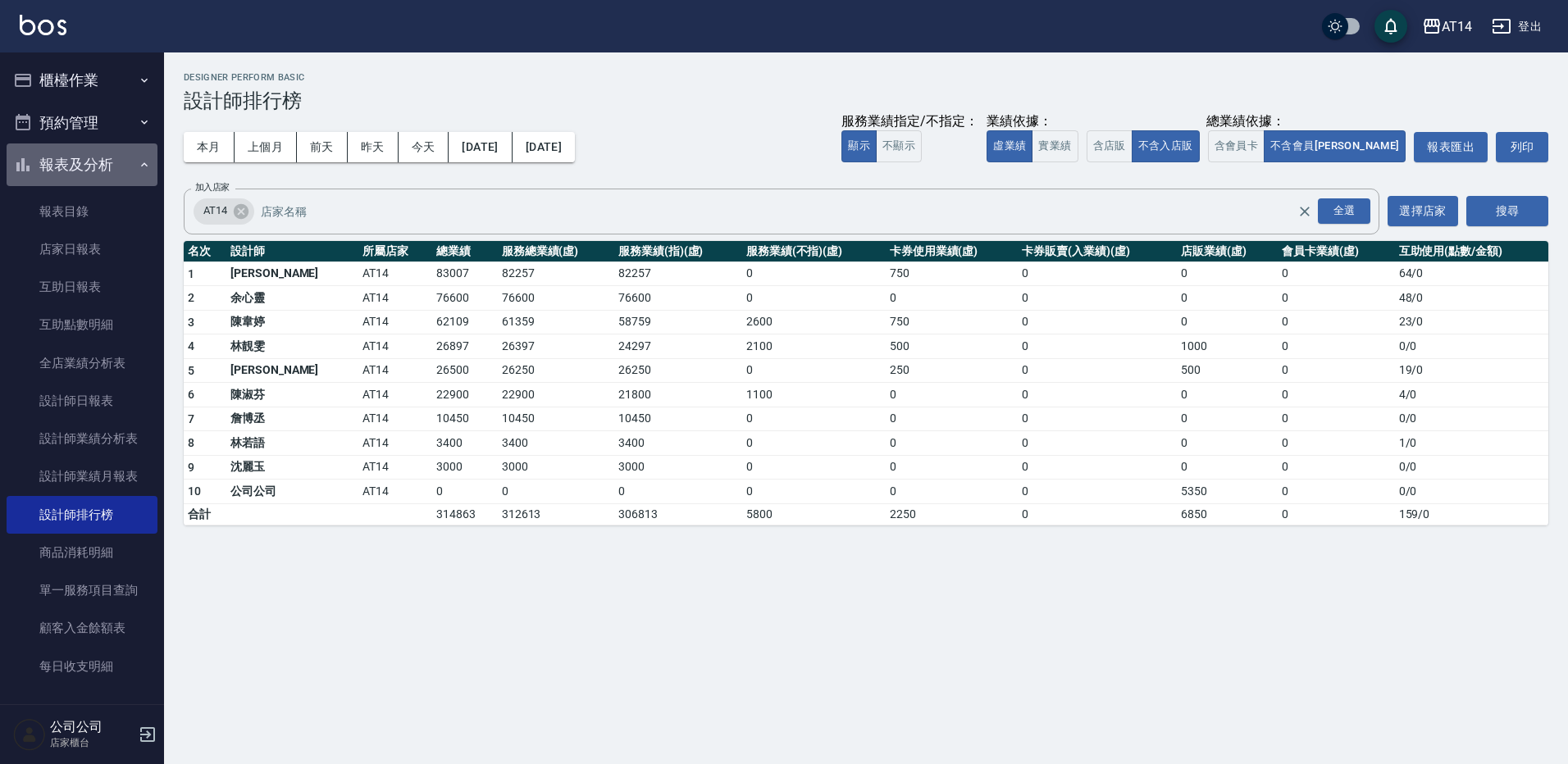
click at [119, 153] on button "報表及分析" at bounding box center [81, 165] width 150 height 43
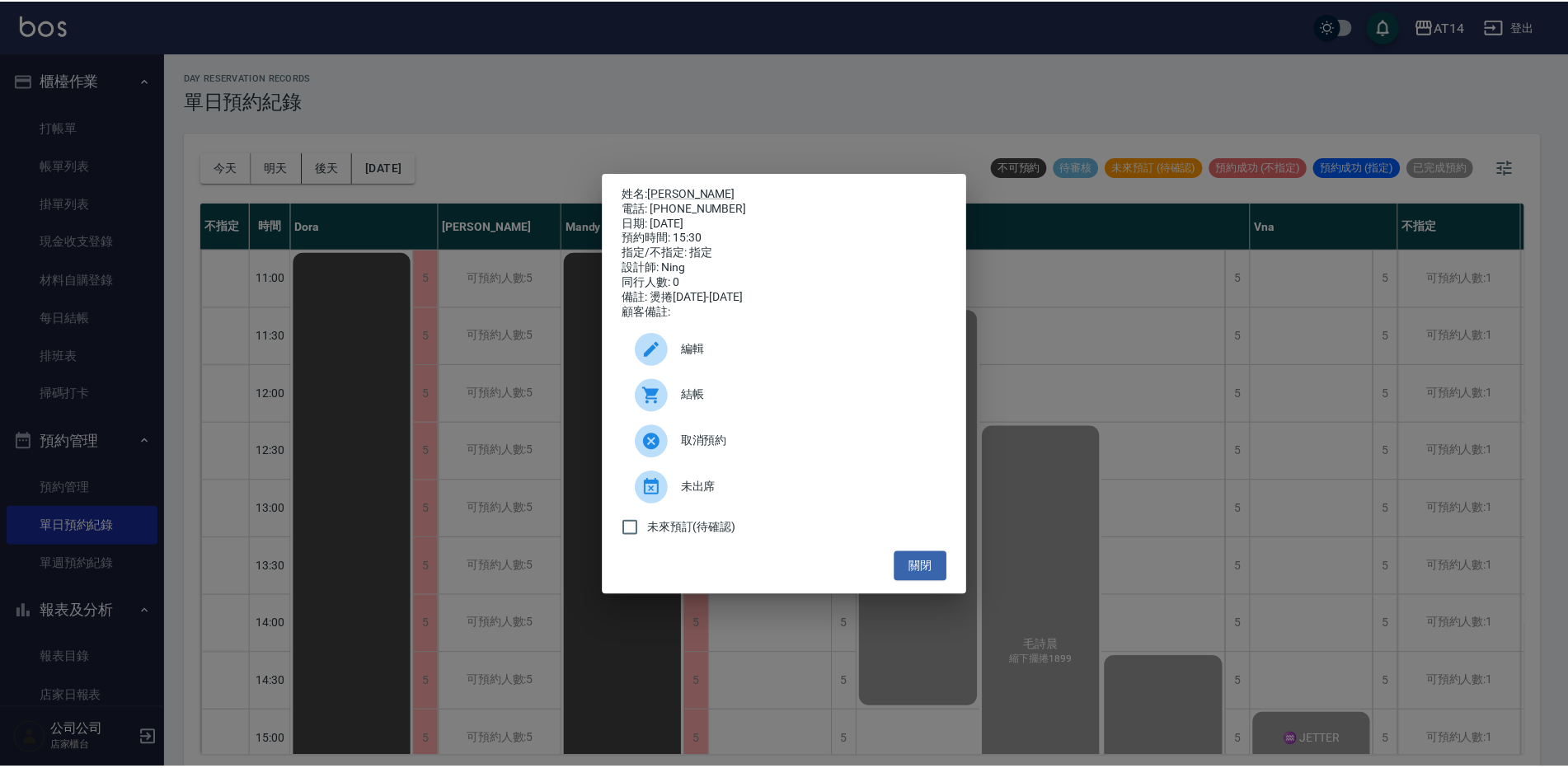
scroll to position [494, 0]
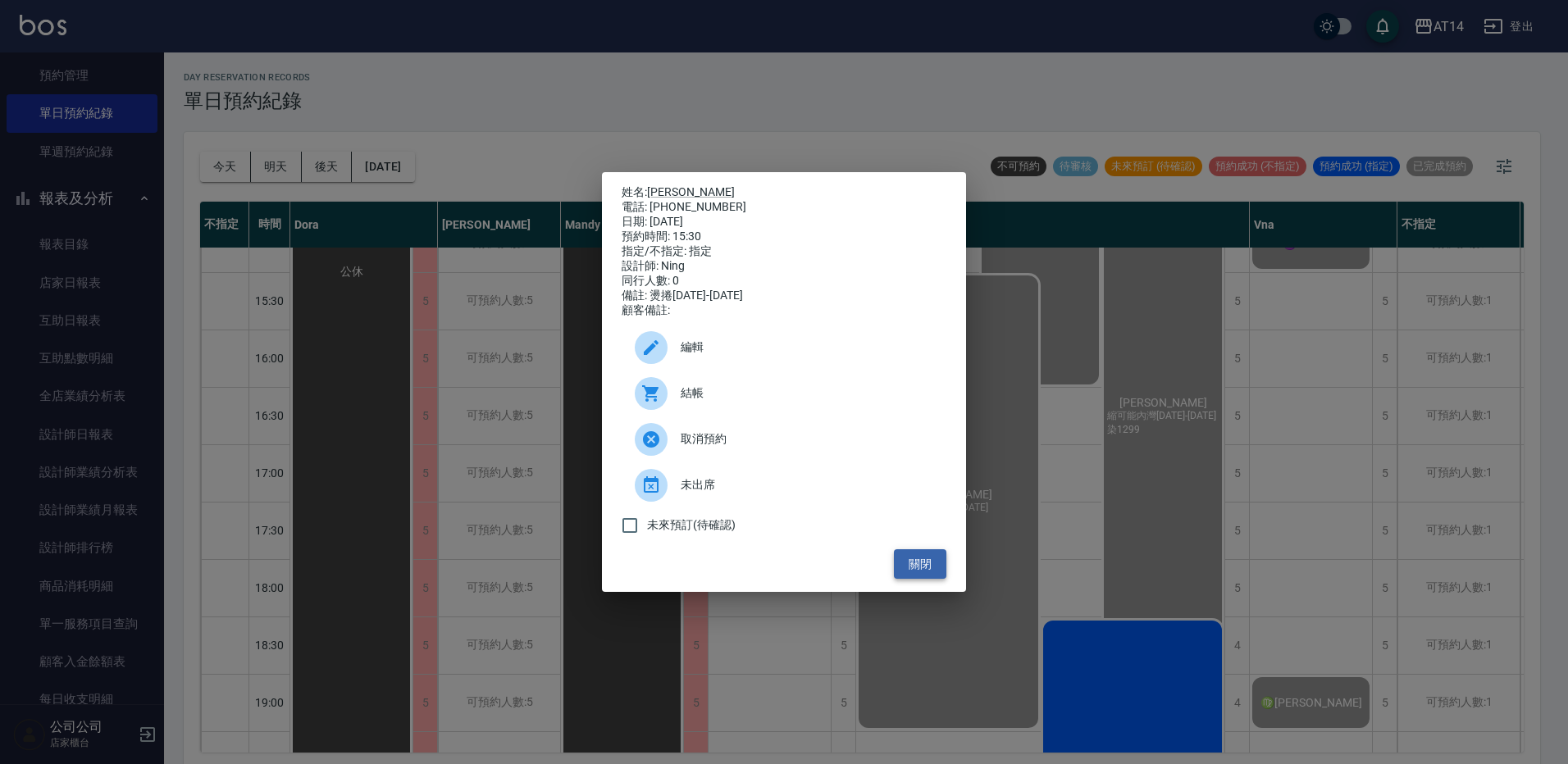
click at [920, 572] on button "關閉" at bounding box center [920, 564] width 52 height 31
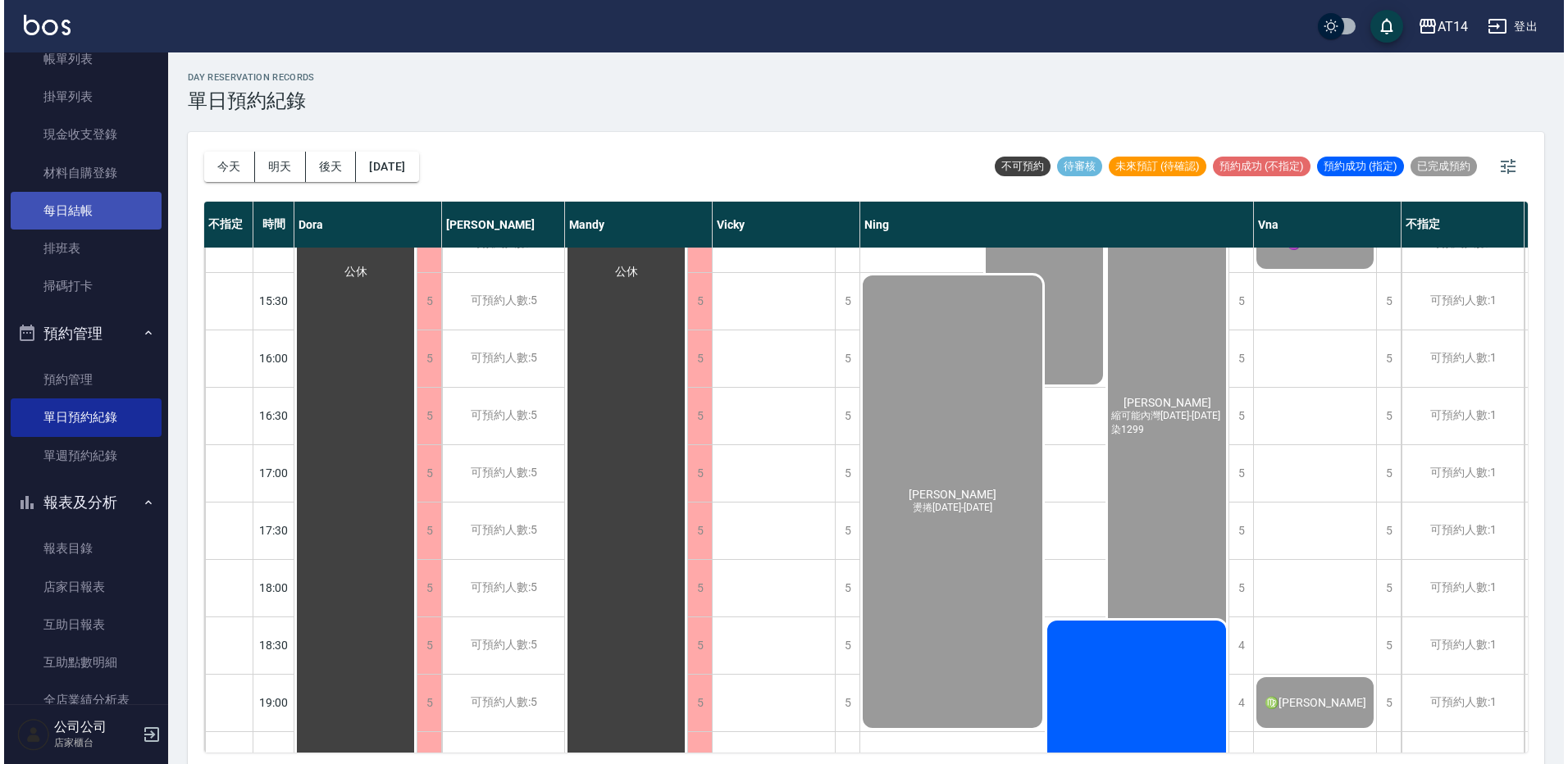
scroll to position [82, 0]
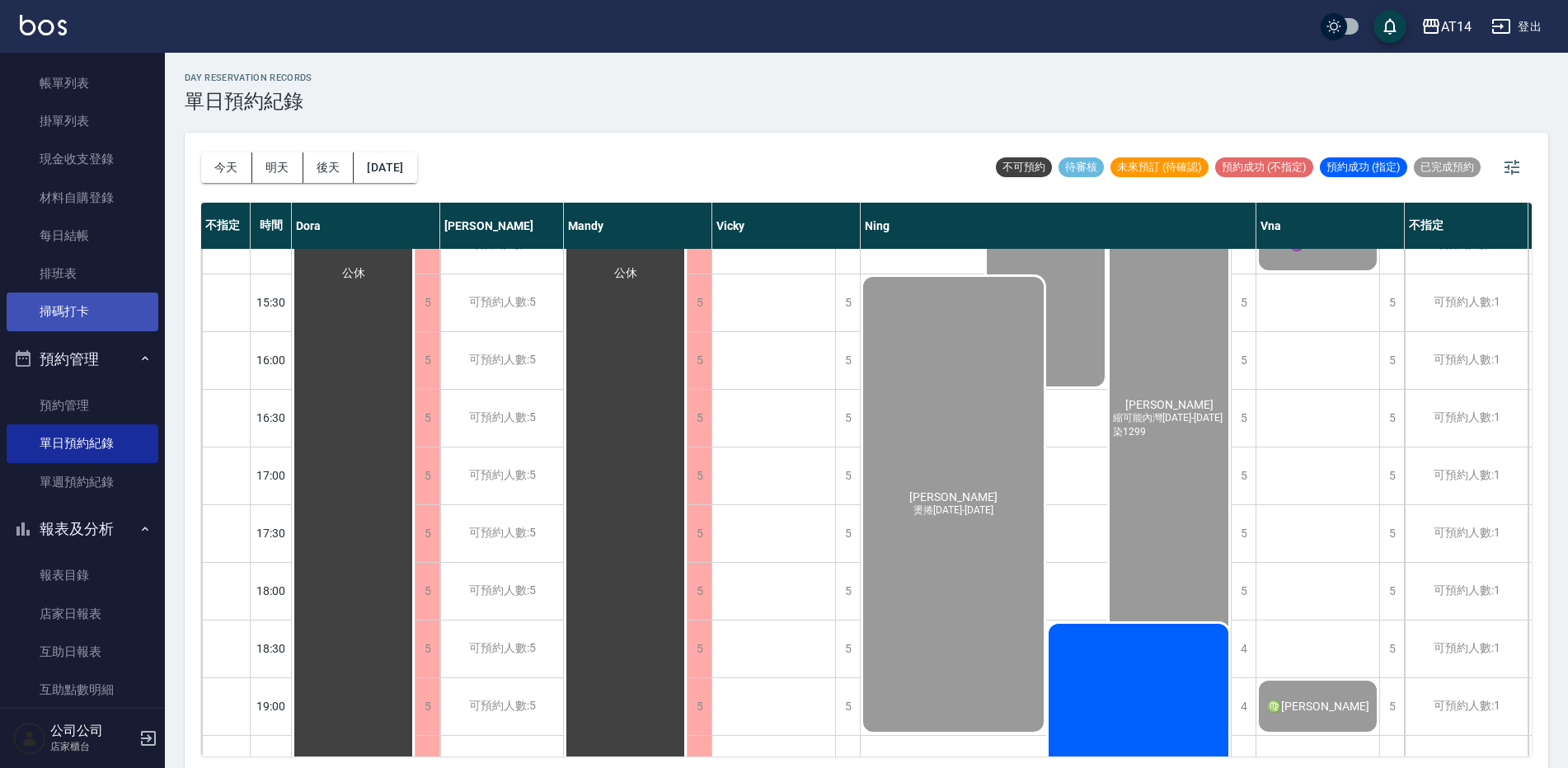
click at [71, 320] on link "掃碼打卡" at bounding box center [82, 311] width 151 height 38
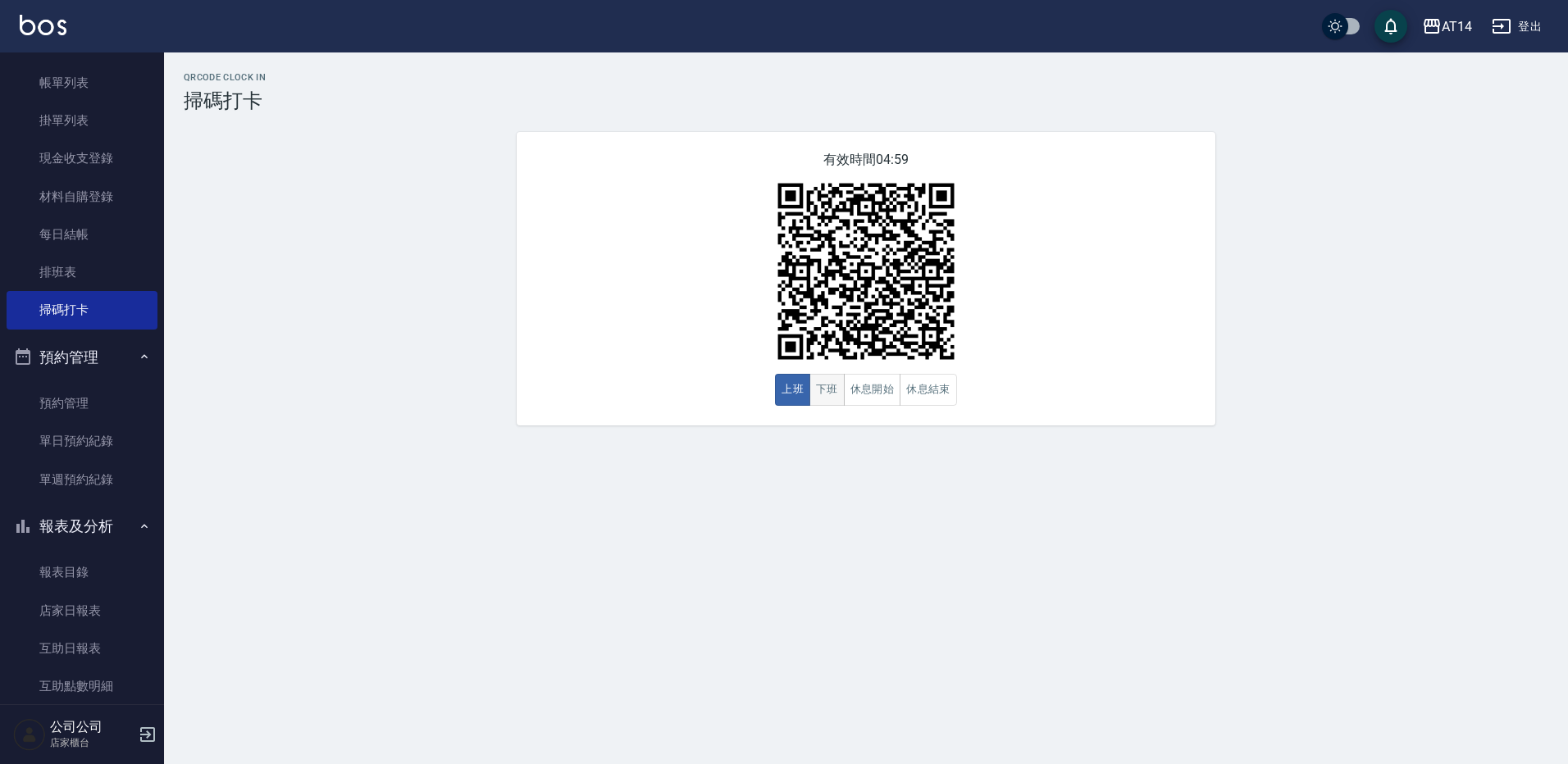
click at [816, 393] on button "下班" at bounding box center [827, 389] width 35 height 32
